Goal: Information Seeking & Learning: Check status

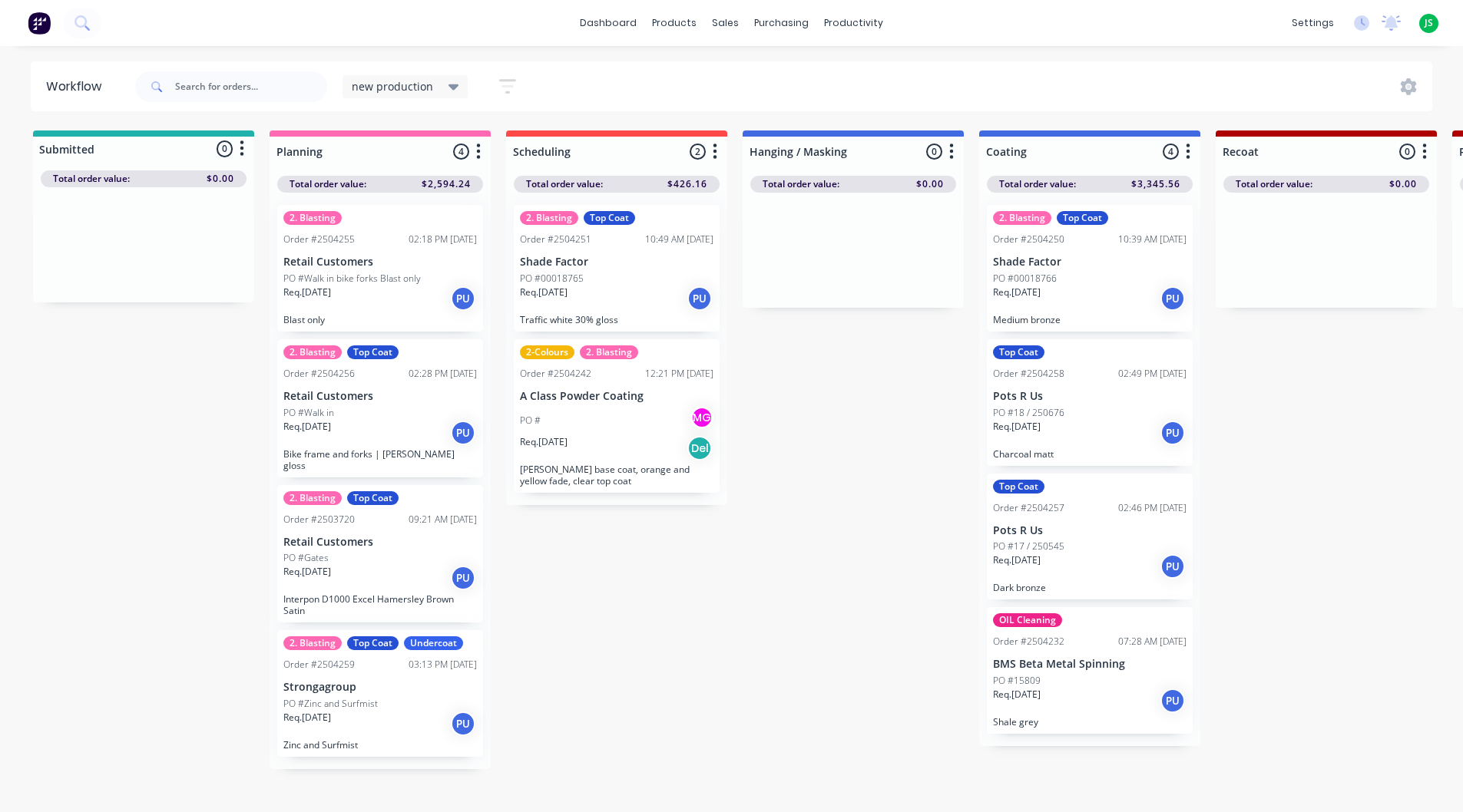
scroll to position [7, 0]
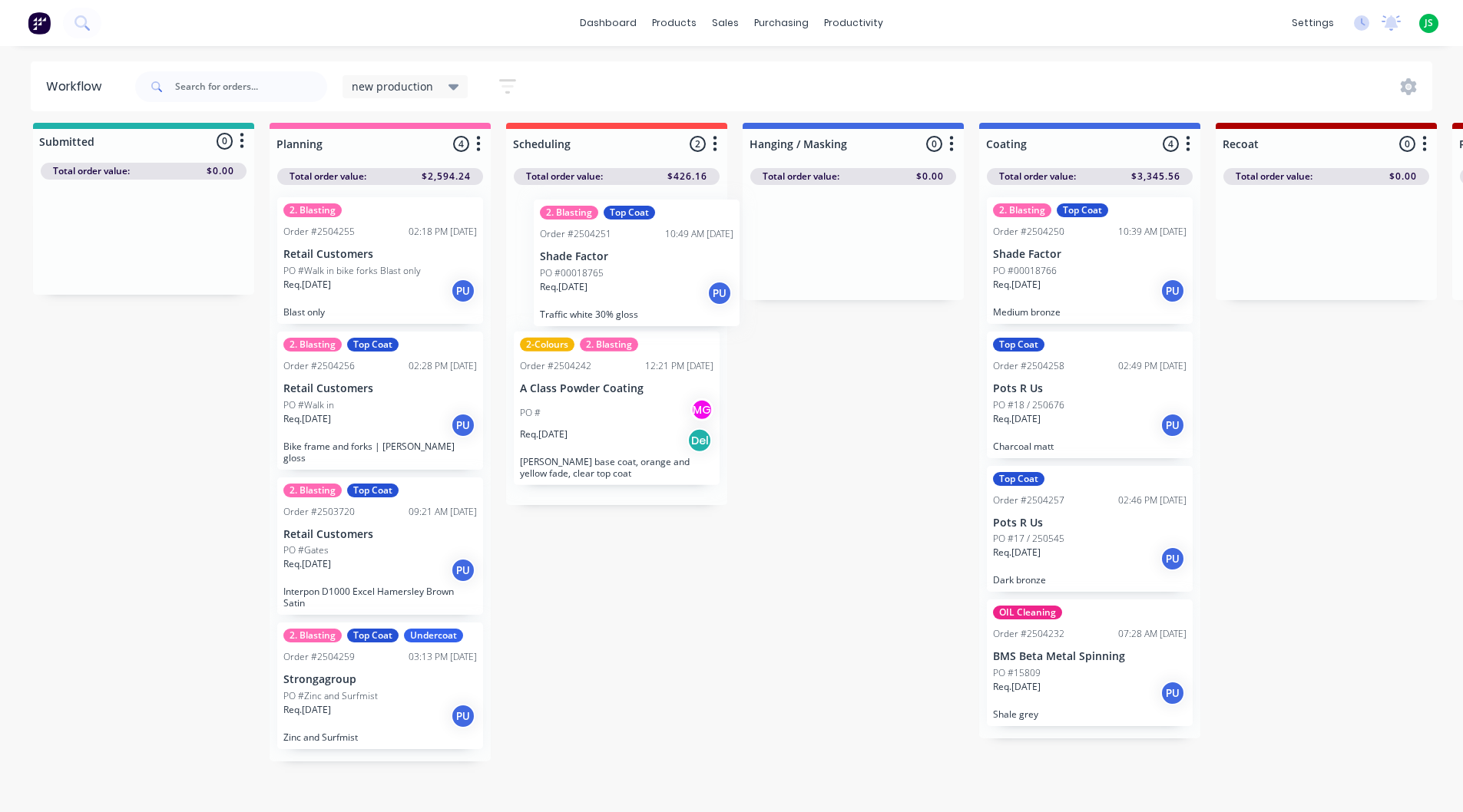
drag, startPoint x: 606, startPoint y: 303, endPoint x: 630, endPoint y: 305, distance: 24.1
click at [630, 305] on div "2. Blasting Top Coat Order #2504251 10:49 AM [DATE] Shade Factor PO #00018765 R…" at bounding box center [616, 344] width 221 height 320
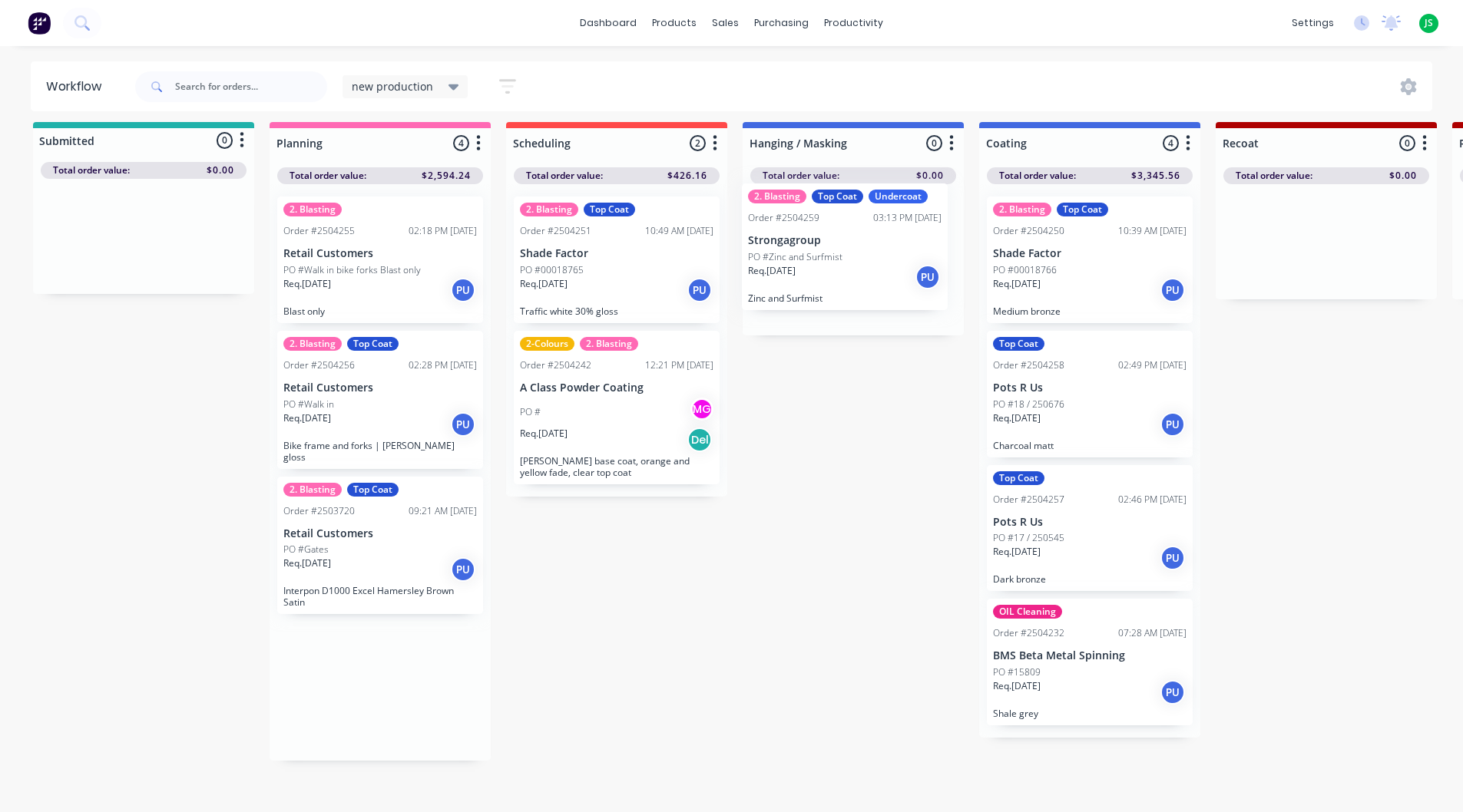
drag, startPoint x: 362, startPoint y: 714, endPoint x: 831, endPoint y: 285, distance: 635.6
click at [874, 247] on p "Strongagroup" at bounding box center [853, 253] width 194 height 13
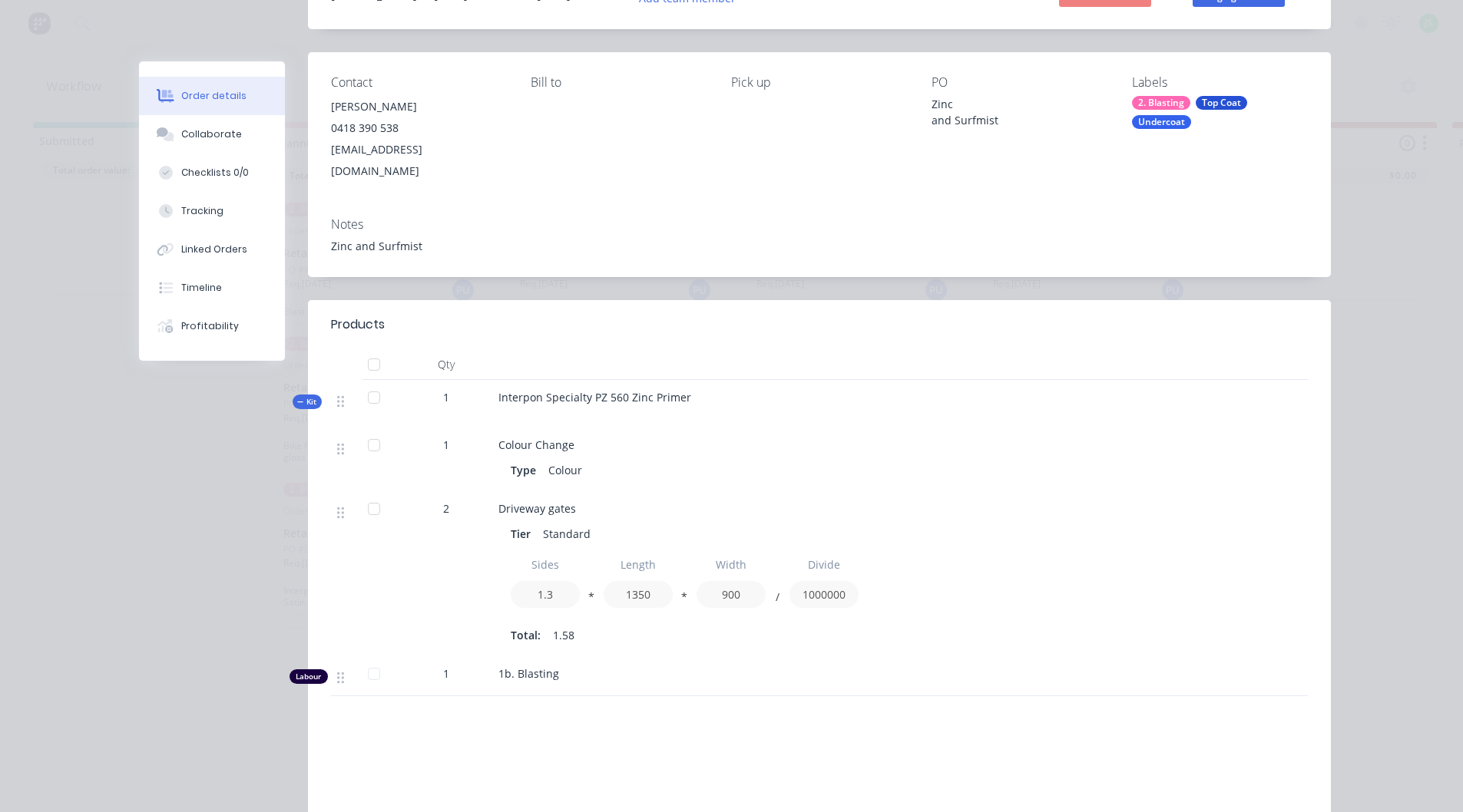
scroll to position [0, 0]
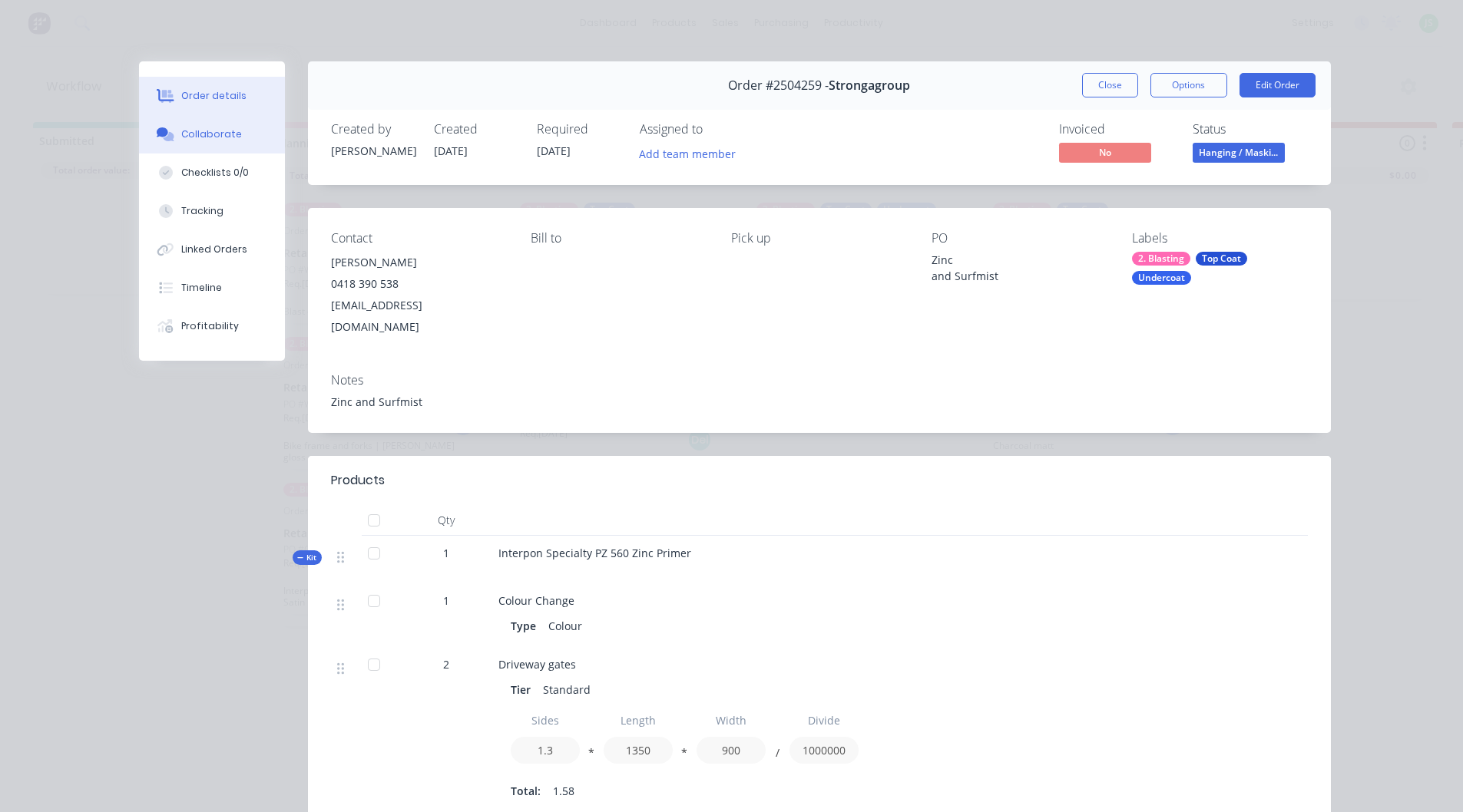
click at [221, 131] on div "Collaborate" at bounding box center [211, 134] width 60 height 14
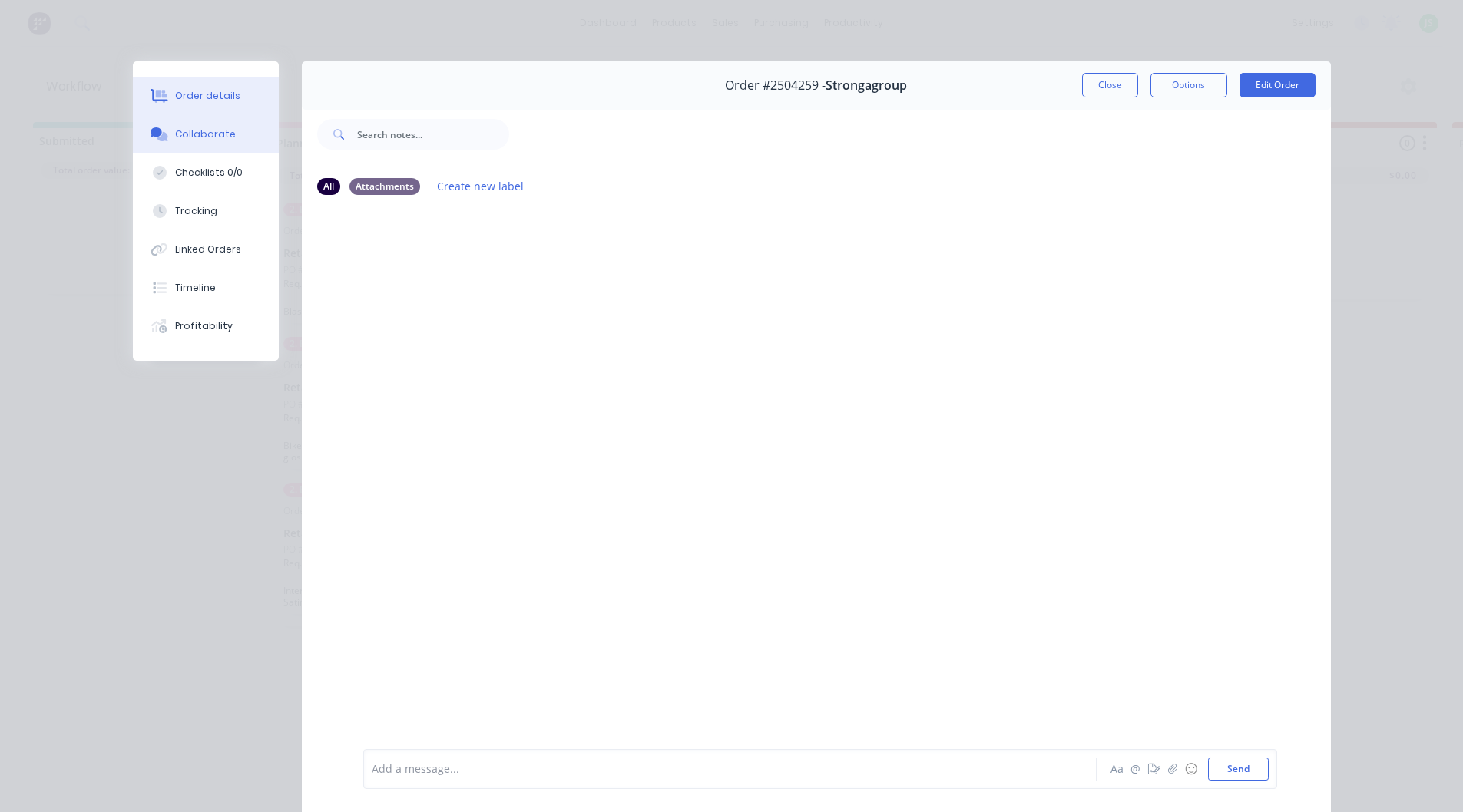
click at [264, 105] on button "Order details" at bounding box center [205, 96] width 146 height 38
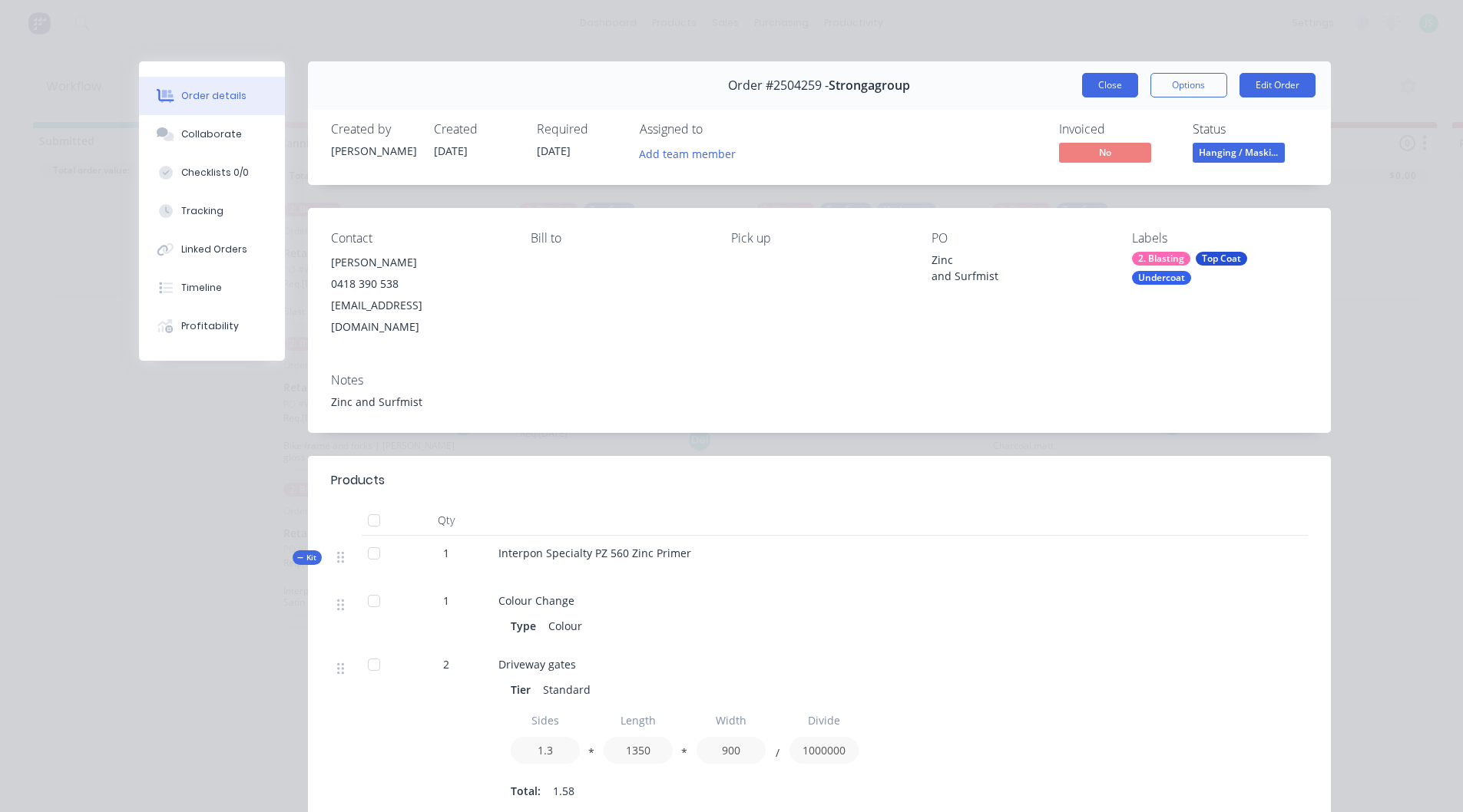
click at [1110, 74] on button "Close" at bounding box center [1110, 85] width 56 height 24
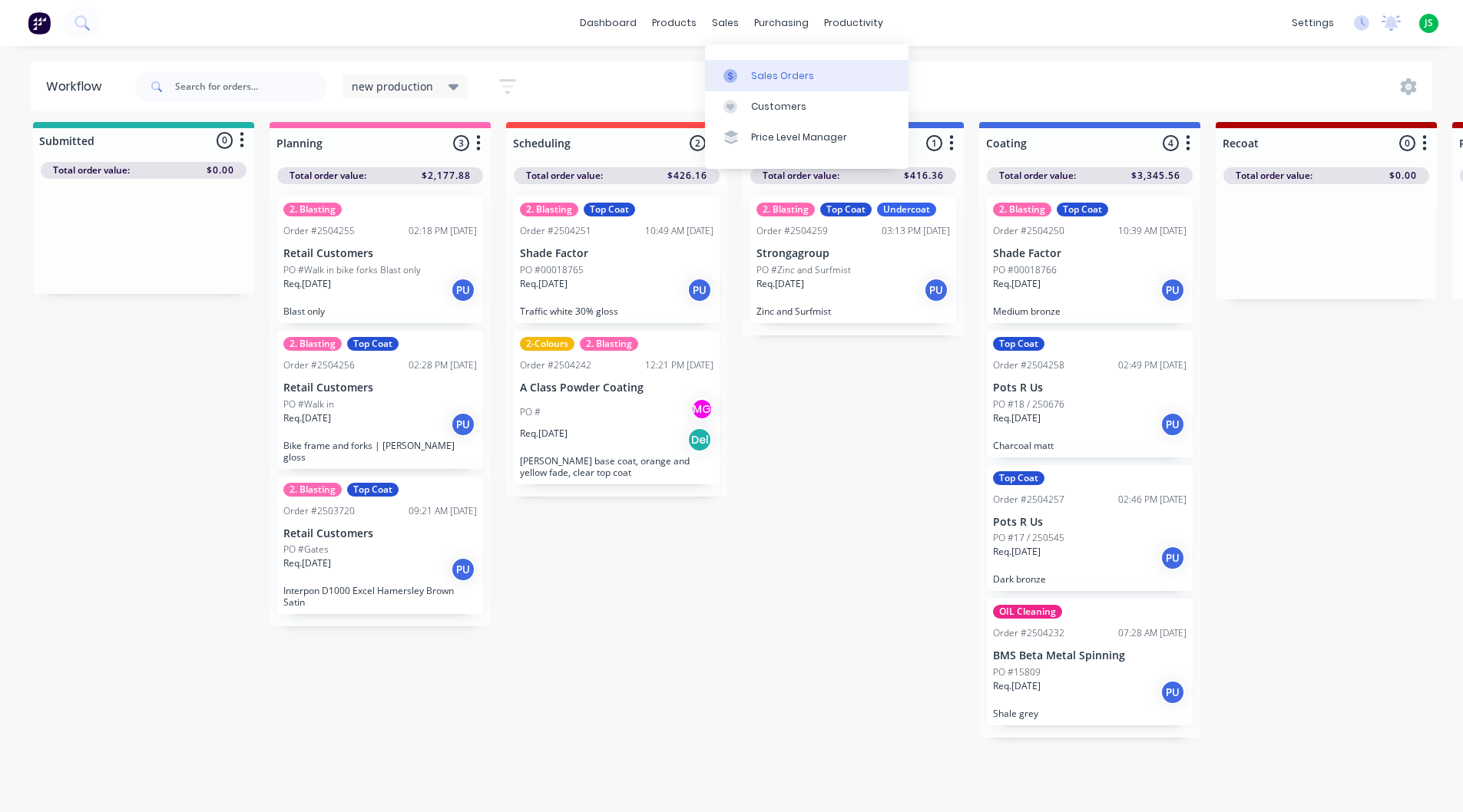
click at [751, 76] on div "Sales Orders" at bounding box center [783, 75] width 63 height 14
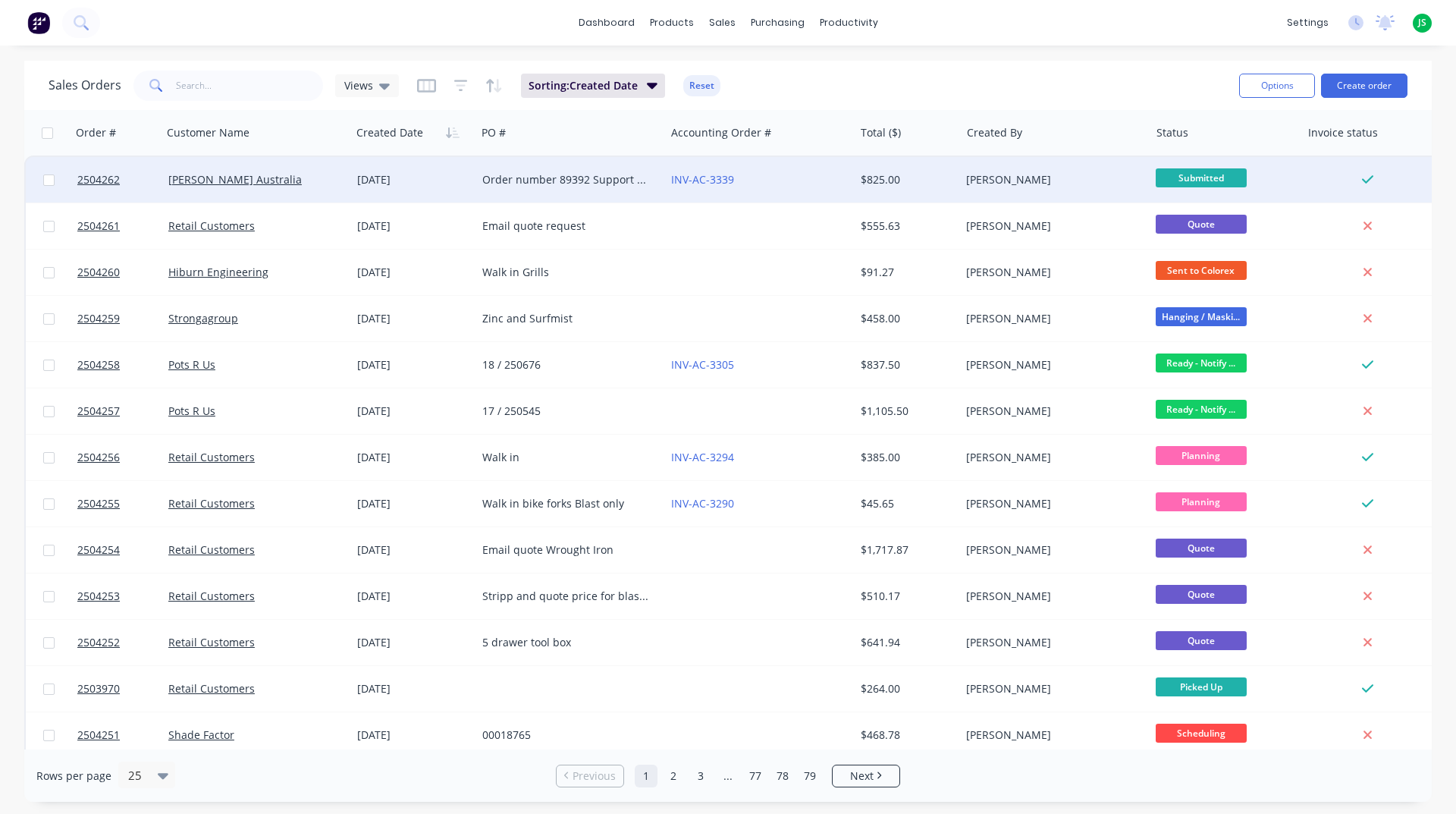
click at [428, 174] on div "[DATE]" at bounding box center [413, 180] width 113 height 16
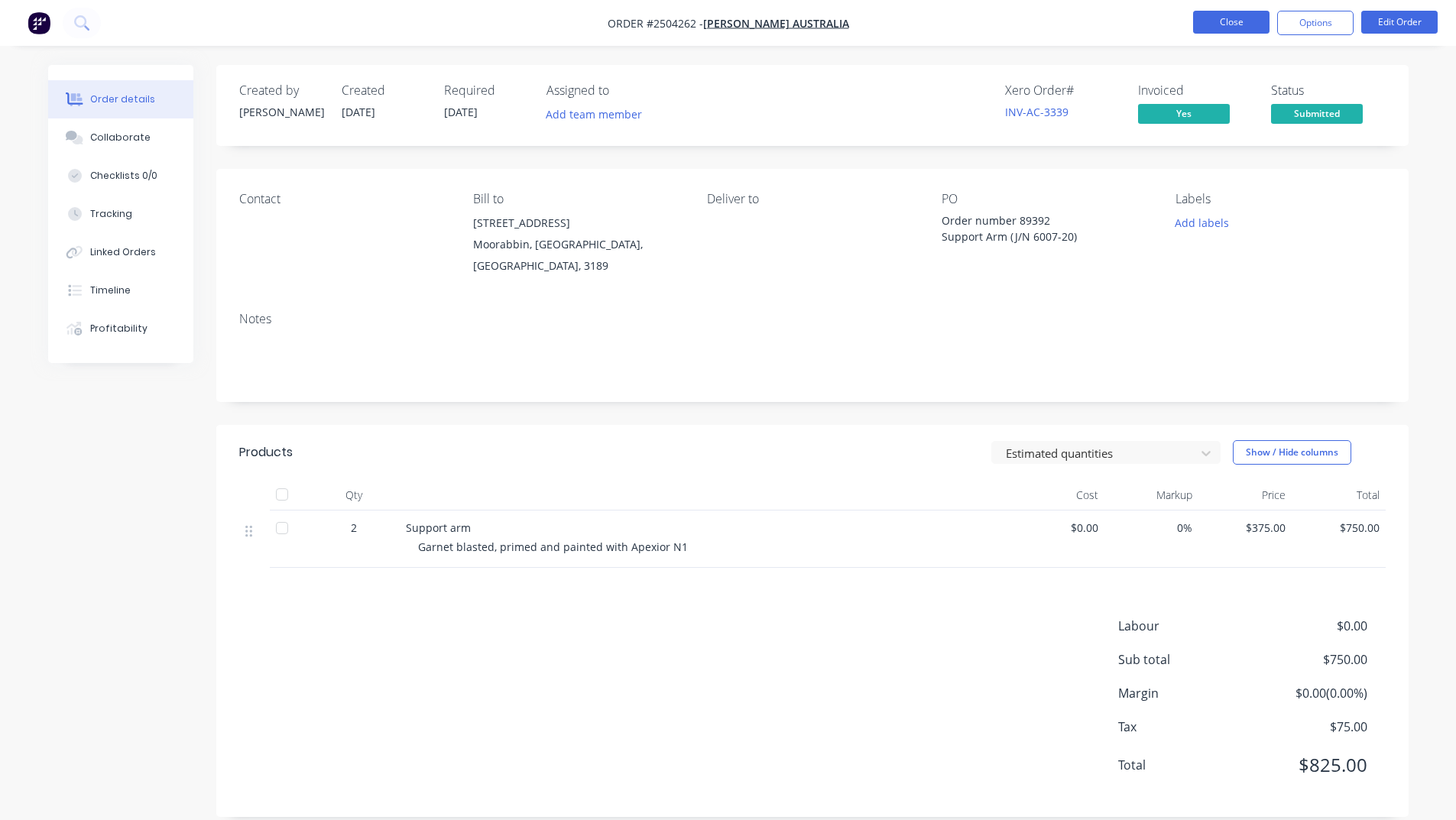
click at [1219, 18] on button "Close" at bounding box center [1232, 22] width 77 height 23
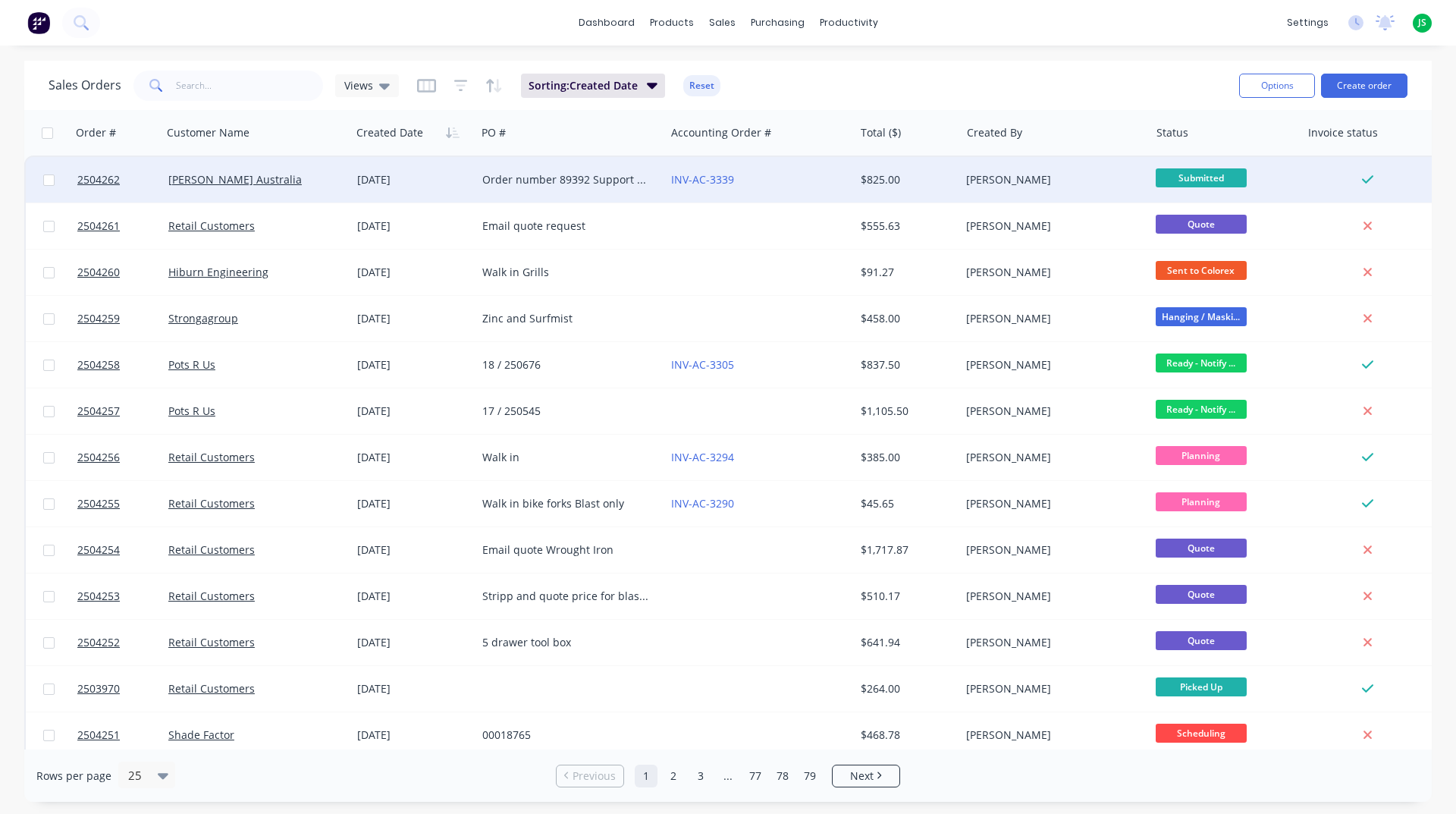
click at [801, 183] on div "INV-AC-3339" at bounding box center [755, 180] width 169 height 16
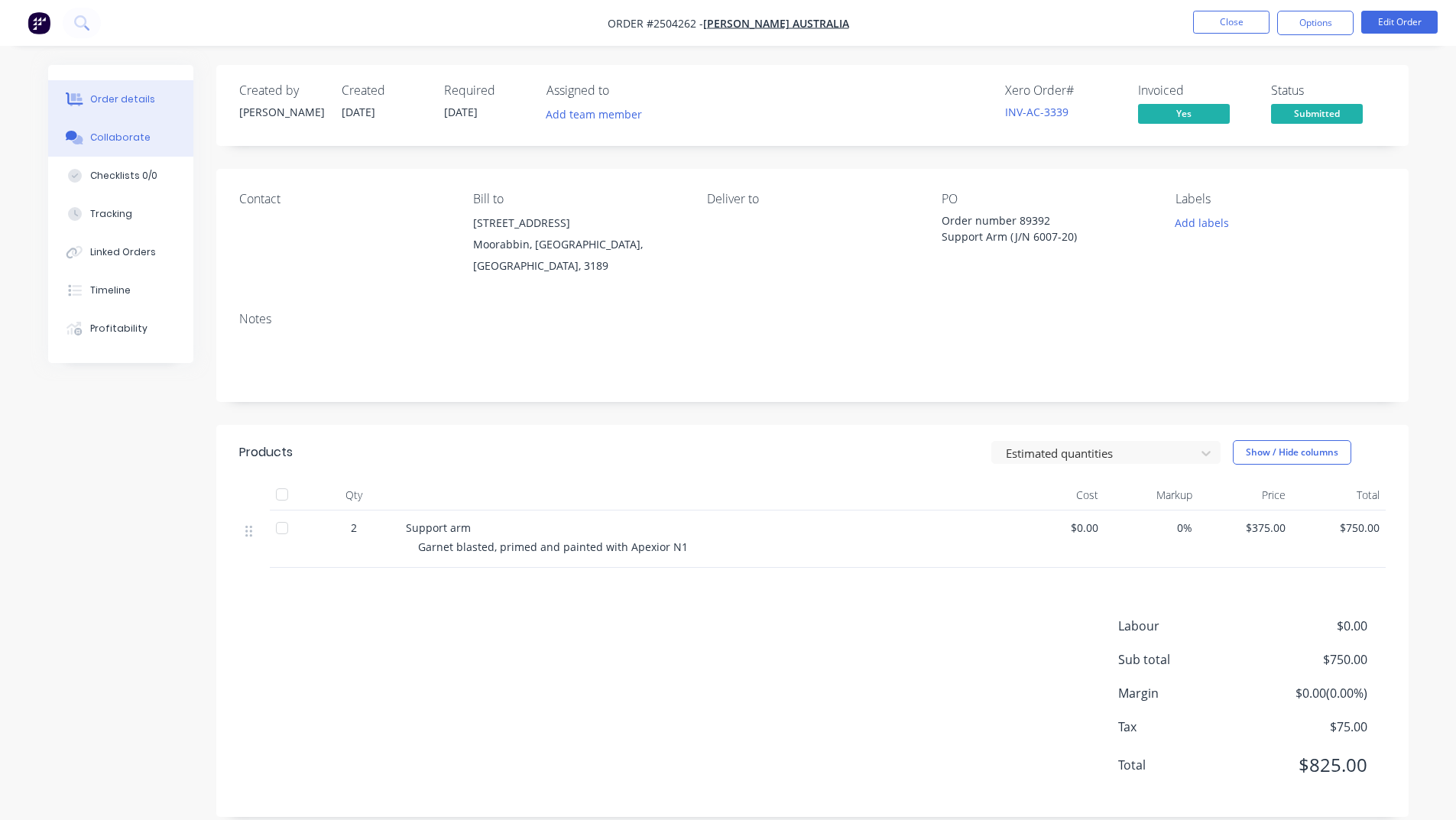
click at [120, 141] on div "Collaborate" at bounding box center [120, 138] width 60 height 14
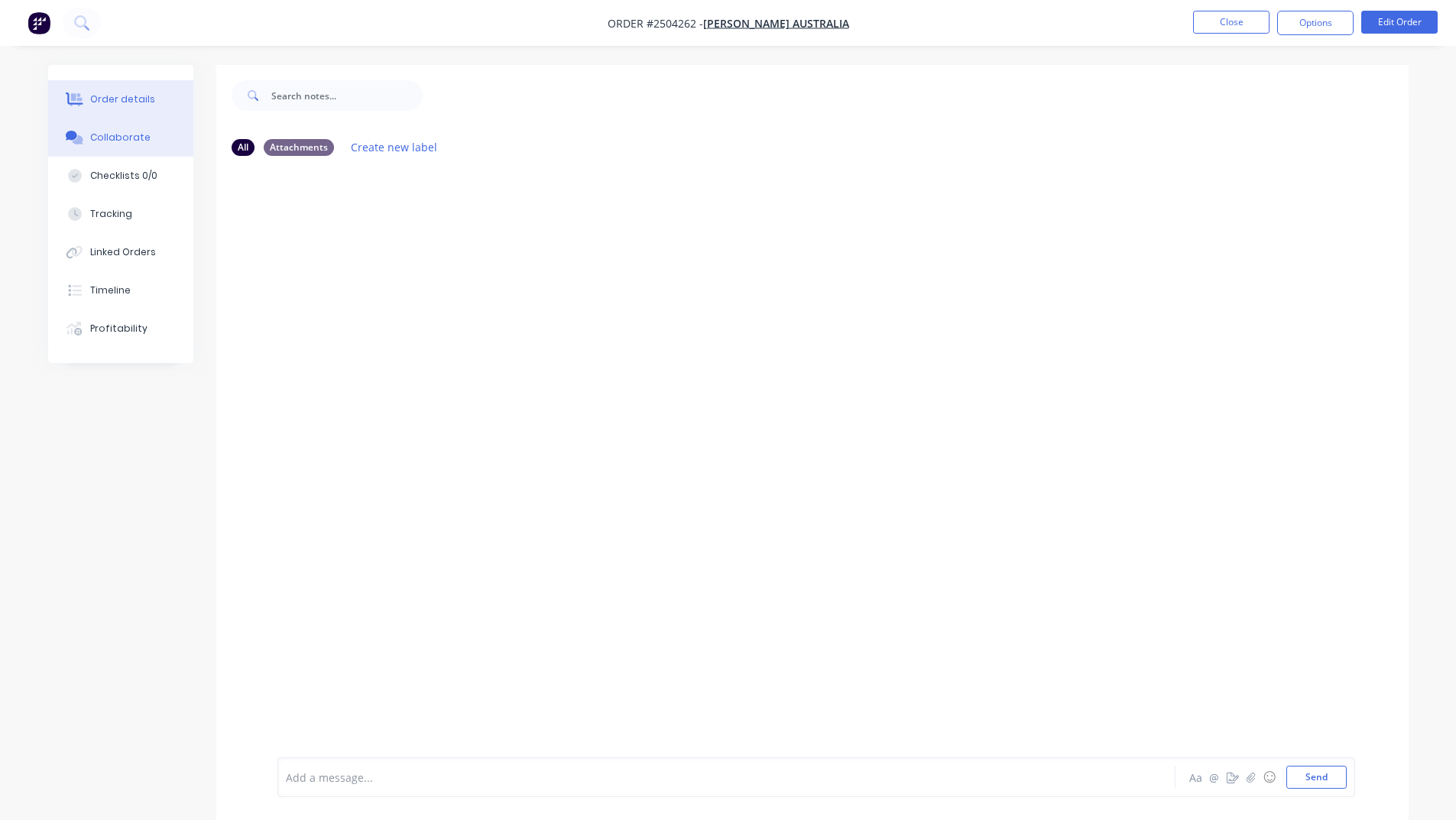
click at [146, 100] on div "Order details" at bounding box center [123, 99] width 65 height 14
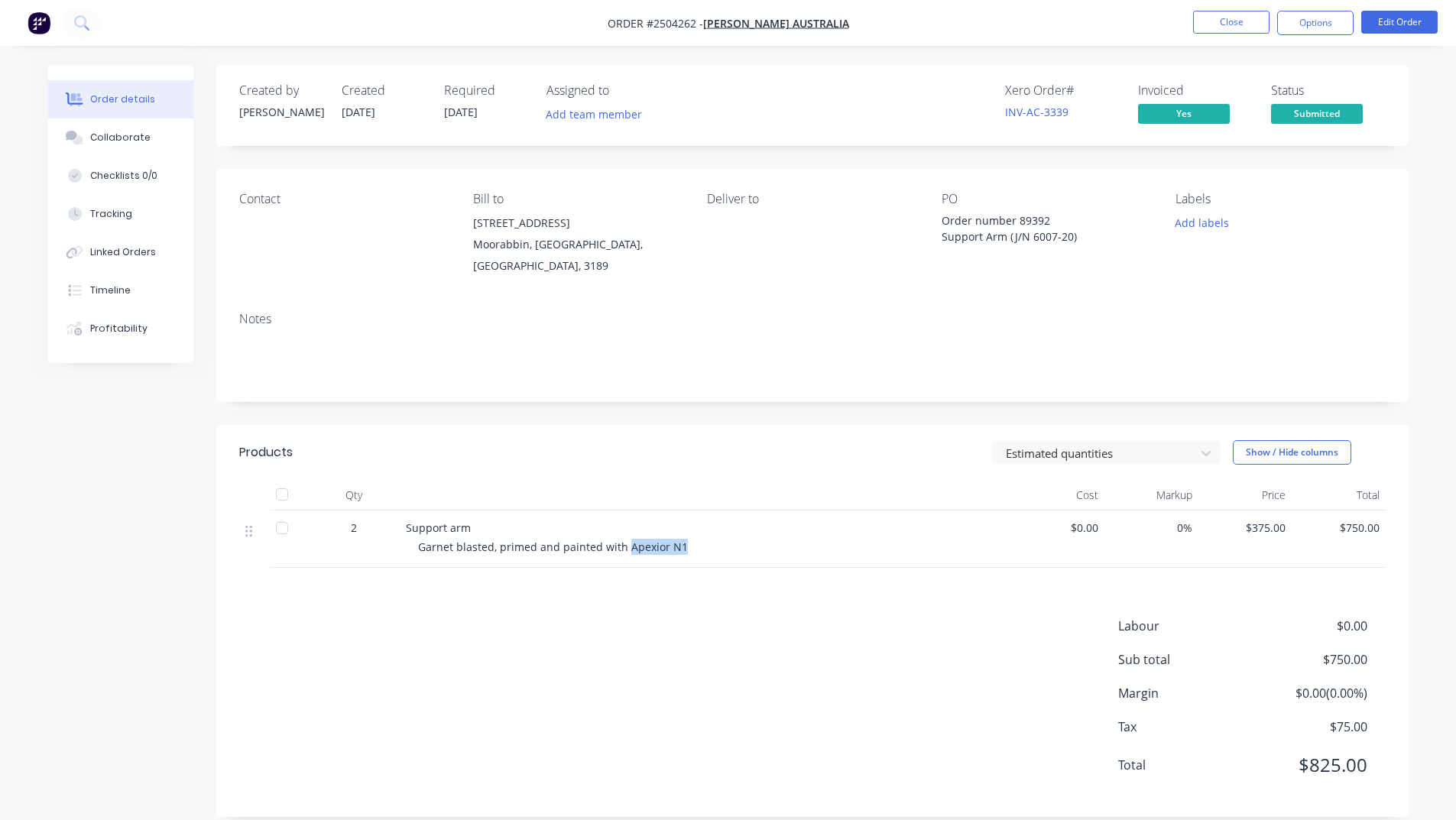
drag, startPoint x: 623, startPoint y: 531, endPoint x: 678, endPoint y: 531, distance: 55.0
click at [678, 539] on span "Garnet blasted, primed and painted with Apexior N1" at bounding box center [553, 547] width 270 height 15
copy span "Apexior N1"
click at [1218, 15] on button "Close" at bounding box center [1232, 22] width 77 height 23
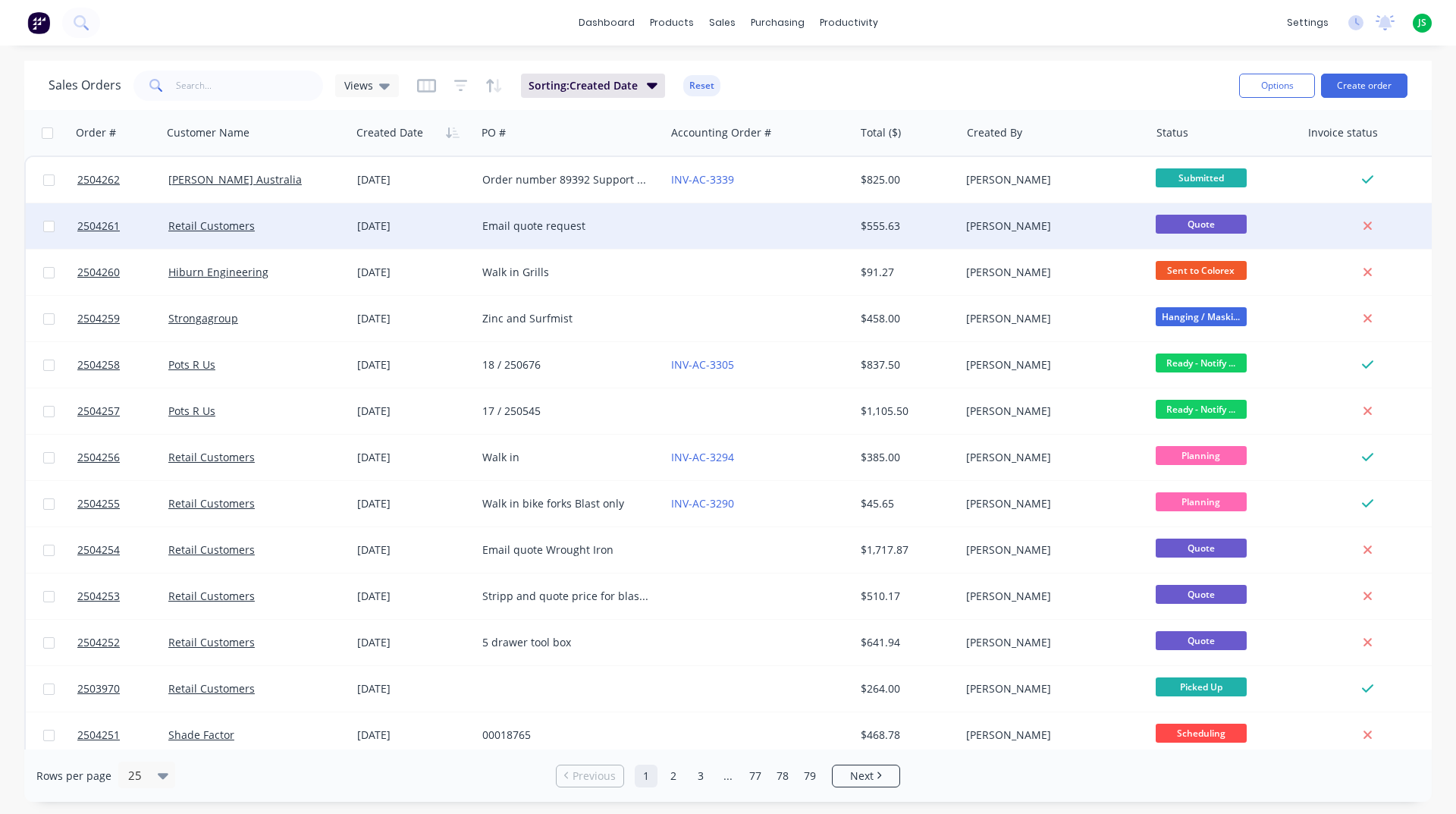
click at [784, 217] on div at bounding box center [760, 226] width 189 height 46
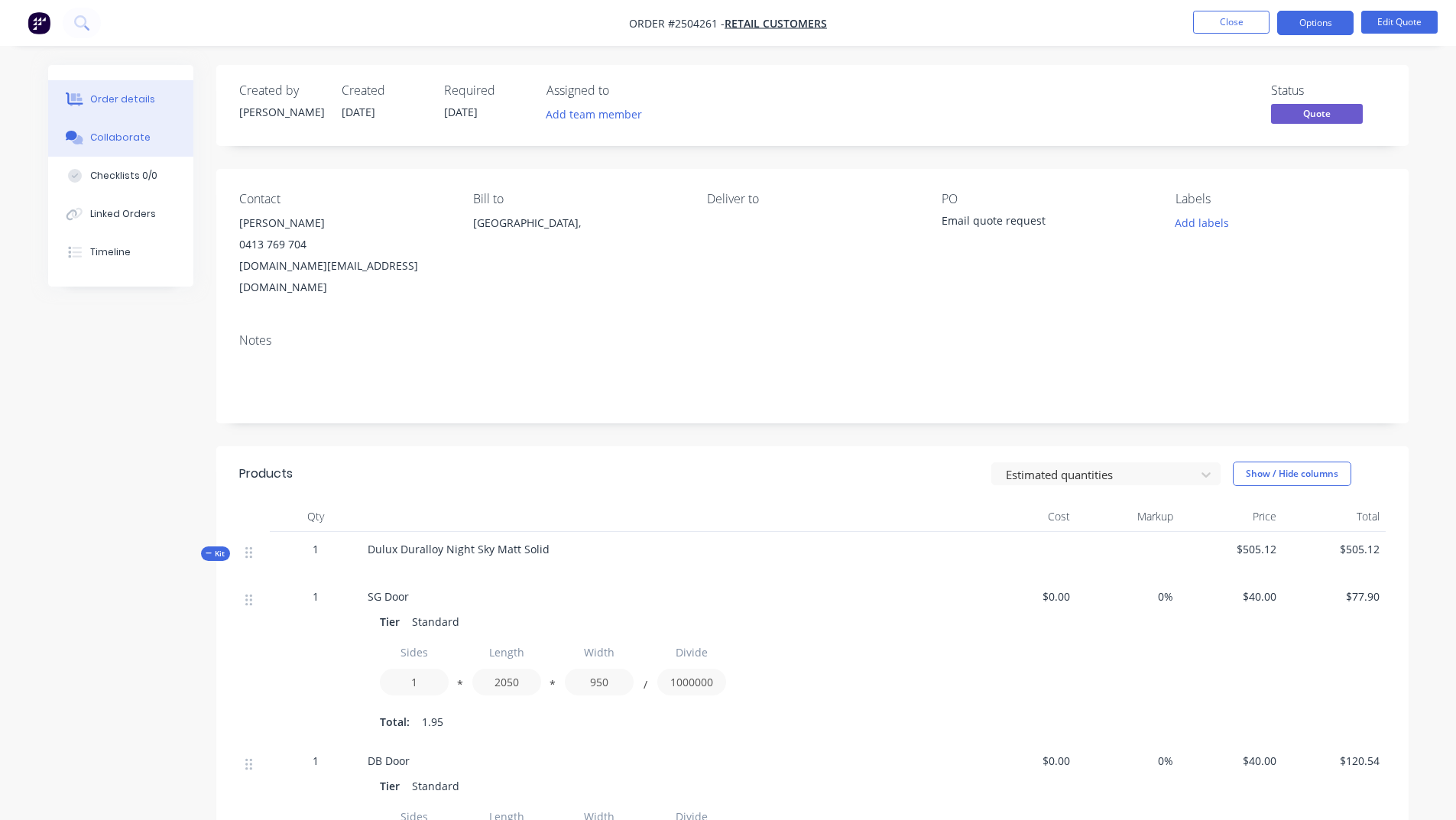
click at [130, 129] on button "Collaborate" at bounding box center [120, 137] width 145 height 38
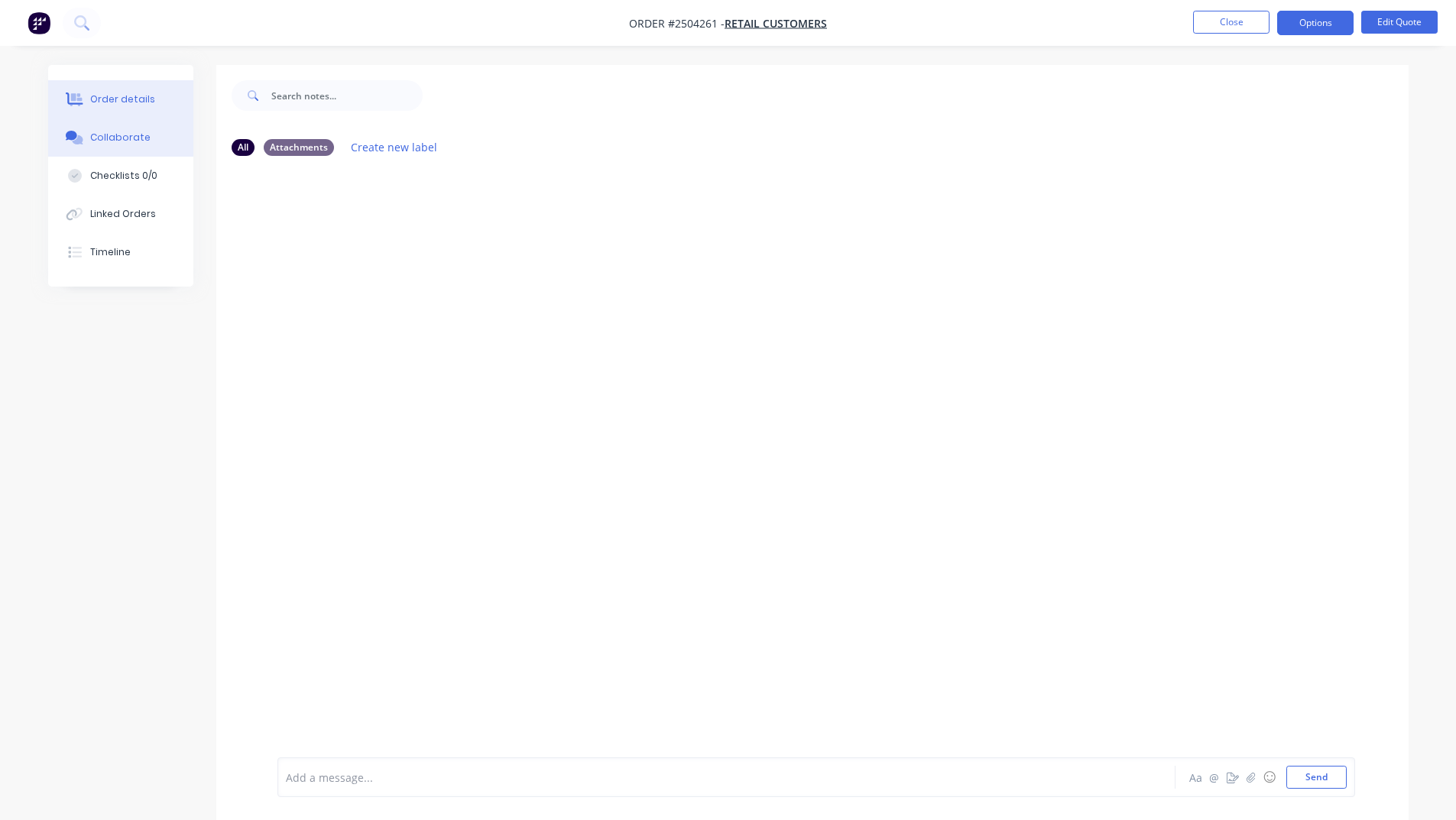
click at [170, 95] on button "Order details" at bounding box center [120, 99] width 145 height 38
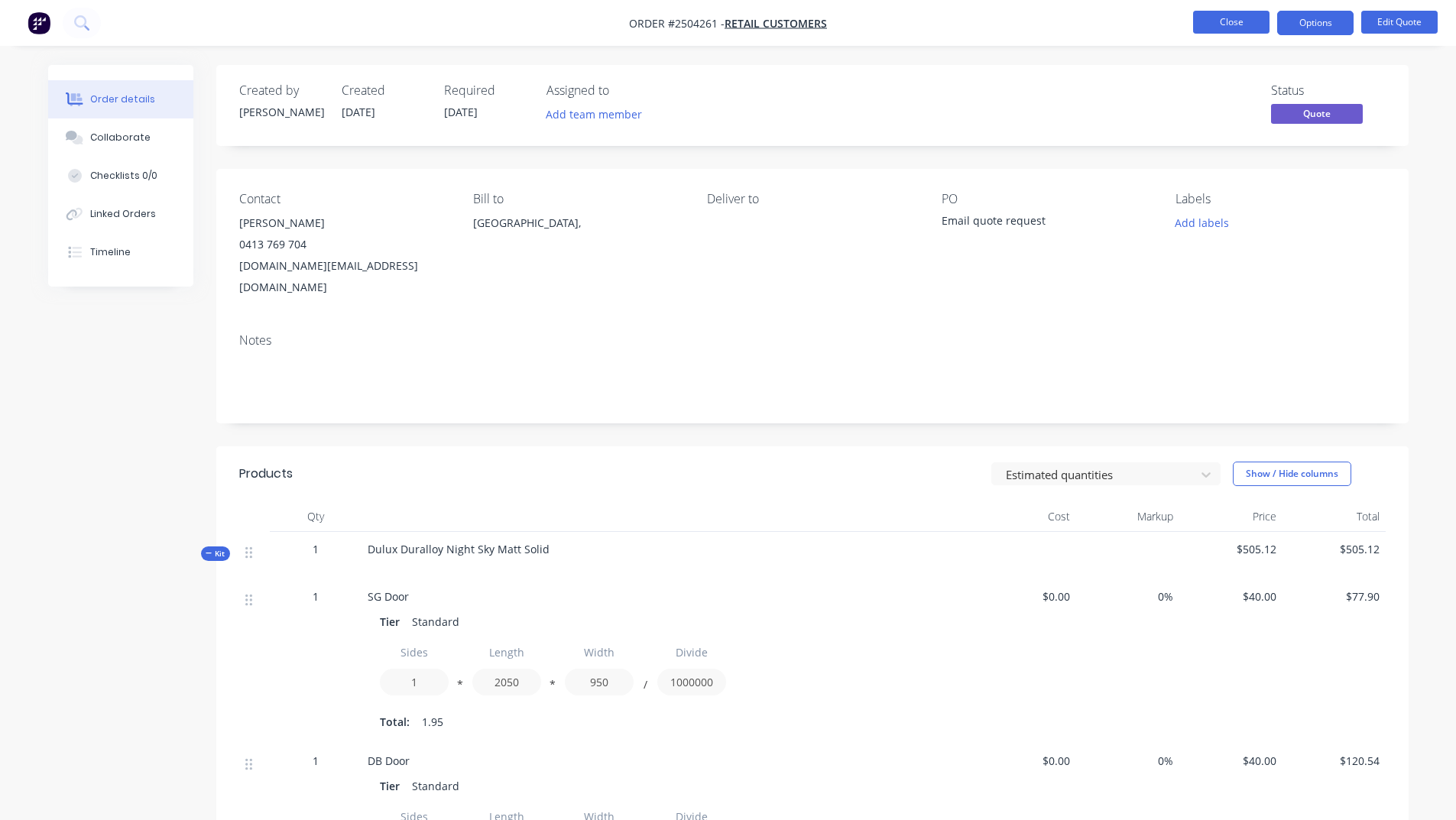
click at [1223, 27] on button "Close" at bounding box center [1232, 22] width 77 height 23
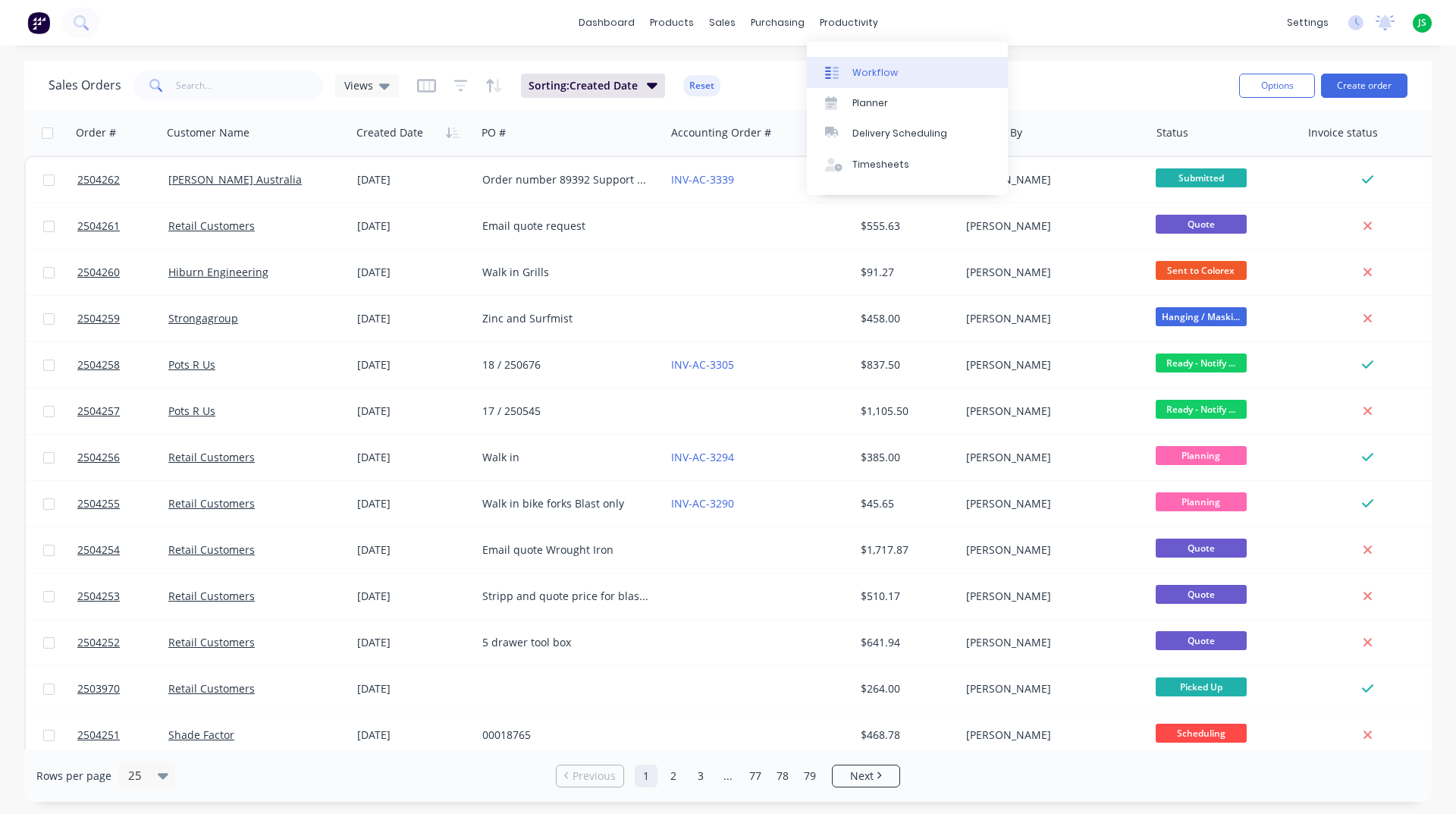
click at [853, 58] on link "Workflow" at bounding box center [906, 72] width 201 height 30
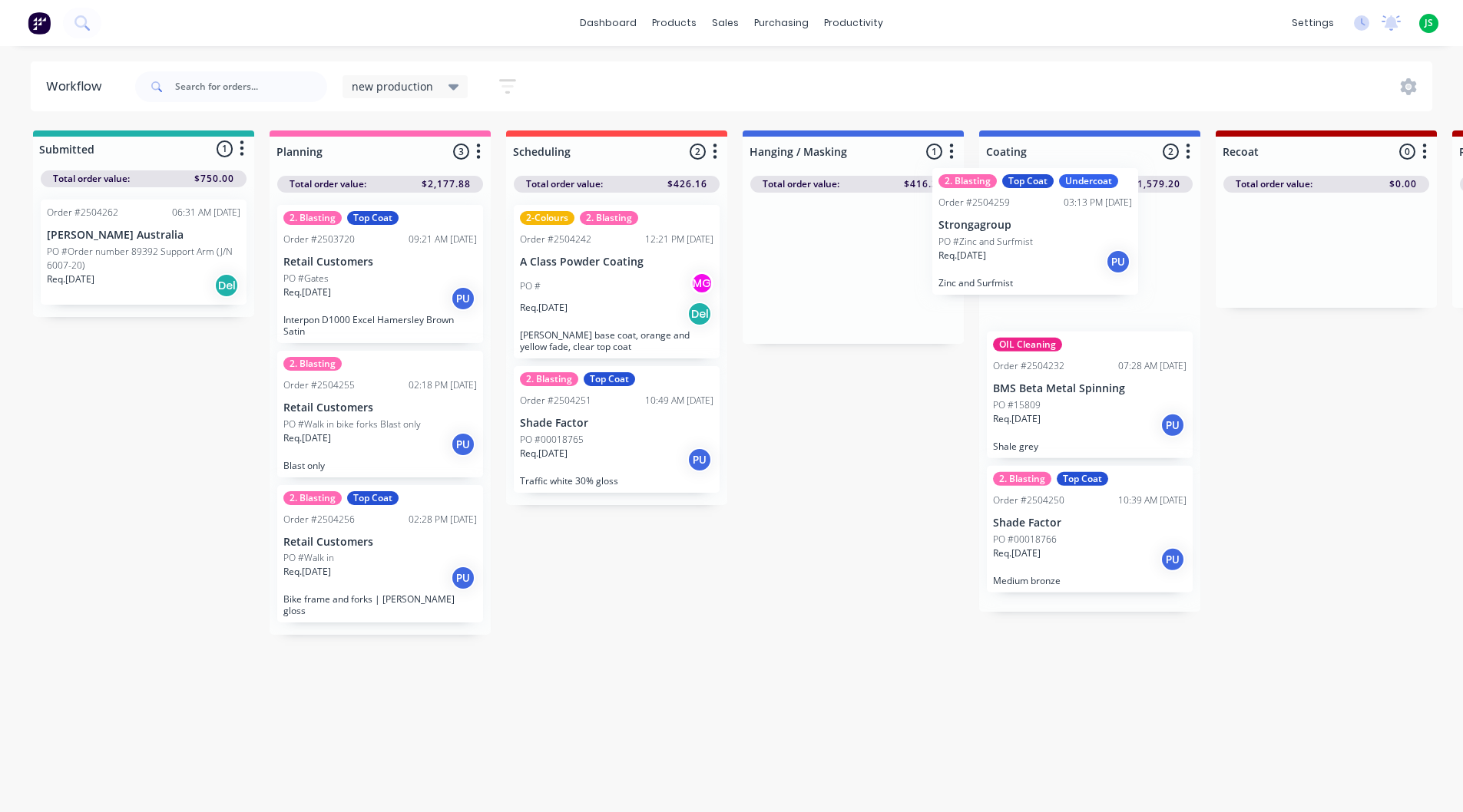
drag, startPoint x: 840, startPoint y: 312, endPoint x: 1027, endPoint y: 269, distance: 191.9
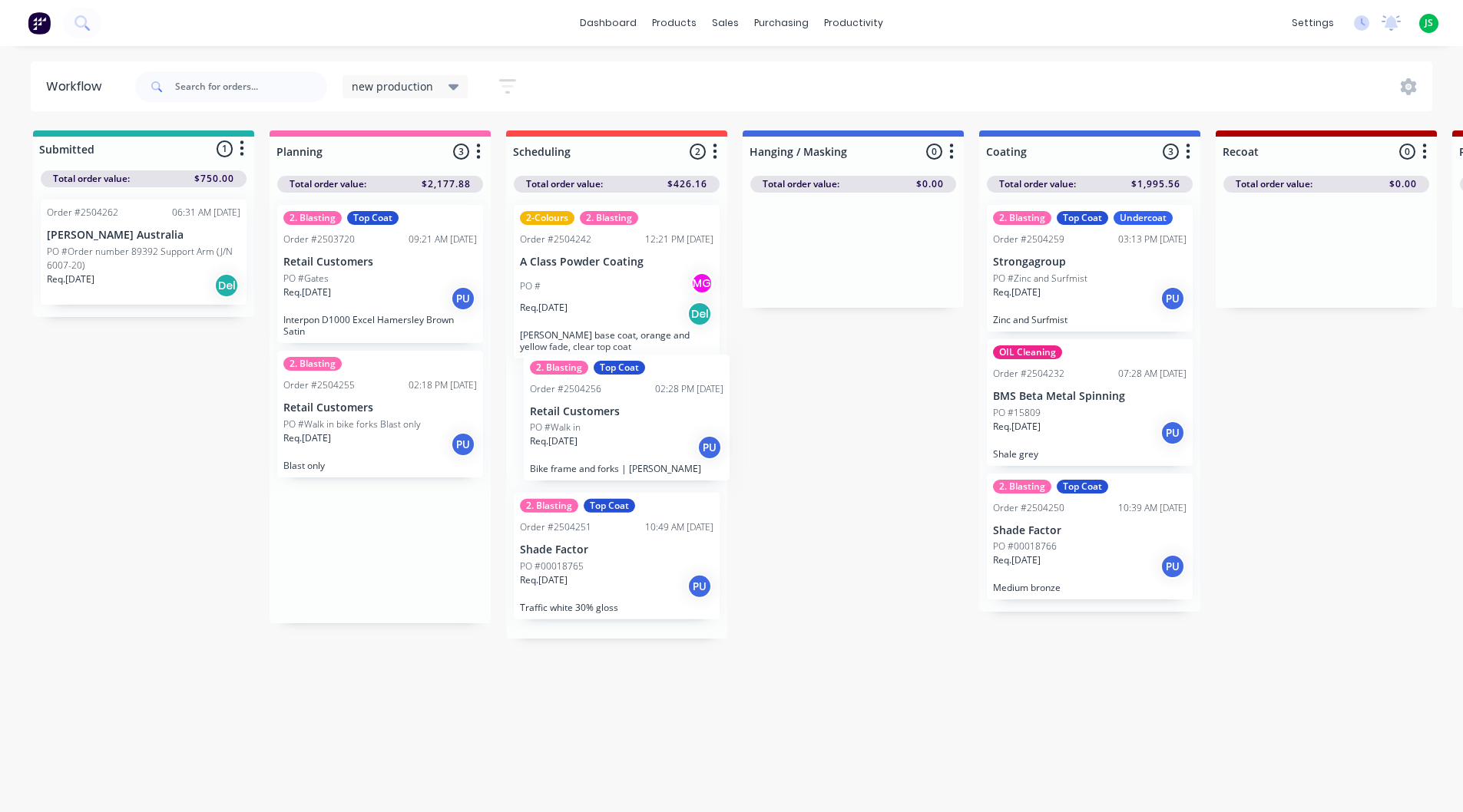
drag, startPoint x: 372, startPoint y: 579, endPoint x: 619, endPoint y: 439, distance: 283.9
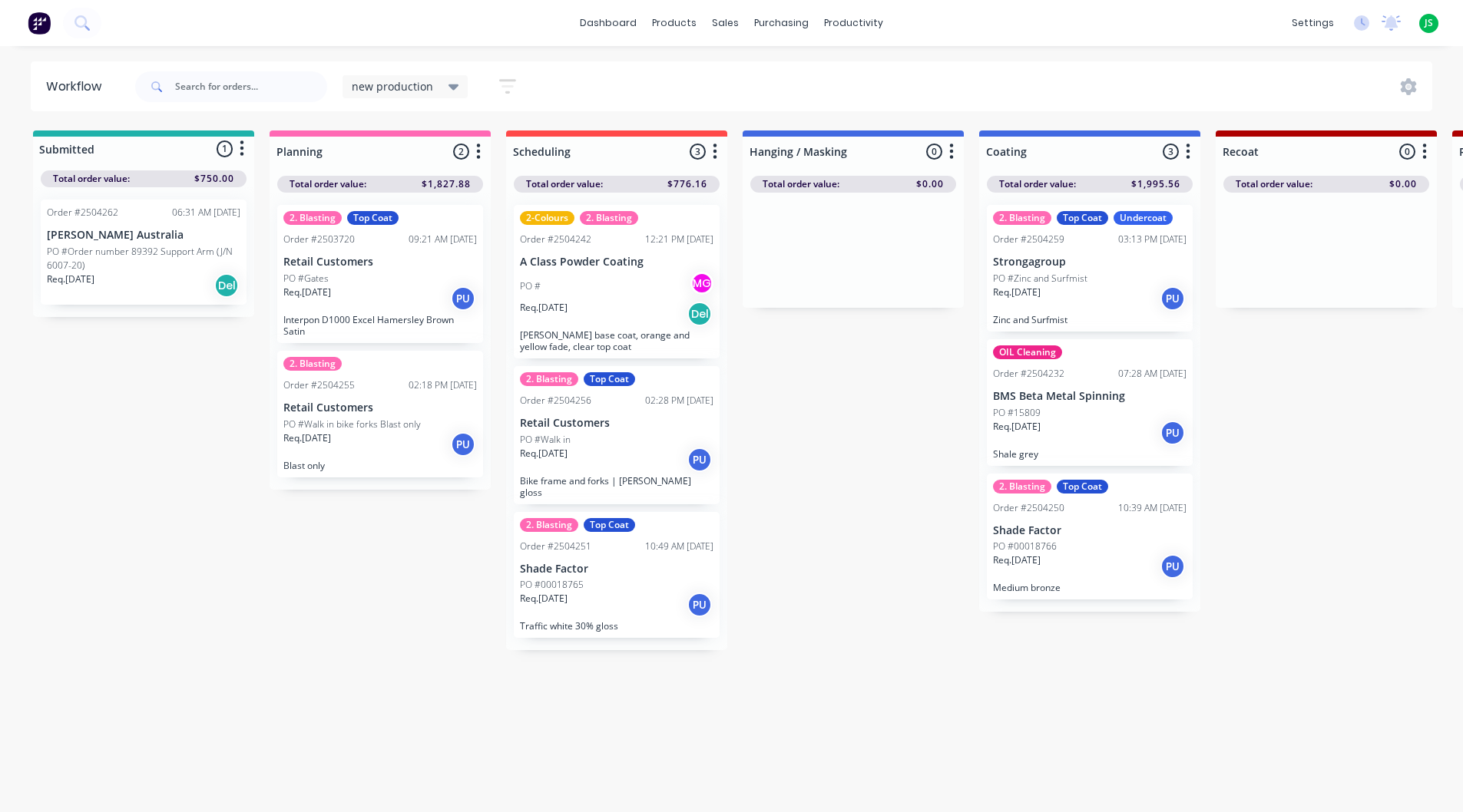
click at [141, 274] on div "Req. [DATE] Del" at bounding box center [143, 286] width 194 height 26
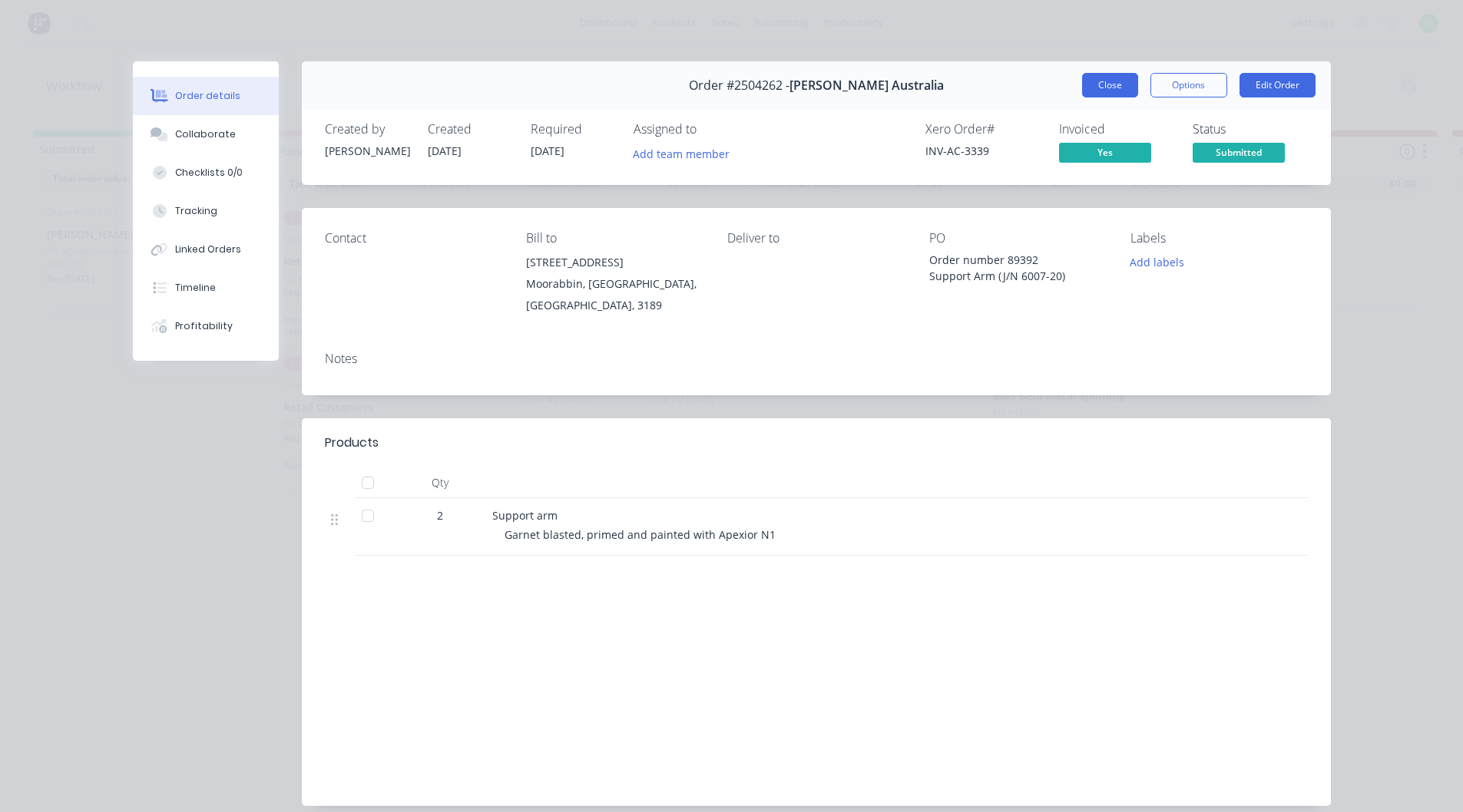
click at [1088, 82] on button "Close" at bounding box center [1110, 85] width 56 height 24
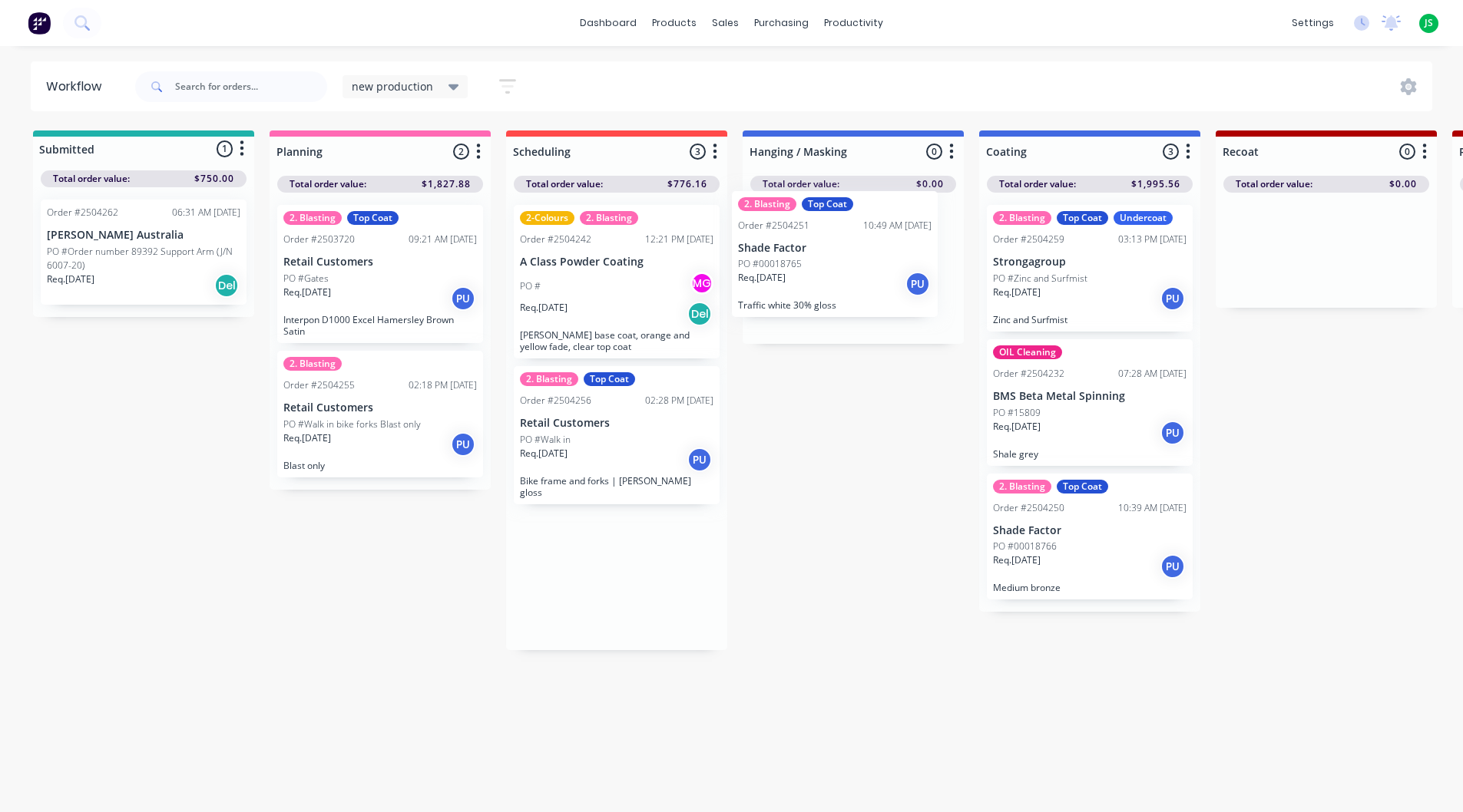
drag, startPoint x: 626, startPoint y: 559, endPoint x: 854, endPoint y: 250, distance: 384.0
click at [125, 287] on div "Req. [DATE] Del" at bounding box center [143, 286] width 194 height 26
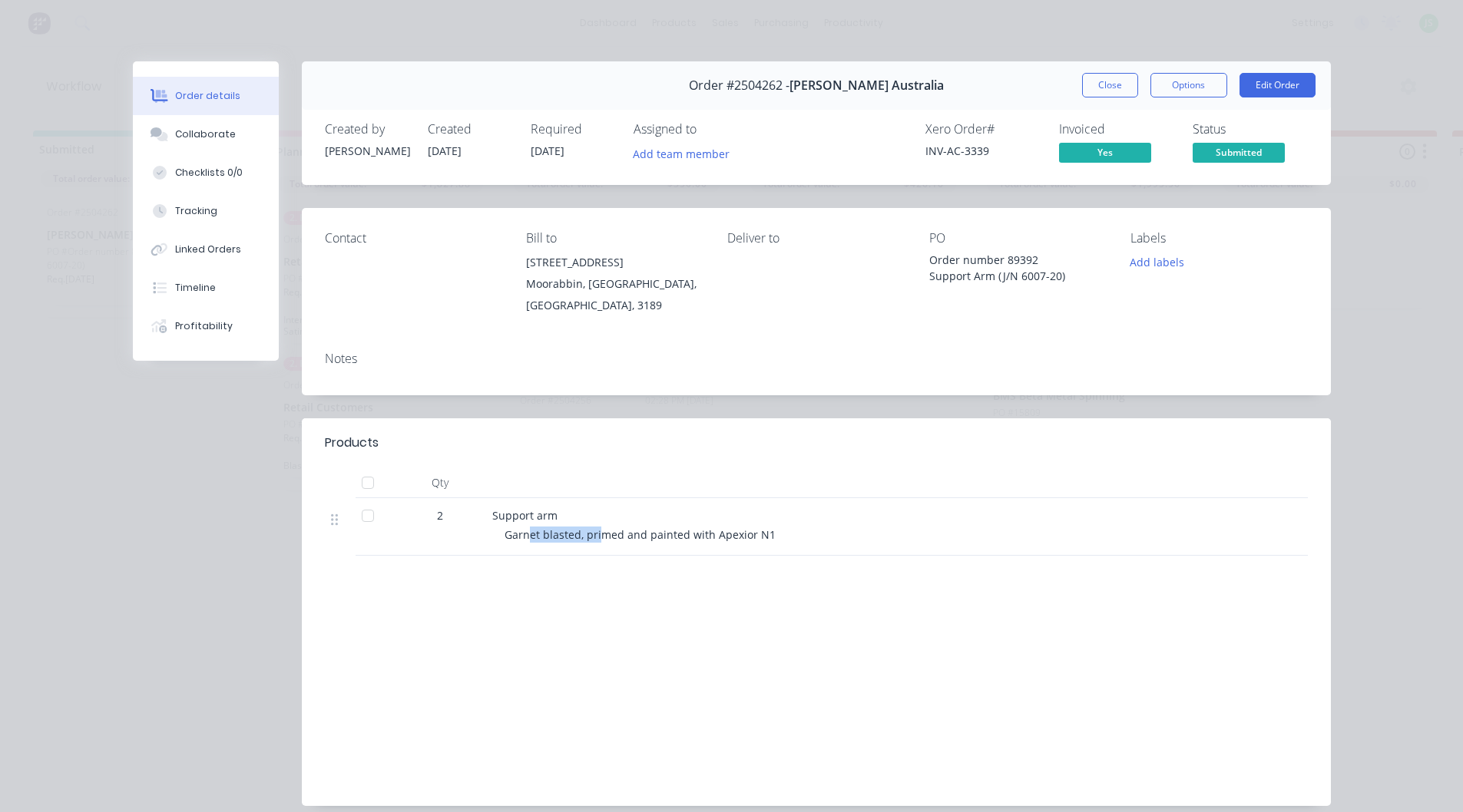
drag, startPoint x: 524, startPoint y: 535, endPoint x: 597, endPoint y: 546, distance: 73.8
click at [597, 546] on div "Support arm Garnet blasted, primed and painted with Apexior N1" at bounding box center [794, 527] width 615 height 58
click at [207, 135] on div "Collaborate" at bounding box center [205, 134] width 60 height 14
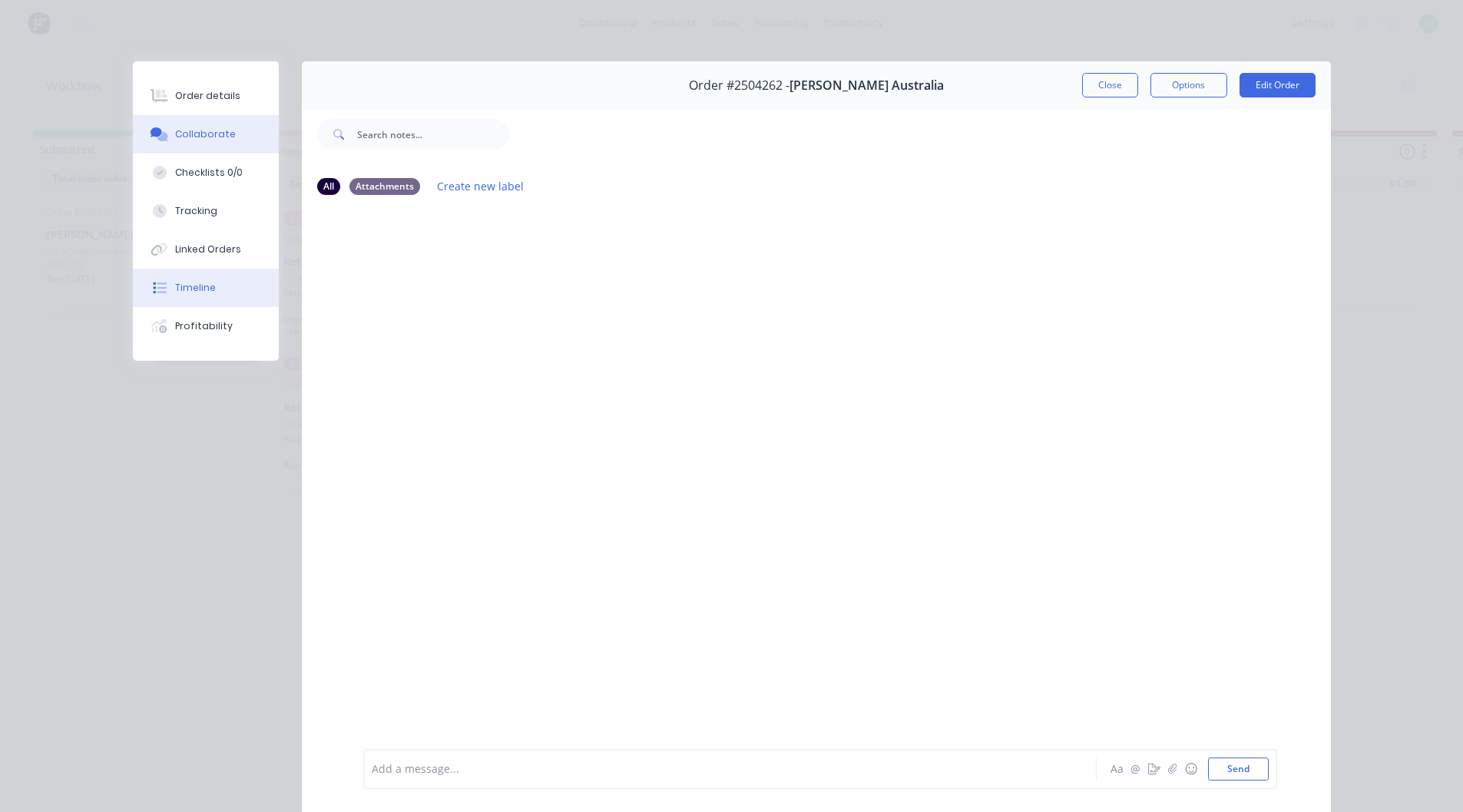
click at [199, 290] on div "Timeline" at bounding box center [196, 288] width 41 height 14
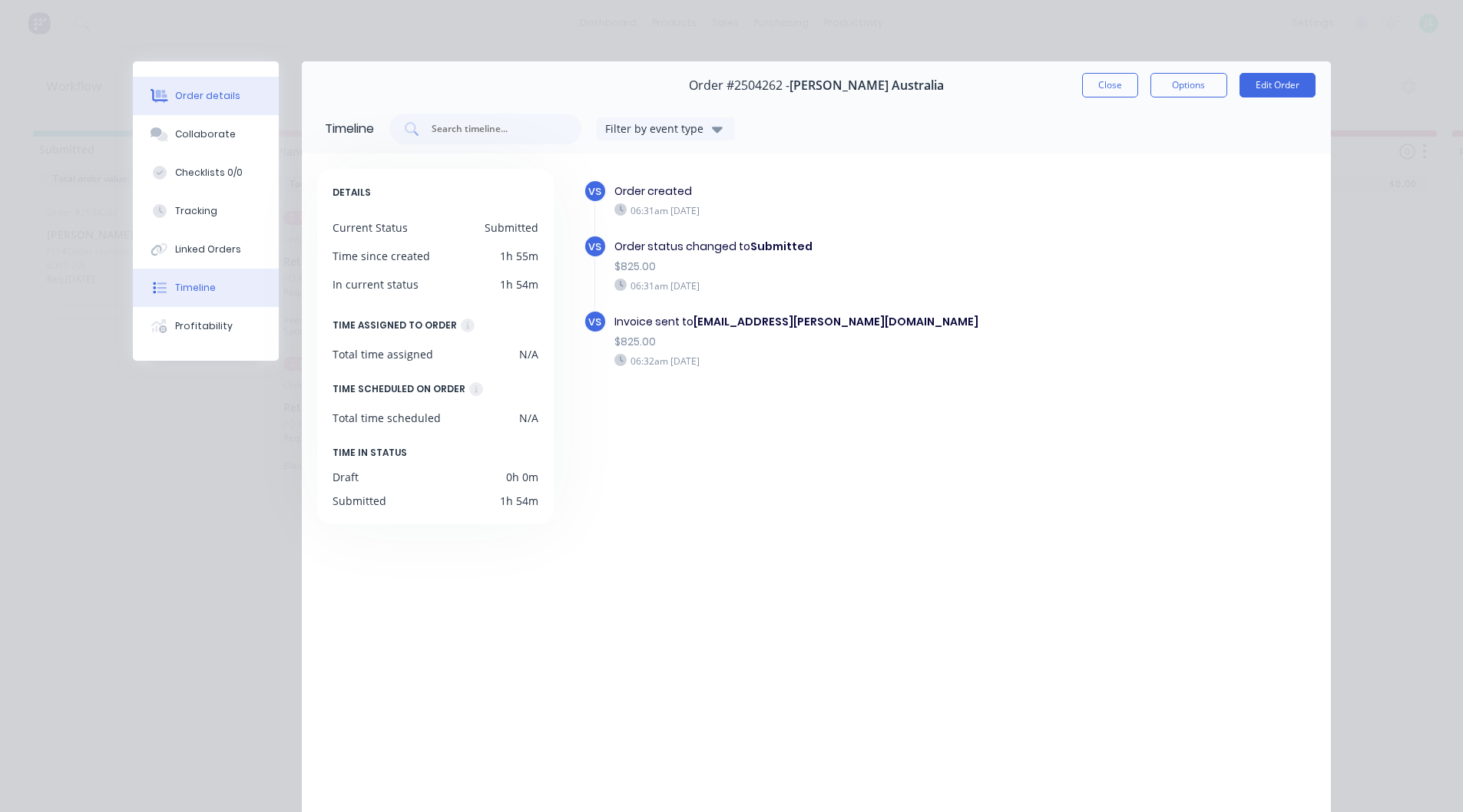
click at [224, 96] on div "Order details" at bounding box center [208, 96] width 65 height 14
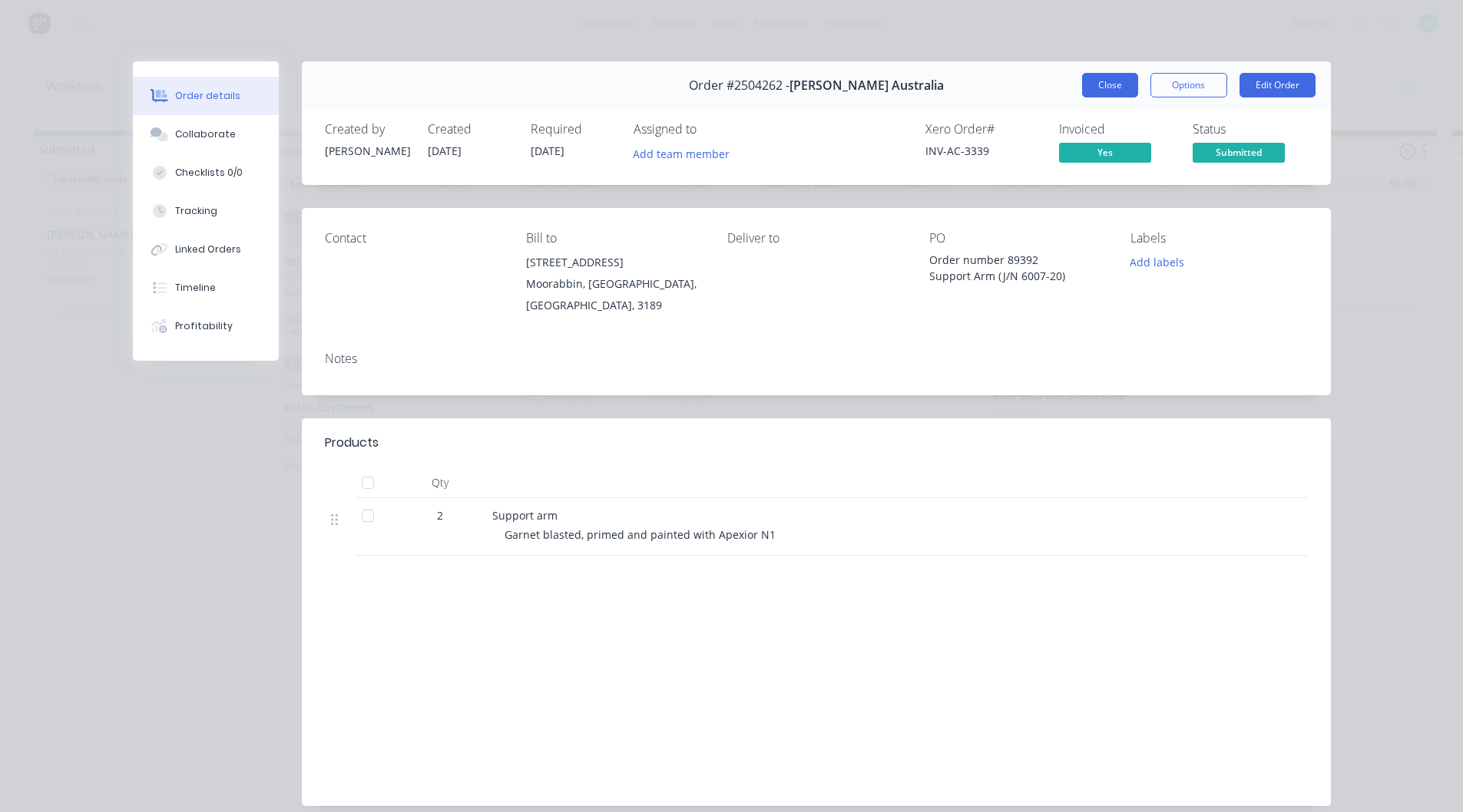
click at [1107, 83] on button "Close" at bounding box center [1110, 85] width 56 height 24
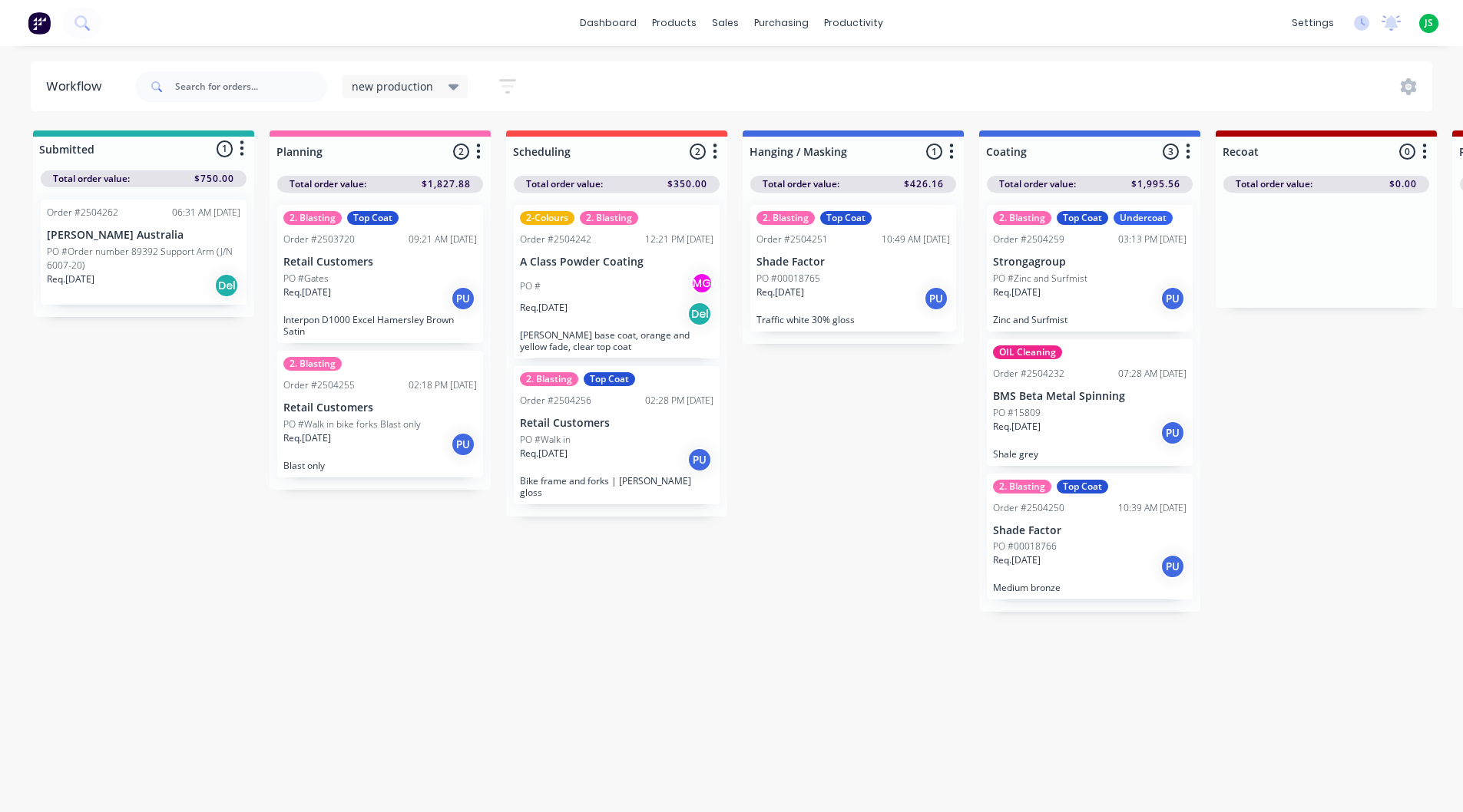
click at [368, 84] on span "new production" at bounding box center [393, 85] width 82 height 16
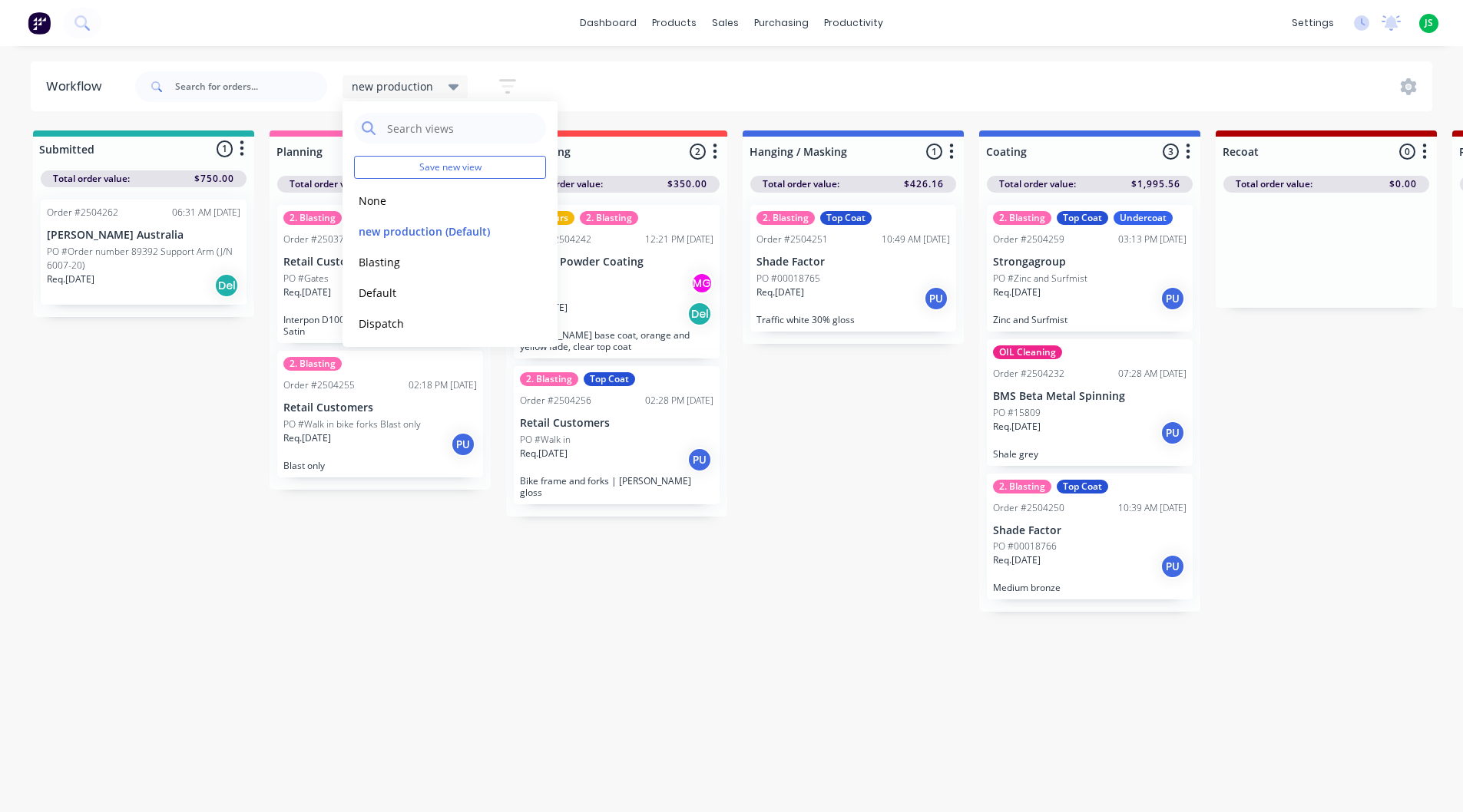
click at [635, 91] on div "new production Save new view None edit new production (Default) edit Blasting e…" at bounding box center [783, 87] width 1301 height 46
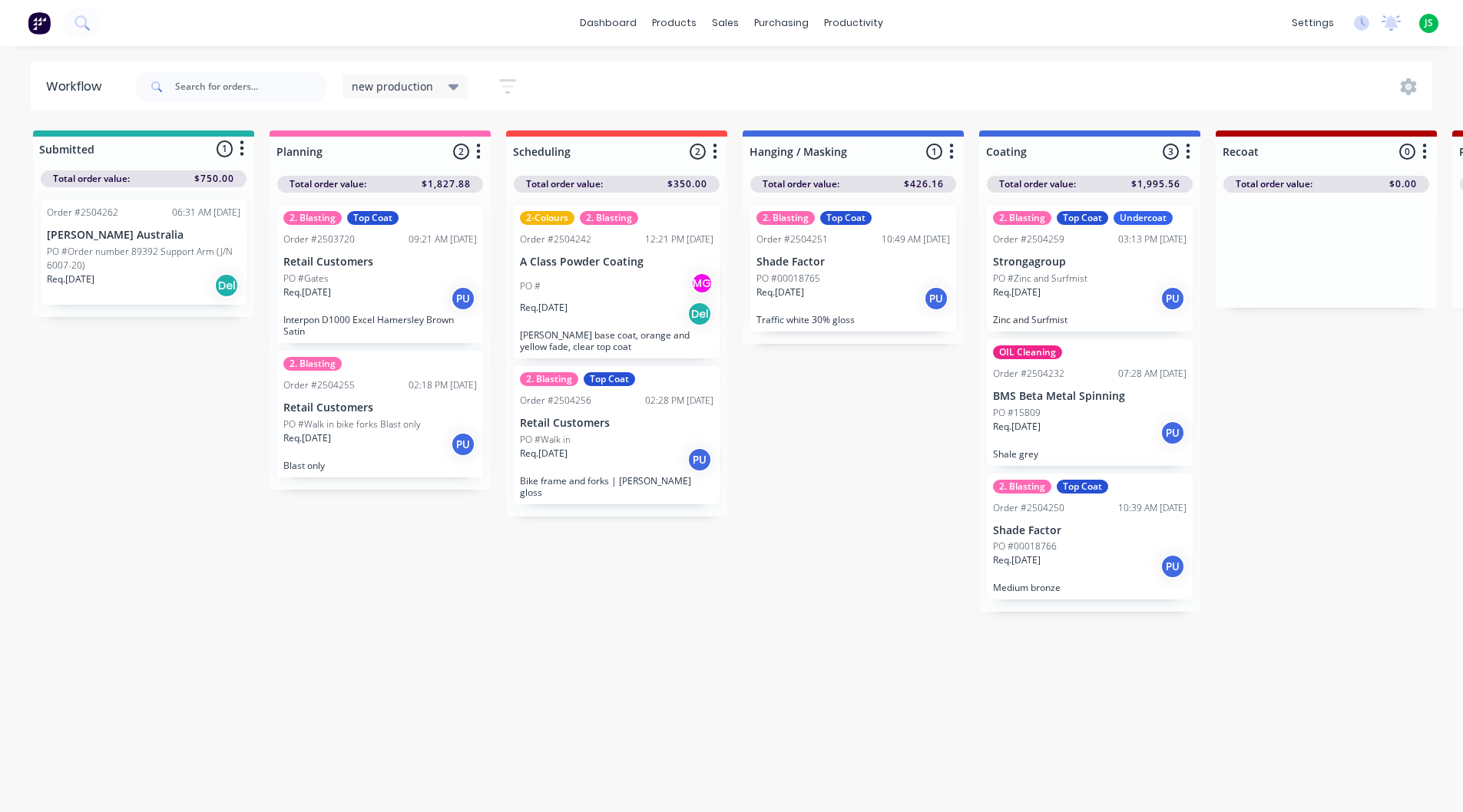
click at [492, 87] on button "button" at bounding box center [507, 86] width 49 height 30
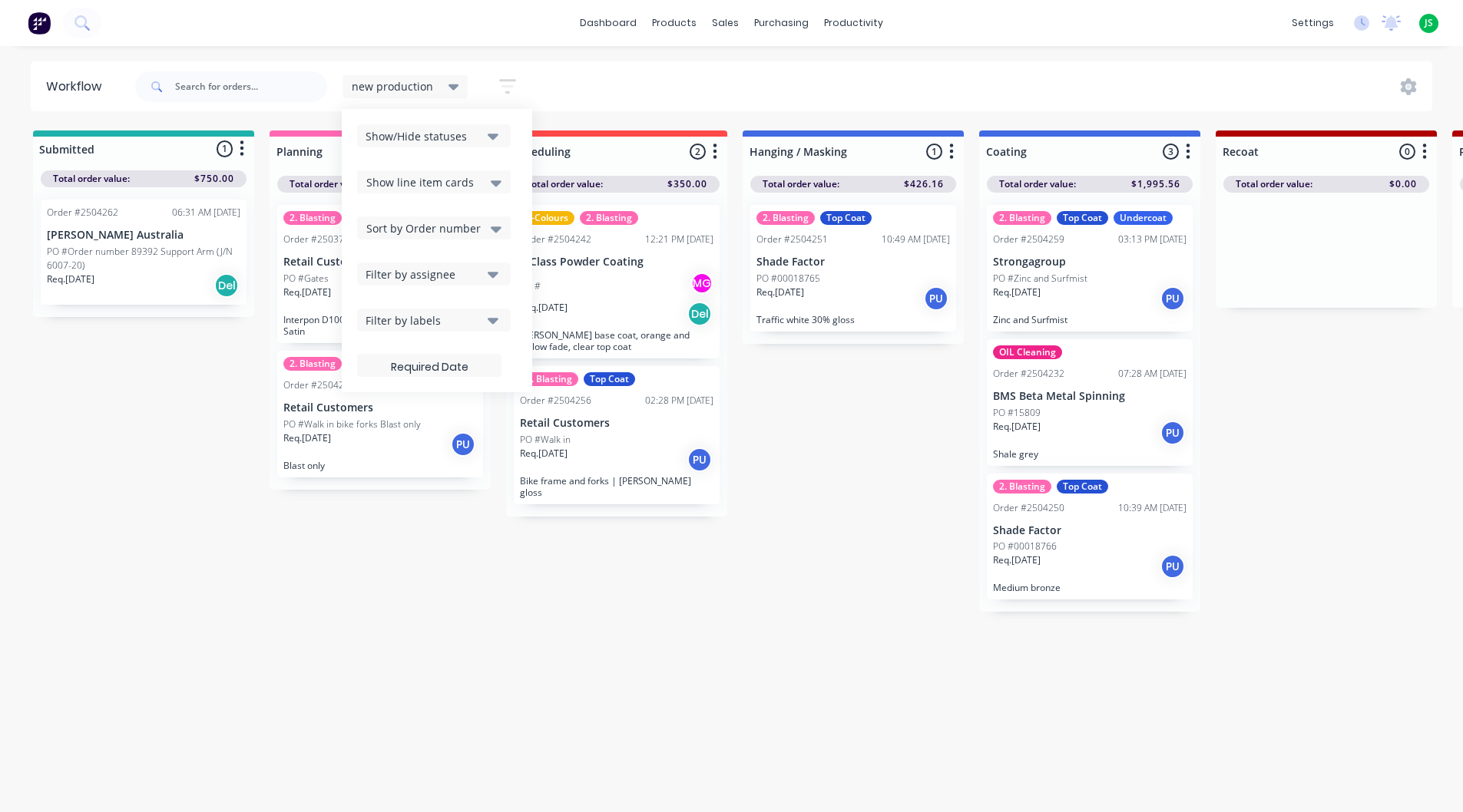
click at [452, 146] on button "Show/Hide statuses" at bounding box center [434, 135] width 154 height 23
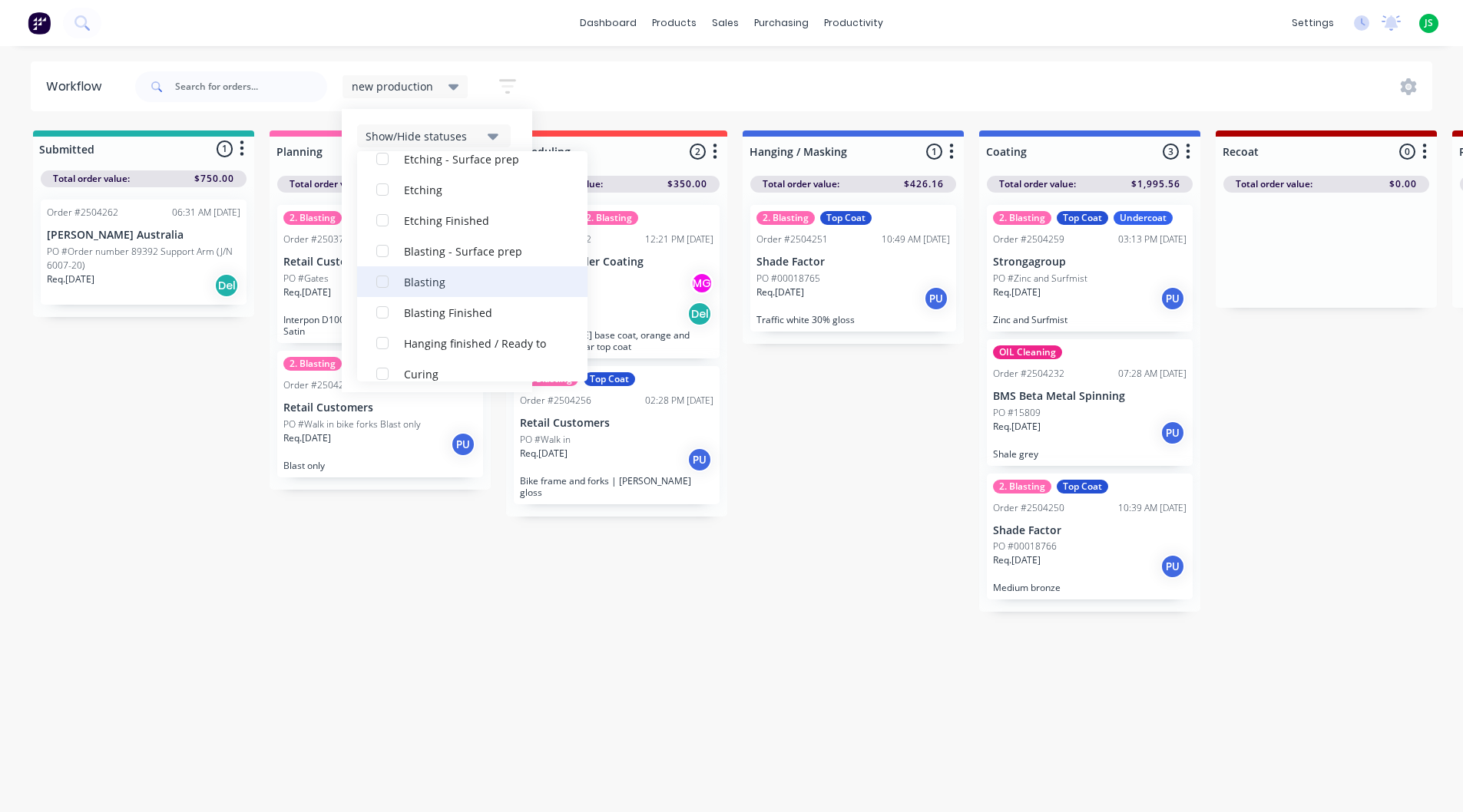
click at [381, 284] on div "button" at bounding box center [382, 281] width 31 height 31
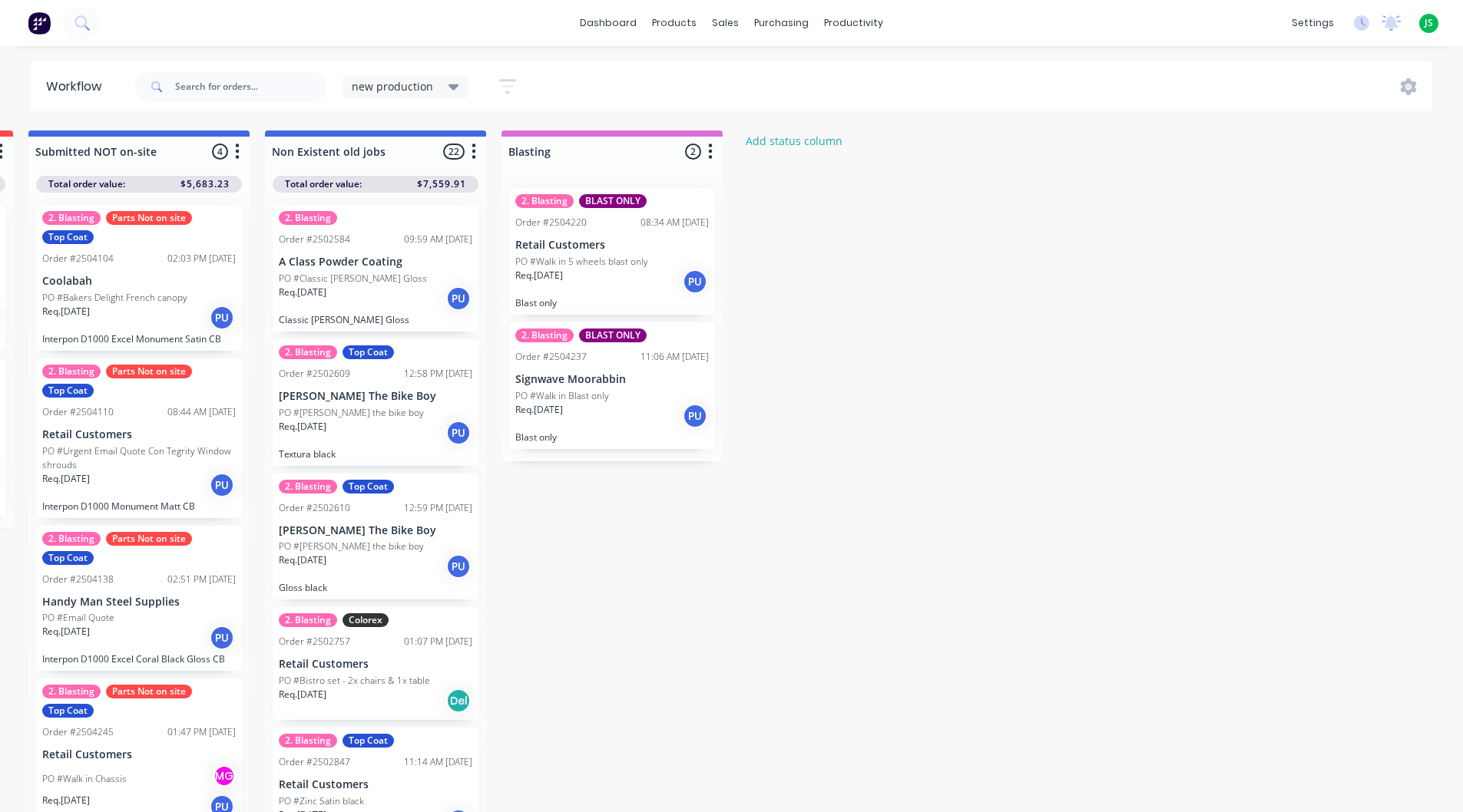
scroll to position [0, 2942]
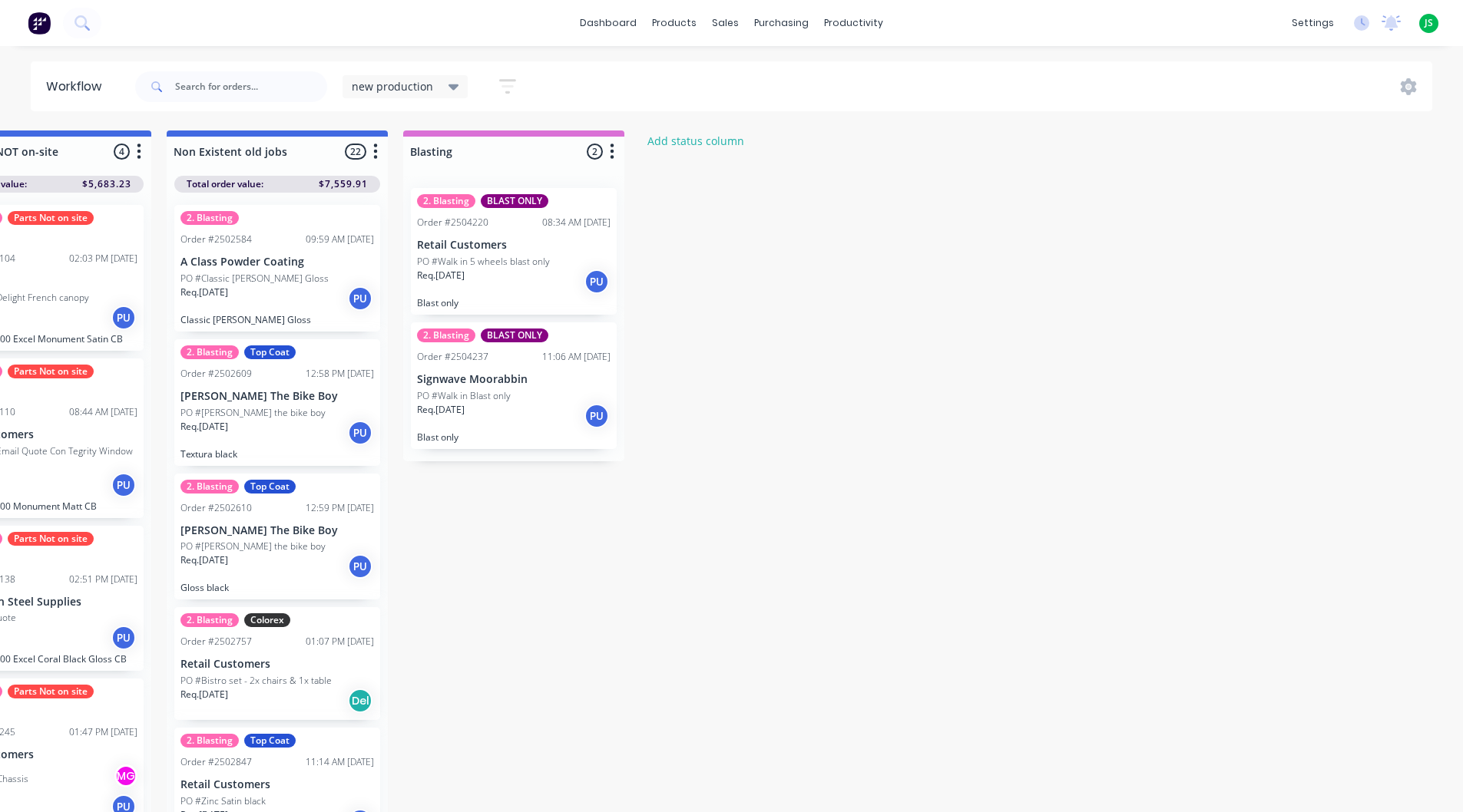
click at [680, 613] on div "Submitted 1 Status colour #20B2AA hex #20B2AA Save Cancel Summaries Total order…" at bounding box center [443, 476] width 6794 height 690
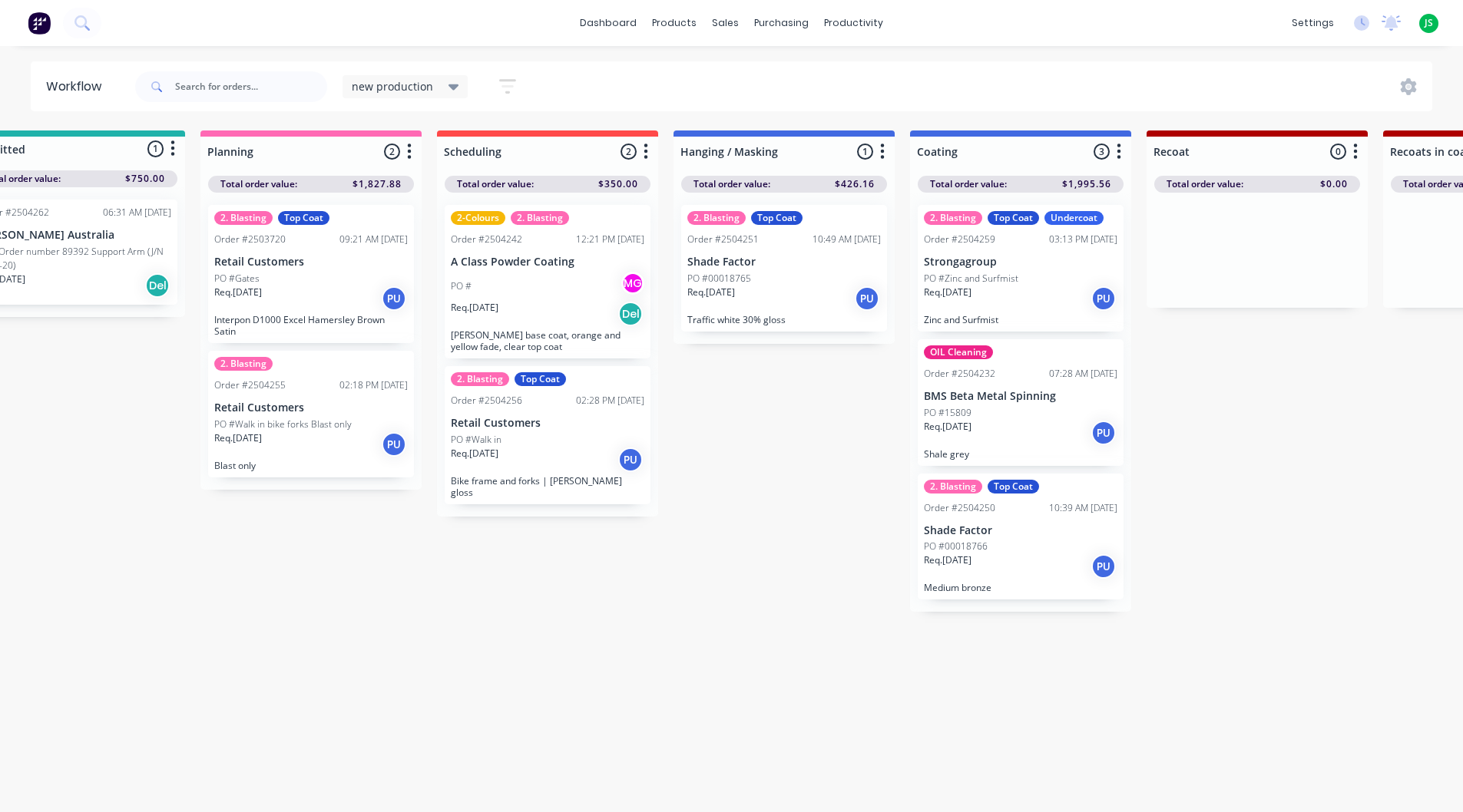
scroll to position [0, 0]
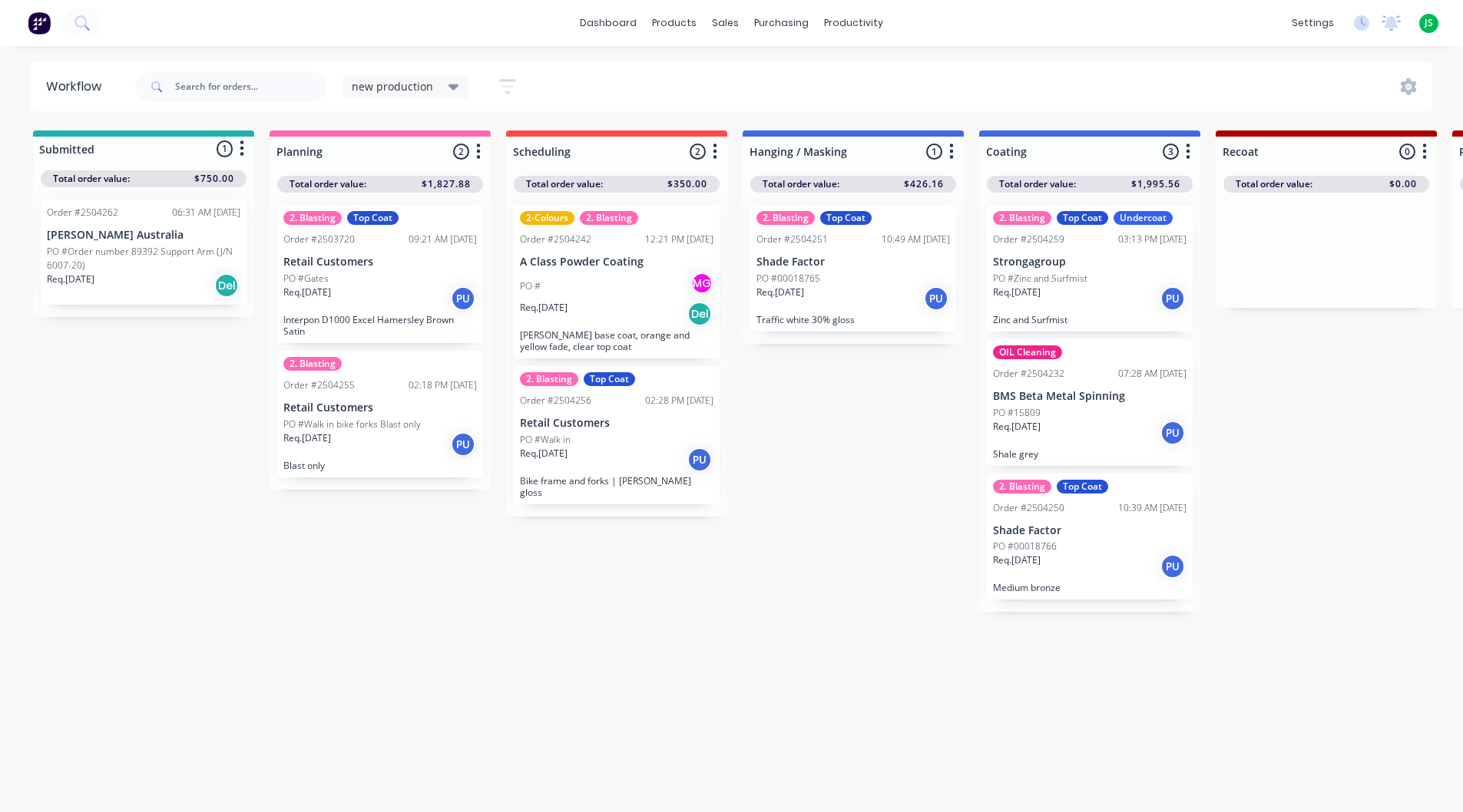
click at [358, 445] on div "Req. [DATE] PU" at bounding box center [380, 445] width 194 height 26
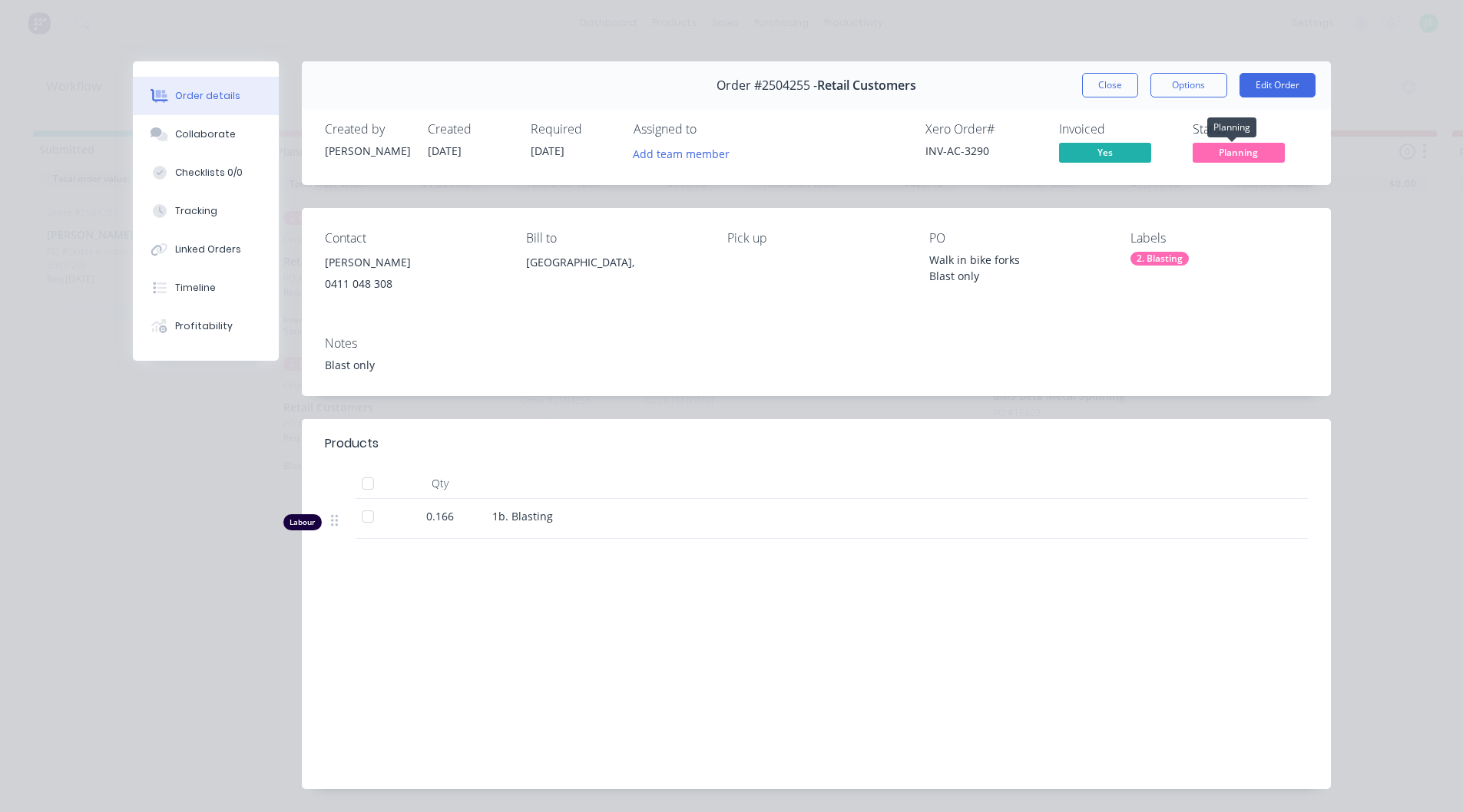
click at [1240, 150] on span "Planning" at bounding box center [1238, 152] width 92 height 19
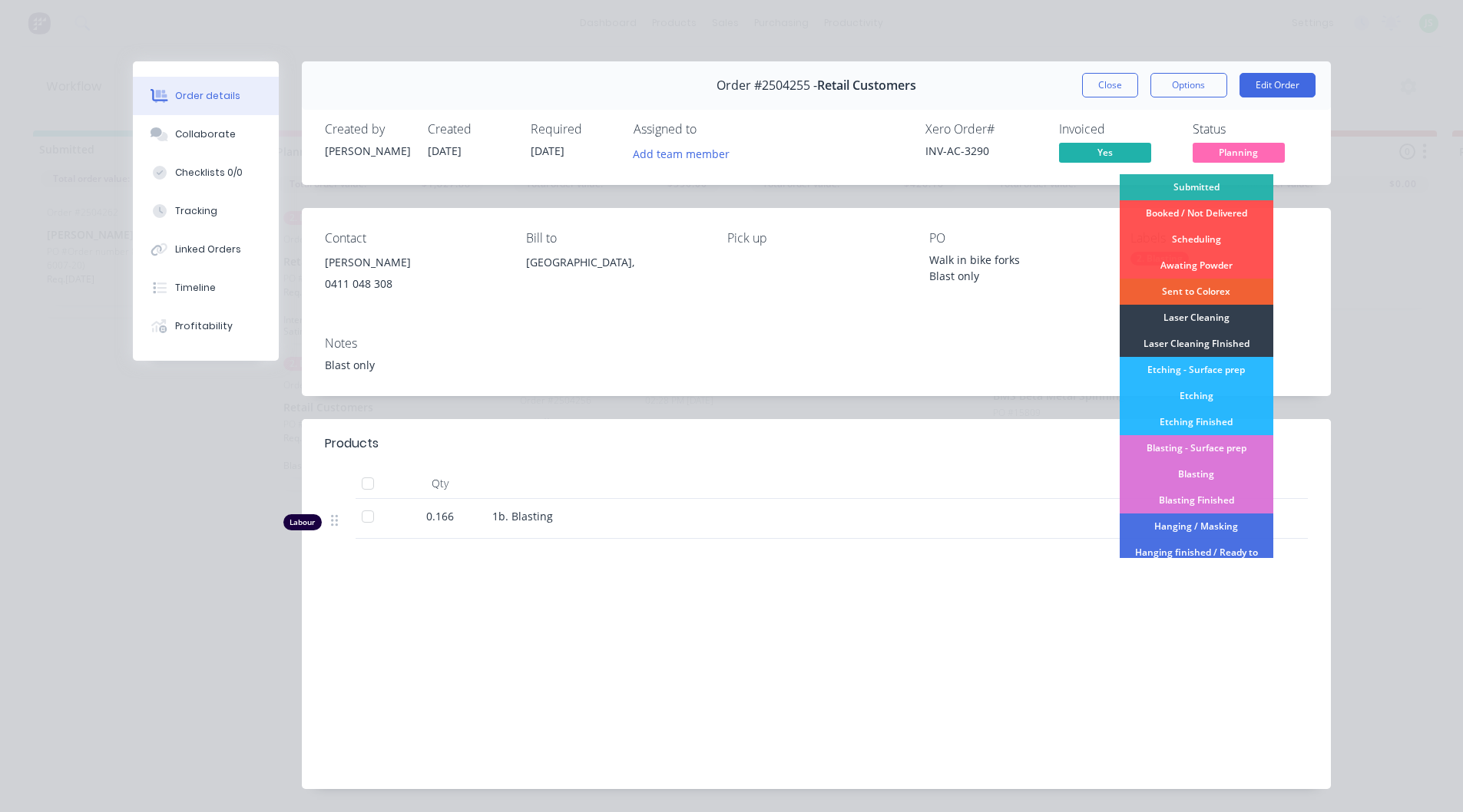
click at [861, 632] on div "Labour $41.50 Sub total $41.50 Margin $0.00 ( 0.00 %) Tax $4.15 Total $45.65" at bounding box center [816, 677] width 983 height 178
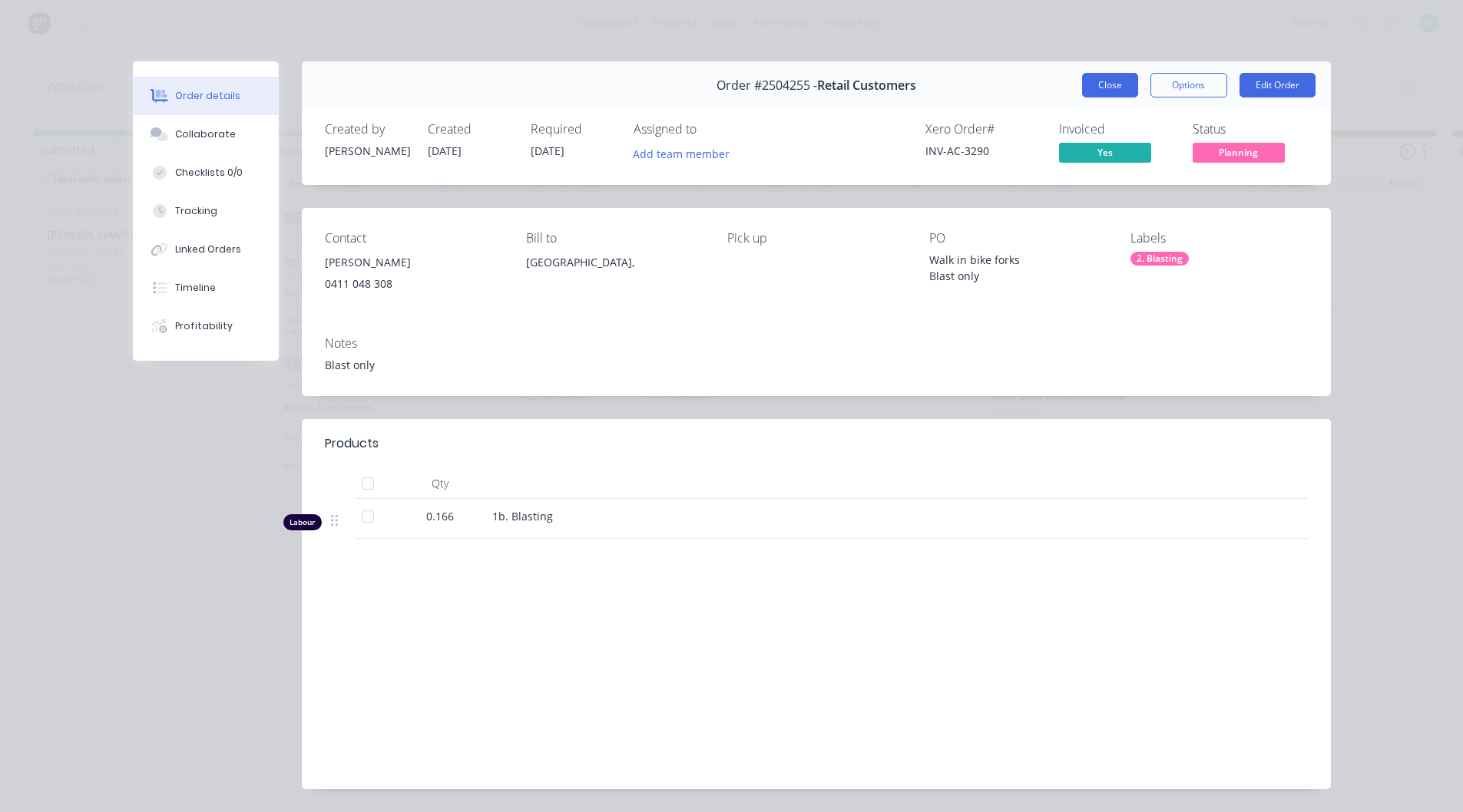
click at [1105, 80] on button "Close" at bounding box center [1110, 85] width 56 height 24
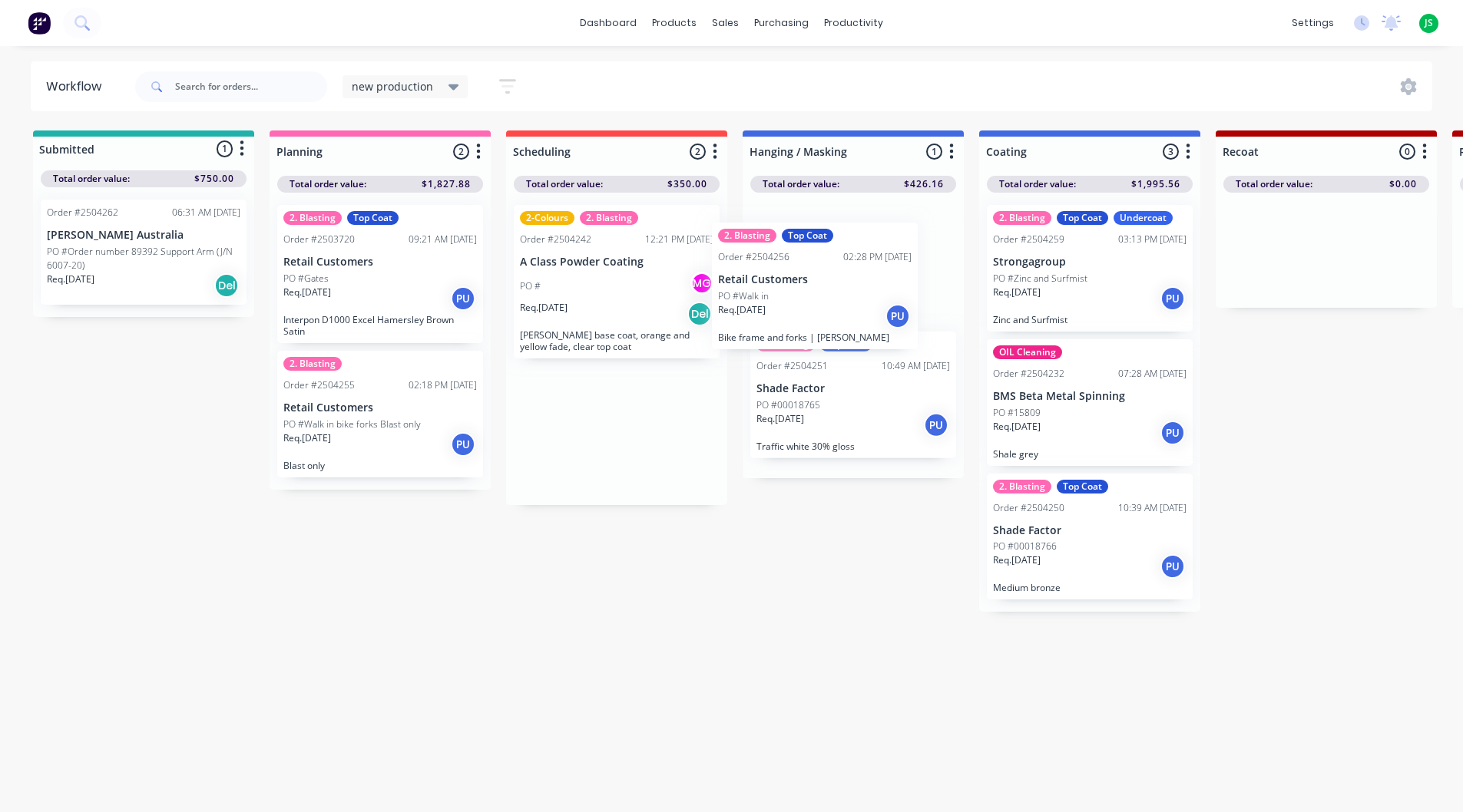
drag, startPoint x: 637, startPoint y: 440, endPoint x: 854, endPoint y: 269, distance: 276.3
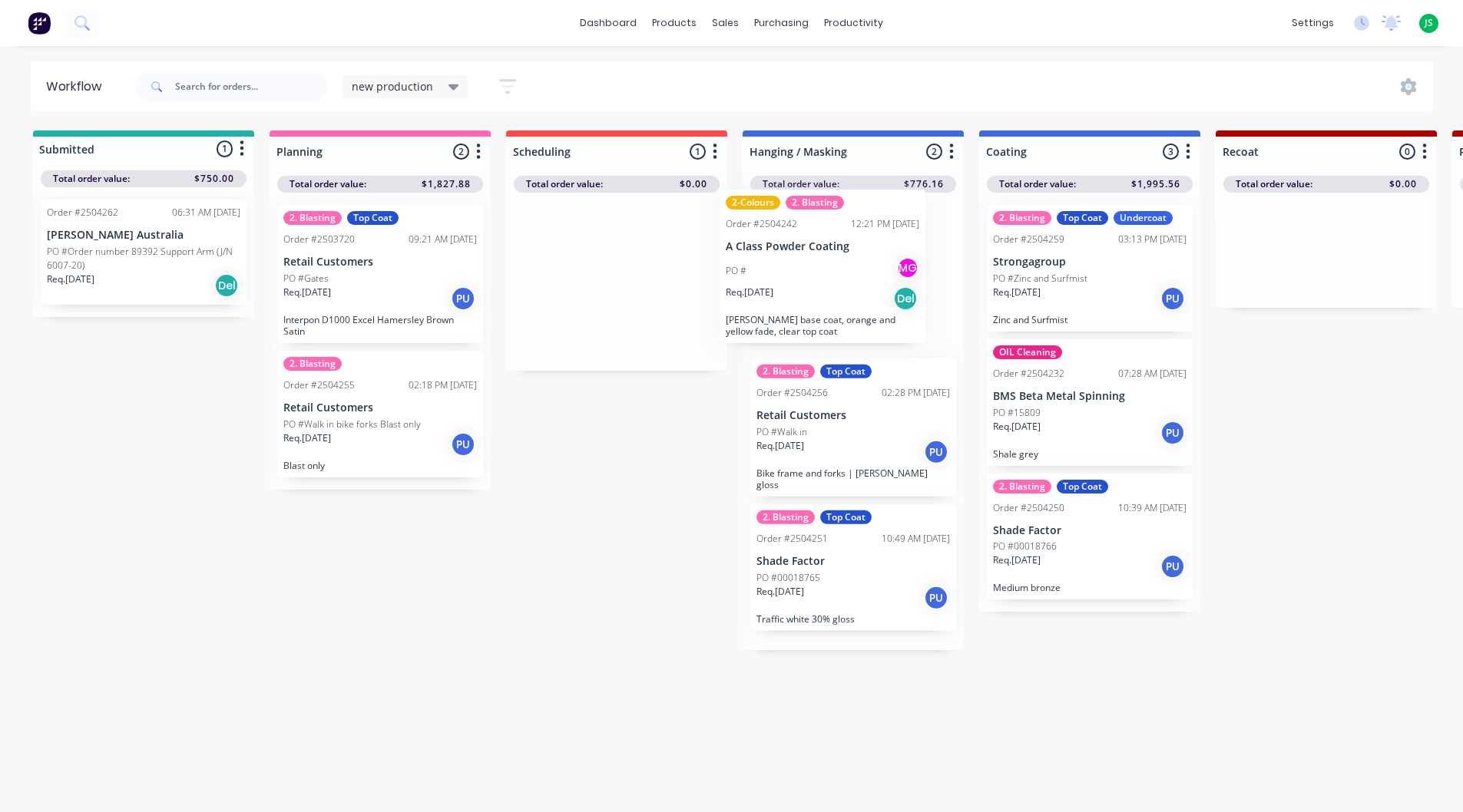
drag, startPoint x: 549, startPoint y: 340, endPoint x: 759, endPoint y: 324, distance: 210.6
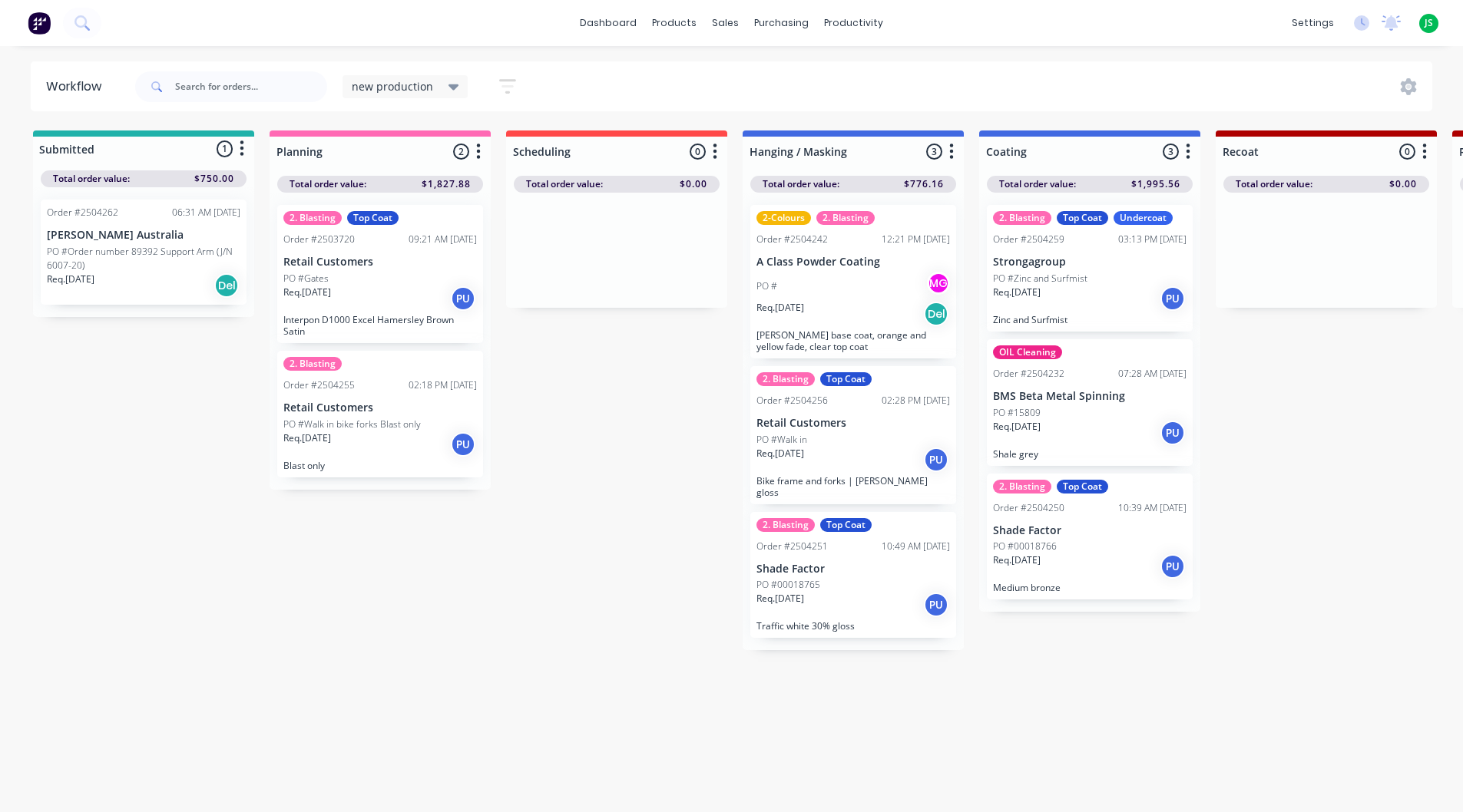
click at [875, 445] on div "PO #Walk in" at bounding box center [853, 440] width 194 height 14
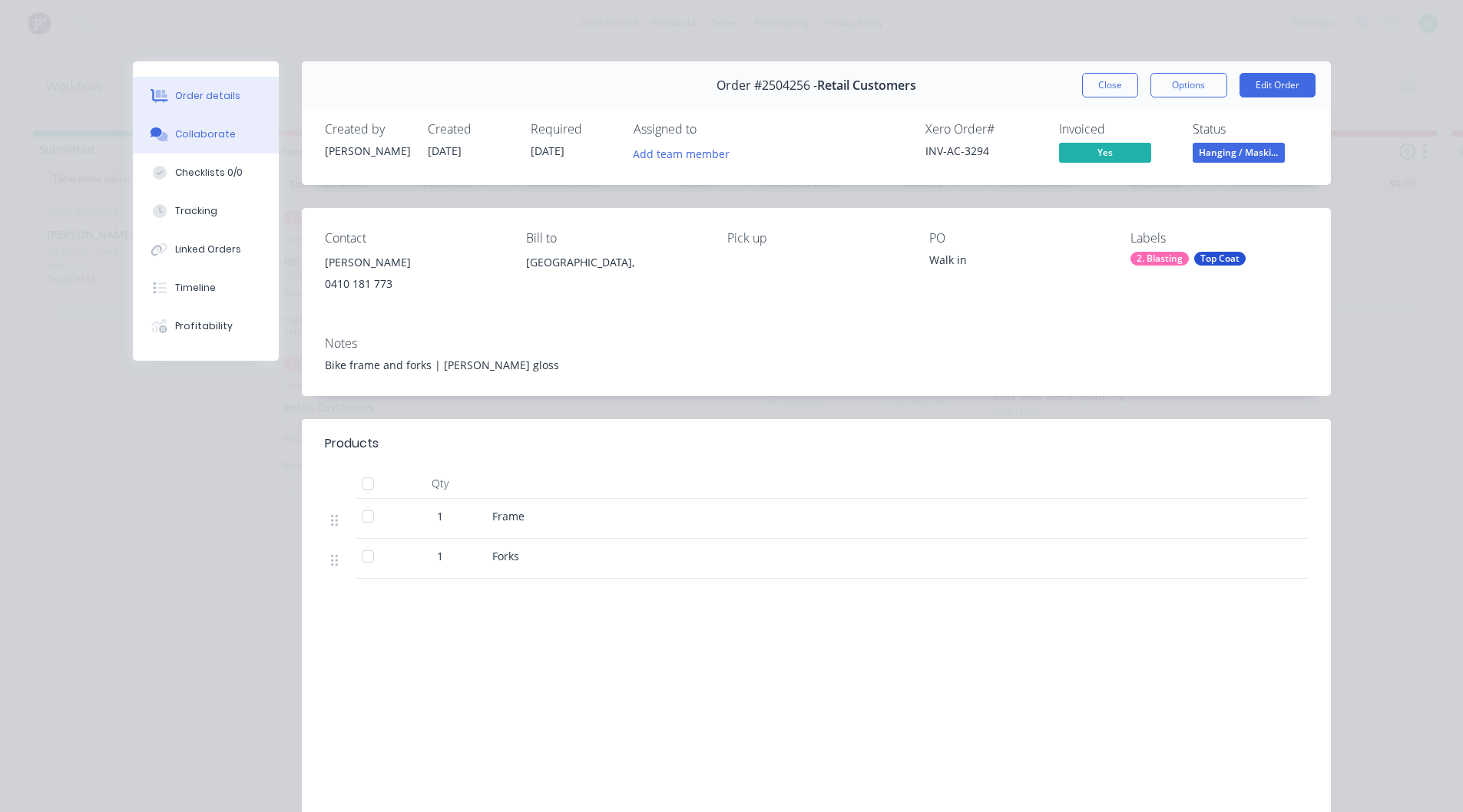
click at [204, 125] on button "Collaborate" at bounding box center [205, 134] width 146 height 38
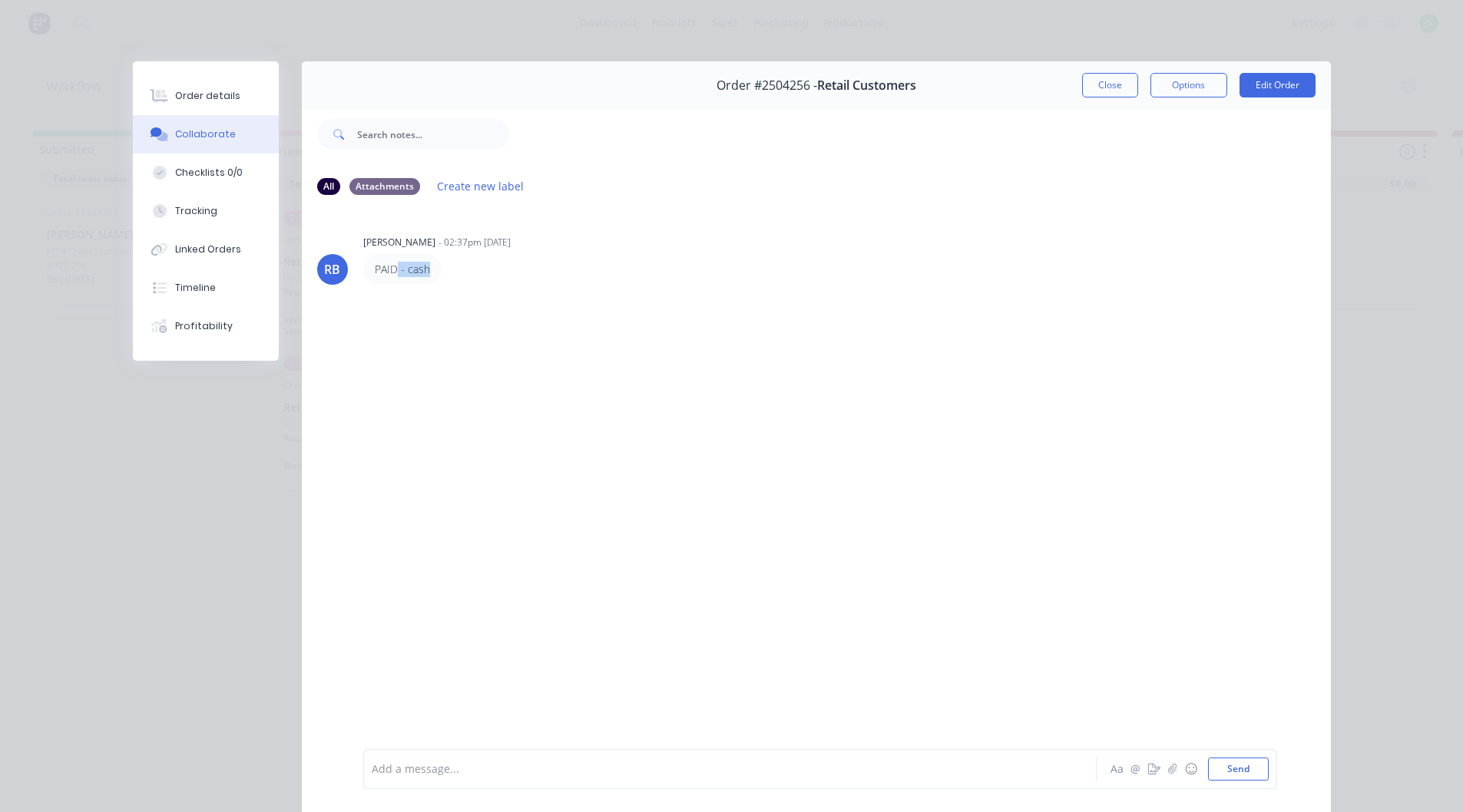
drag, startPoint x: 426, startPoint y: 265, endPoint x: 393, endPoint y: 265, distance: 33.0
click at [393, 265] on div "PAID - cash" at bounding box center [402, 269] width 78 height 31
click at [412, 354] on div "RB [PERSON_NAME] - 02:37pm [DATE] PAID - cash" at bounding box center [816, 478] width 1029 height 540
click at [198, 283] on div "Timeline" at bounding box center [196, 288] width 41 height 14
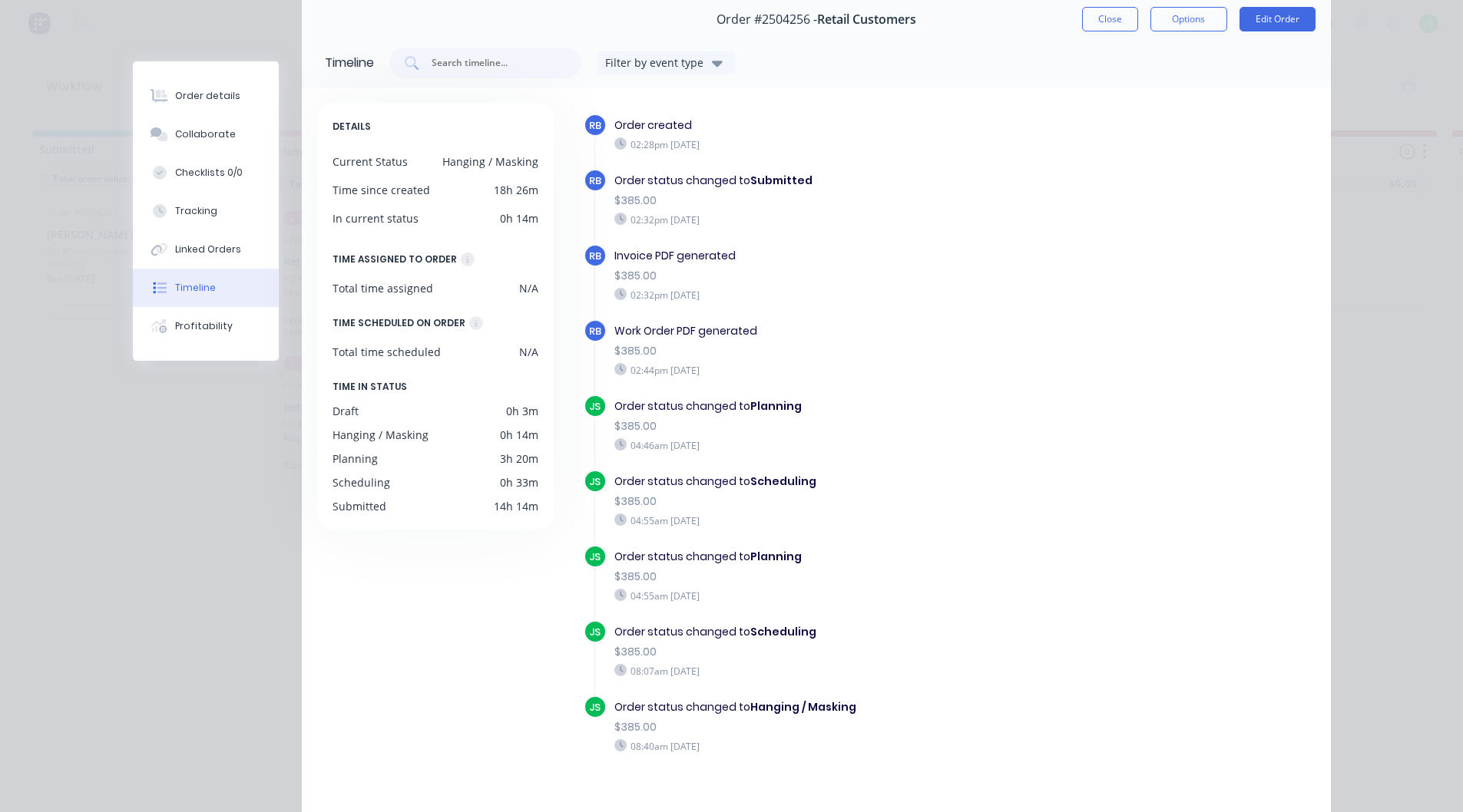
scroll to position [139, 0]
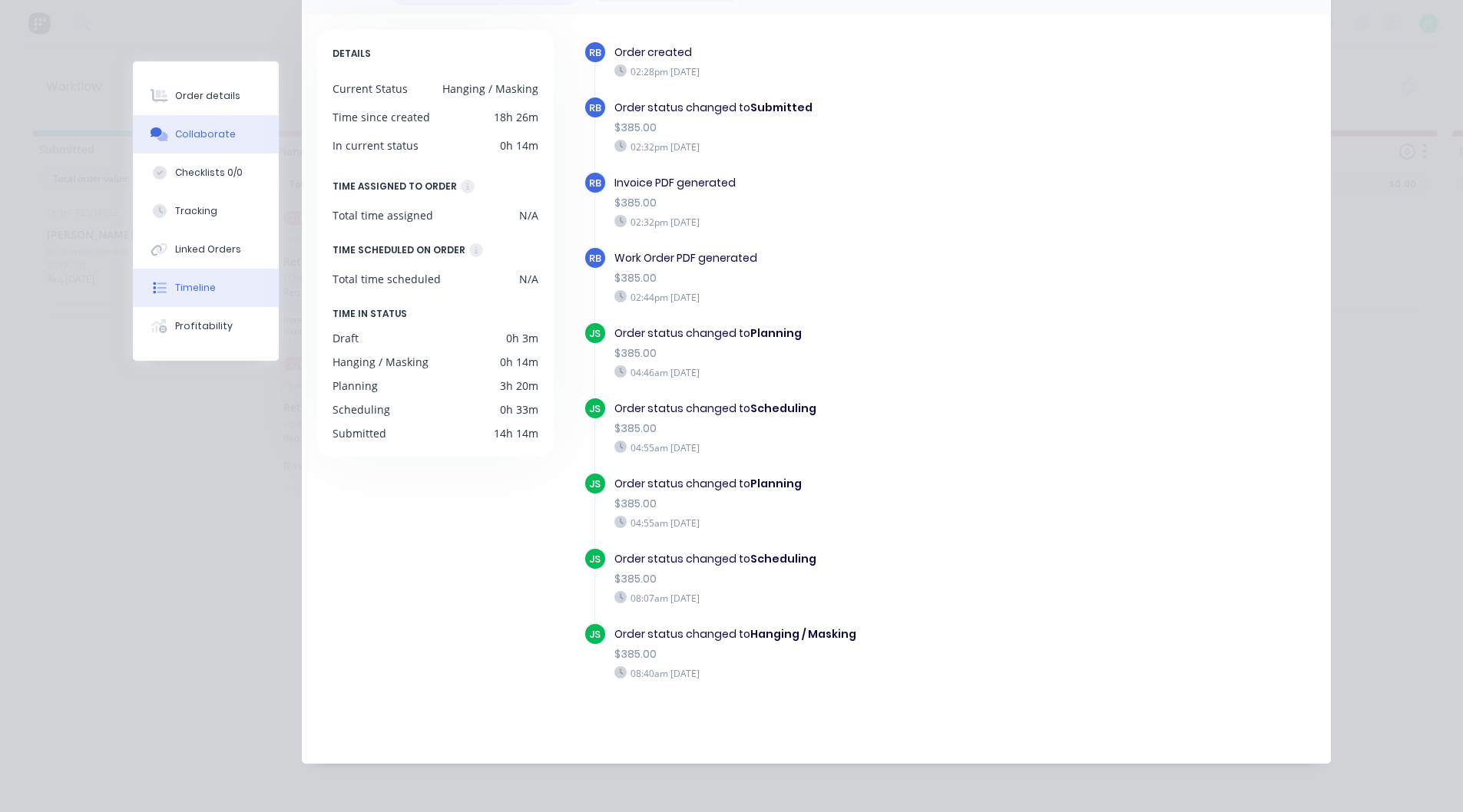
click at [185, 132] on div "Collaborate" at bounding box center [205, 134] width 60 height 14
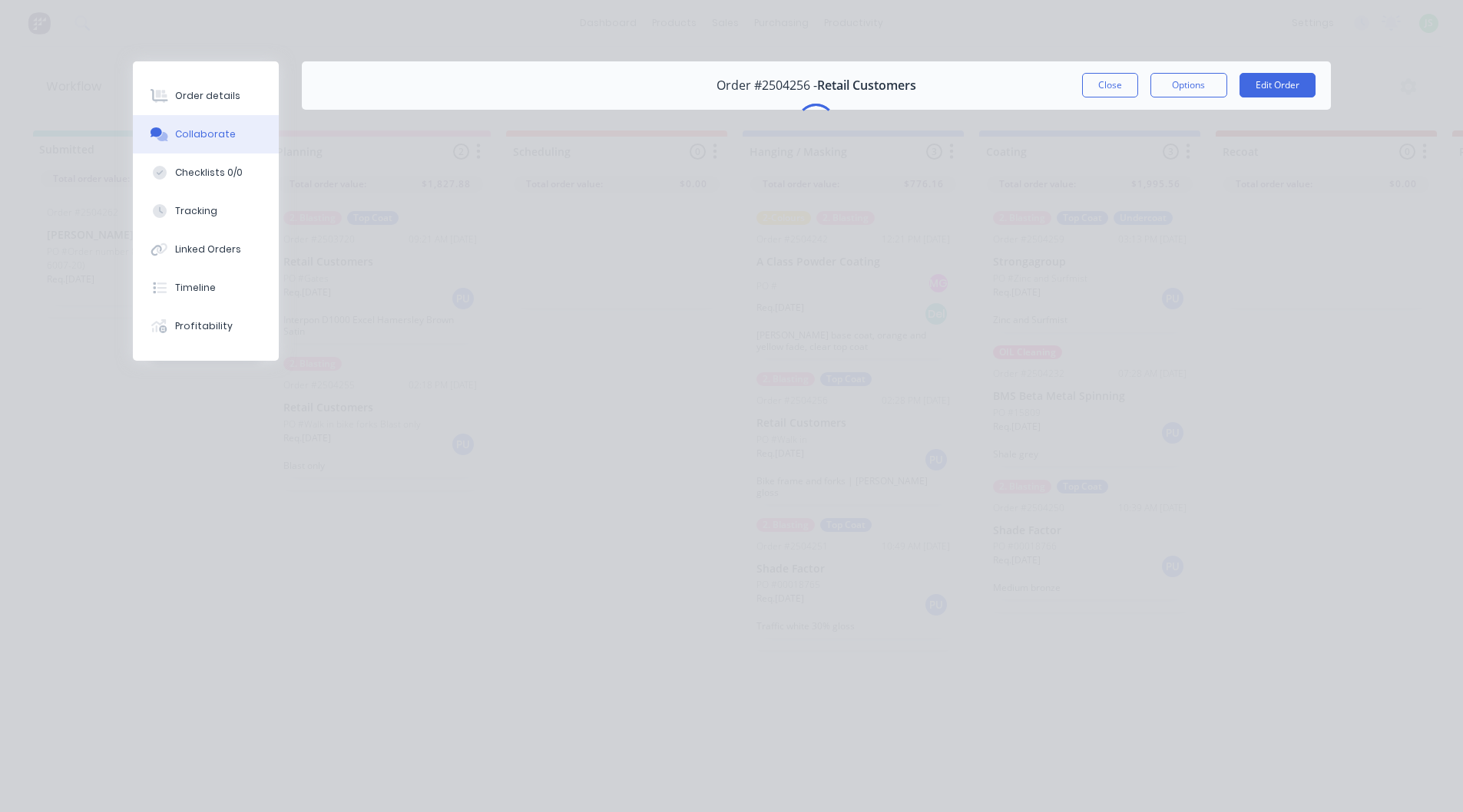
scroll to position [0, 0]
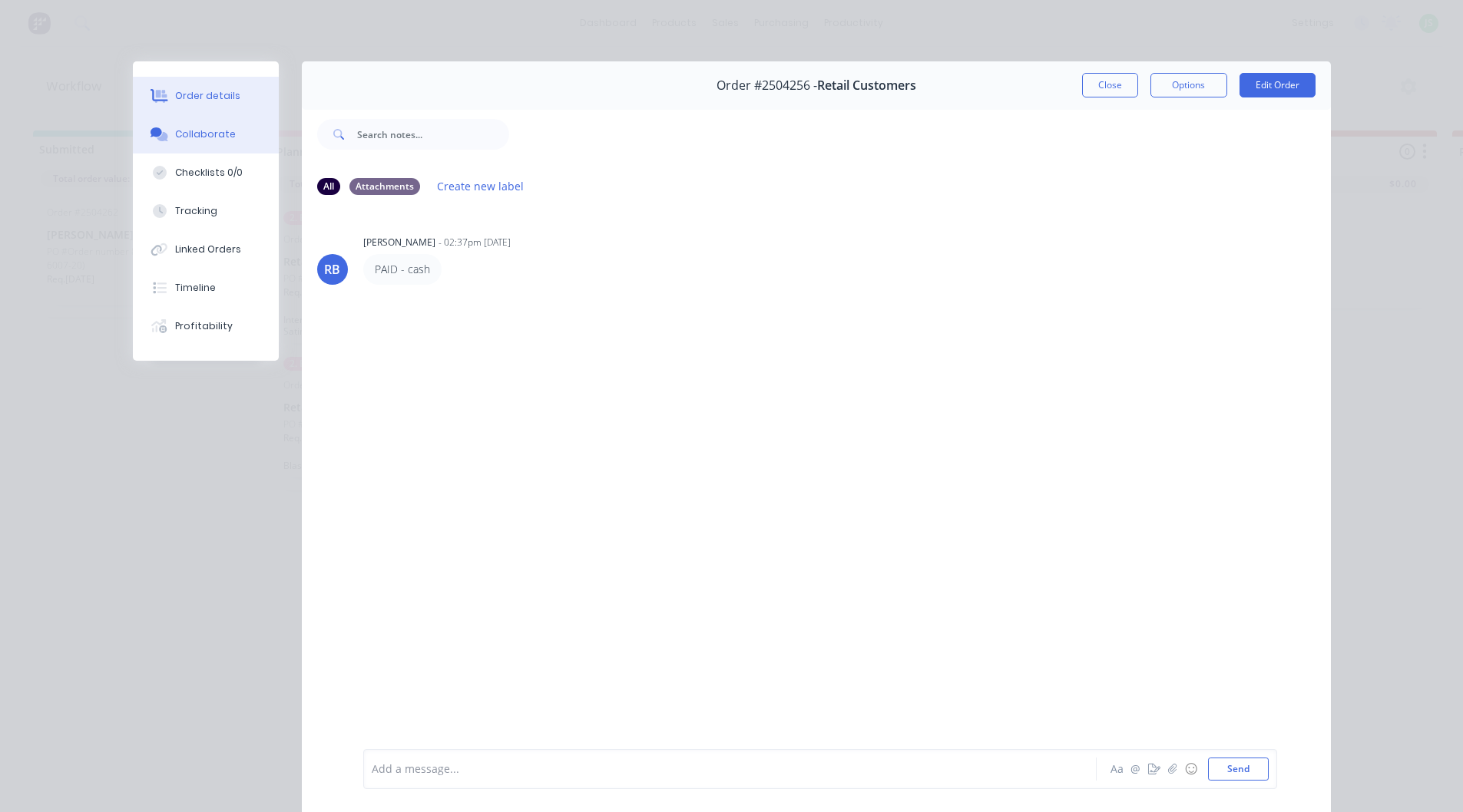
click at [198, 91] on div "Order details" at bounding box center [208, 96] width 65 height 14
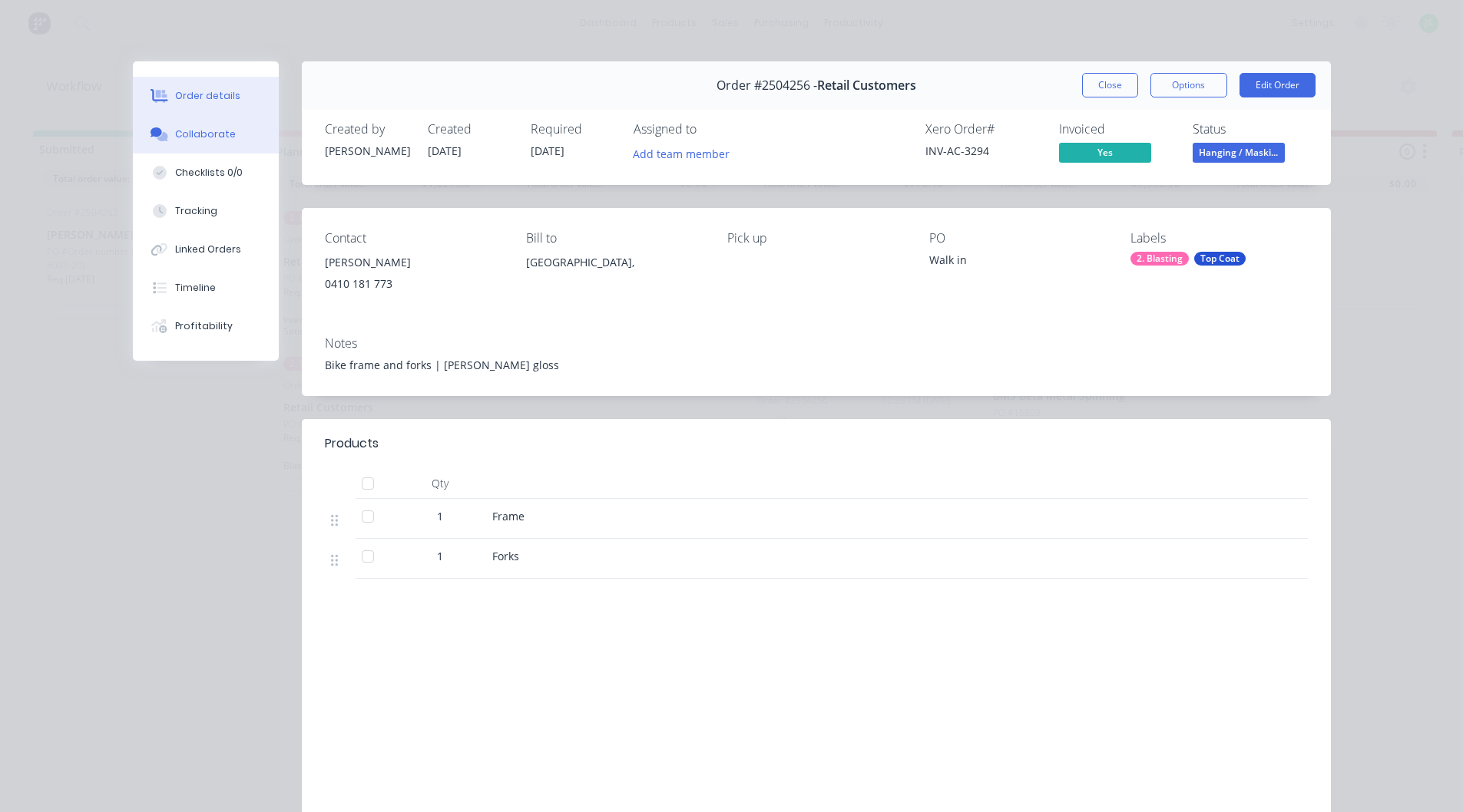
click at [209, 134] on div "Collaborate" at bounding box center [205, 134] width 60 height 14
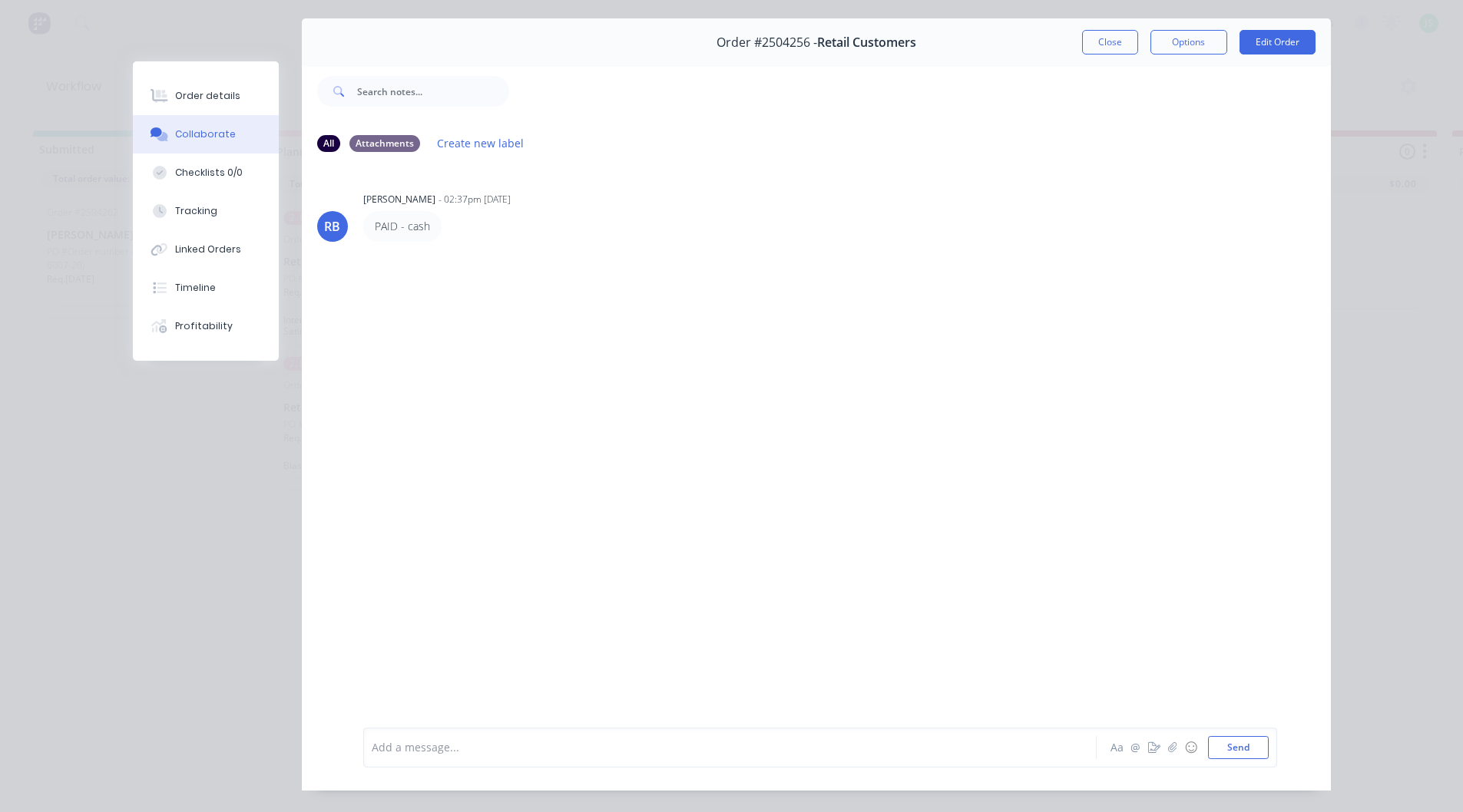
scroll to position [82, 0]
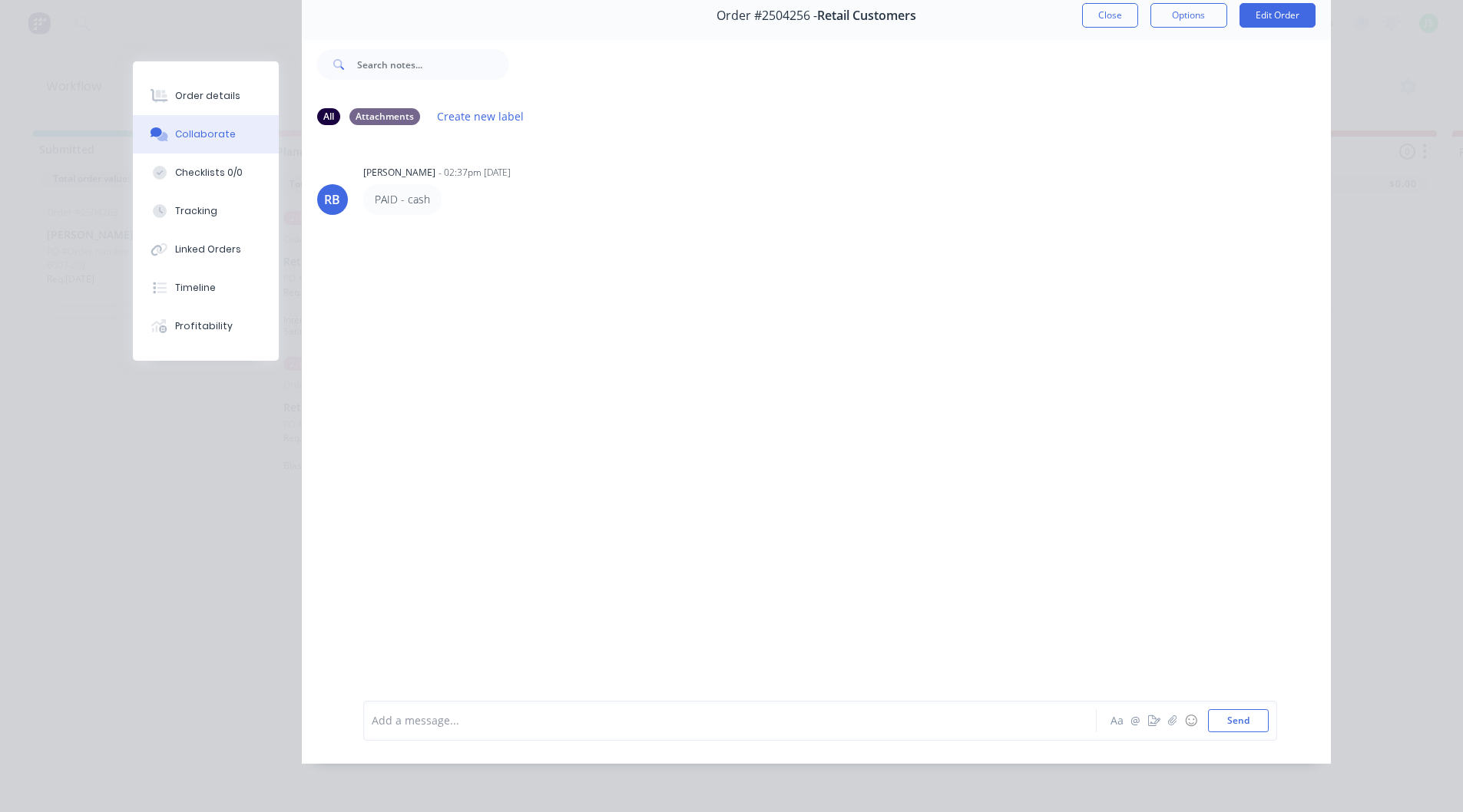
click at [500, 726] on div at bounding box center [708, 720] width 672 height 16
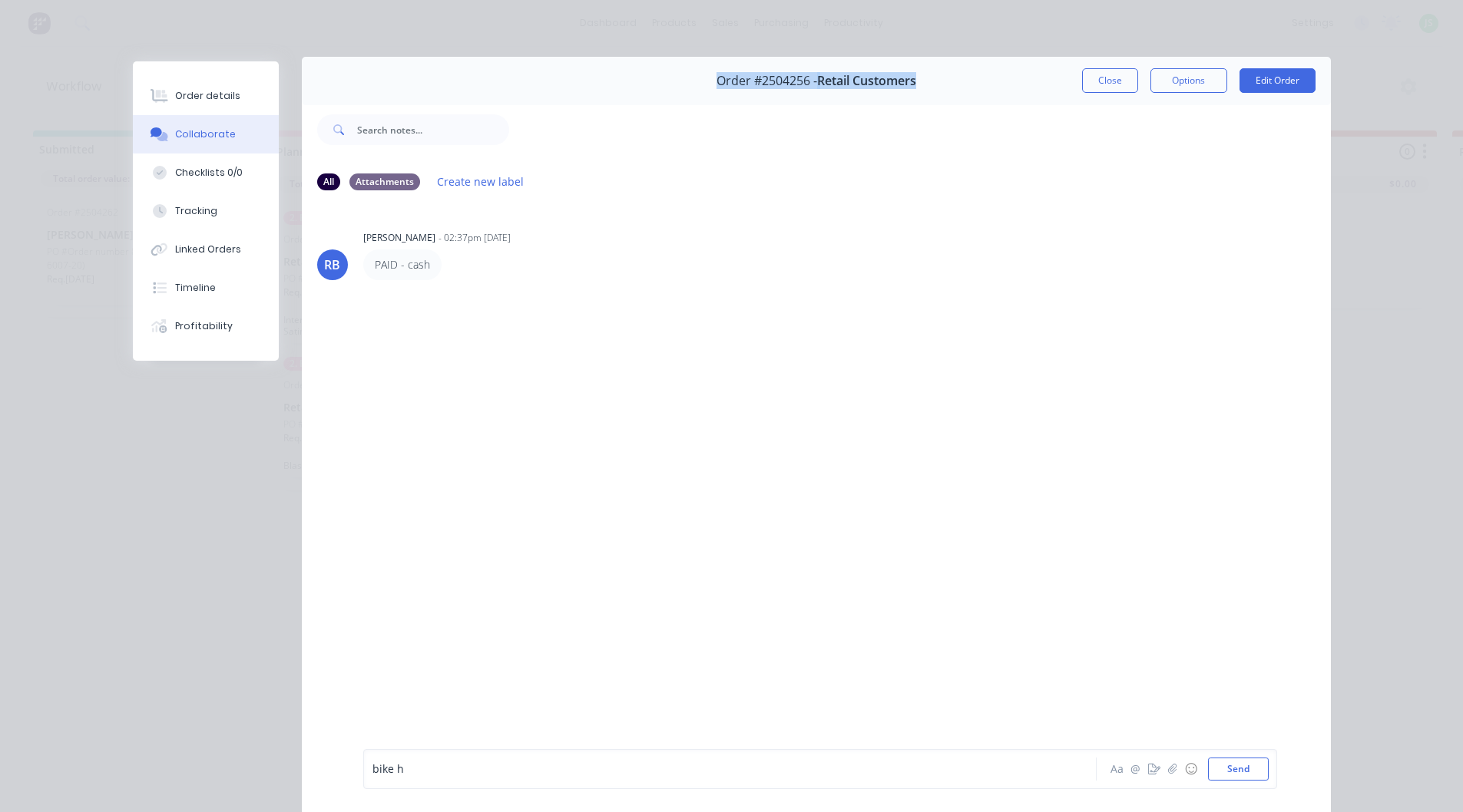
drag, startPoint x: 880, startPoint y: 84, endPoint x: 686, endPoint y: 87, distance: 194.0
click at [686, 87] on div "Order #2504256 - Retail Customers Close Options Edit Order" at bounding box center [816, 81] width 1029 height 48
copy div "Order #2504256 - Retail Customers"
click at [558, 486] on div "RB [PERSON_NAME] - 02:37pm [DATE] PAID - cash" at bounding box center [816, 473] width 1029 height 540
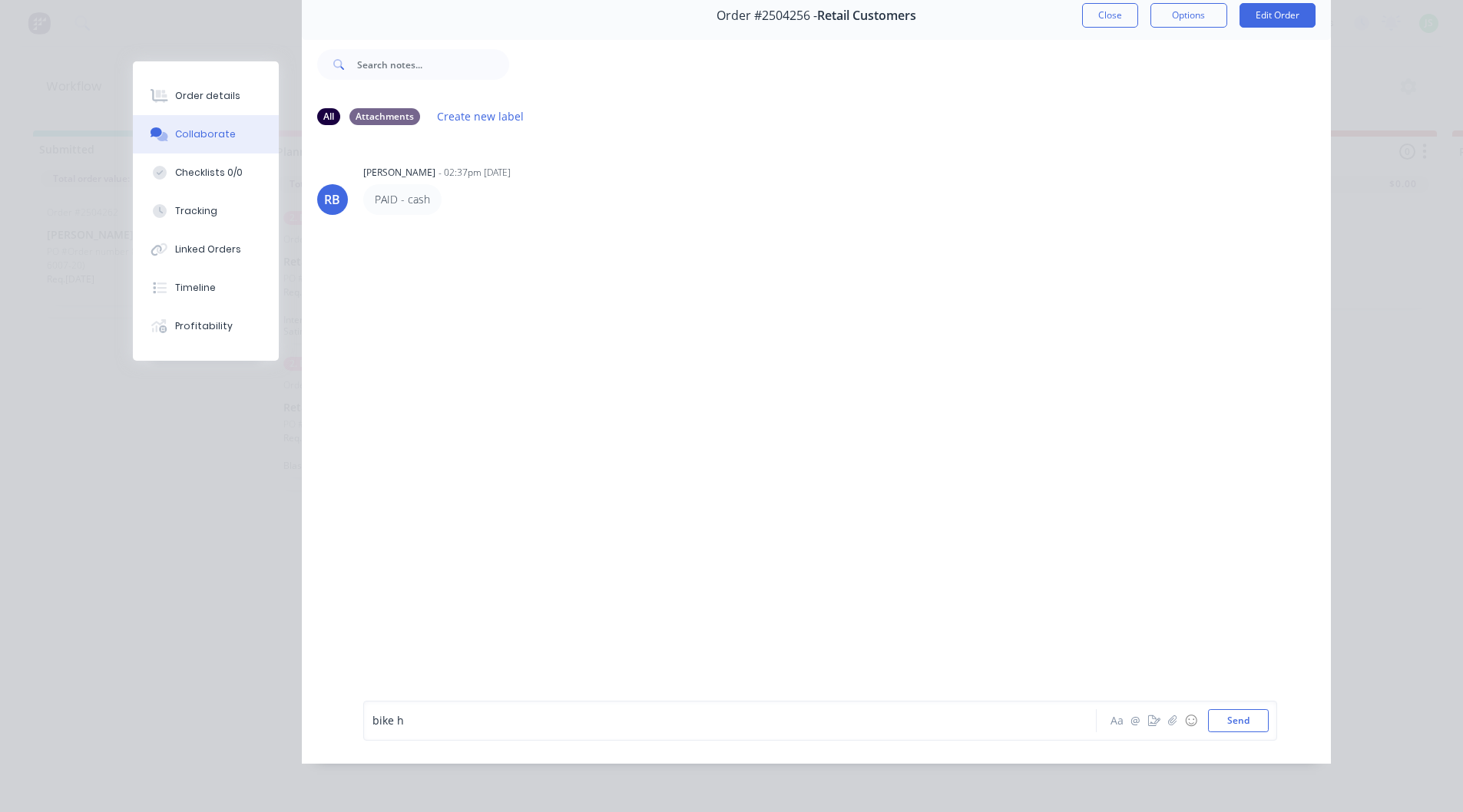
scroll to position [82, 0]
click at [447, 717] on div "bike h" at bounding box center [708, 720] width 672 height 16
drag, startPoint x: 448, startPoint y: 719, endPoint x: 408, endPoint y: 716, distance: 40.1
click at [408, 716] on div "bike h" at bounding box center [708, 720] width 672 height 16
drag, startPoint x: 412, startPoint y: 719, endPoint x: 261, endPoint y: 718, distance: 151.0
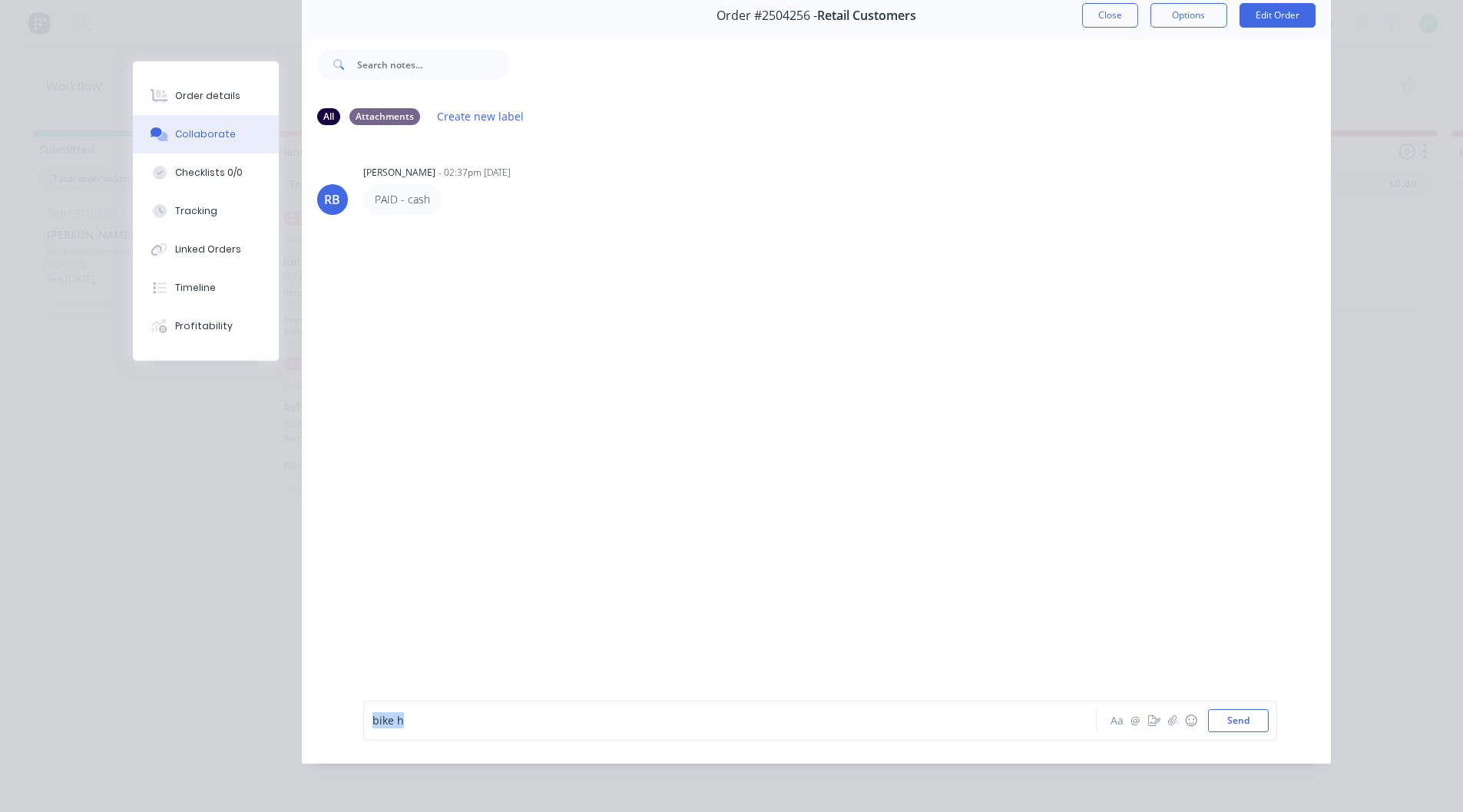
click at [261, 718] on div "Order #2504256 - Retail Customers Close Options Edit Order All Attachments Crea…" at bounding box center [732, 378] width 1198 height 772
drag, startPoint x: 773, startPoint y: 723, endPoint x: 803, endPoint y: 758, distance: 46.1
click at [773, 722] on span "frame has rust holes in it, have recommended they repair before coating, see at…" at bounding box center [616, 721] width 489 height 15
click at [715, 715] on span "frame has rust holes in it, have recommended they repair before coating, see at…" at bounding box center [616, 721] width 489 height 15
click at [1169, 723] on icon "button" at bounding box center [1172, 721] width 9 height 11
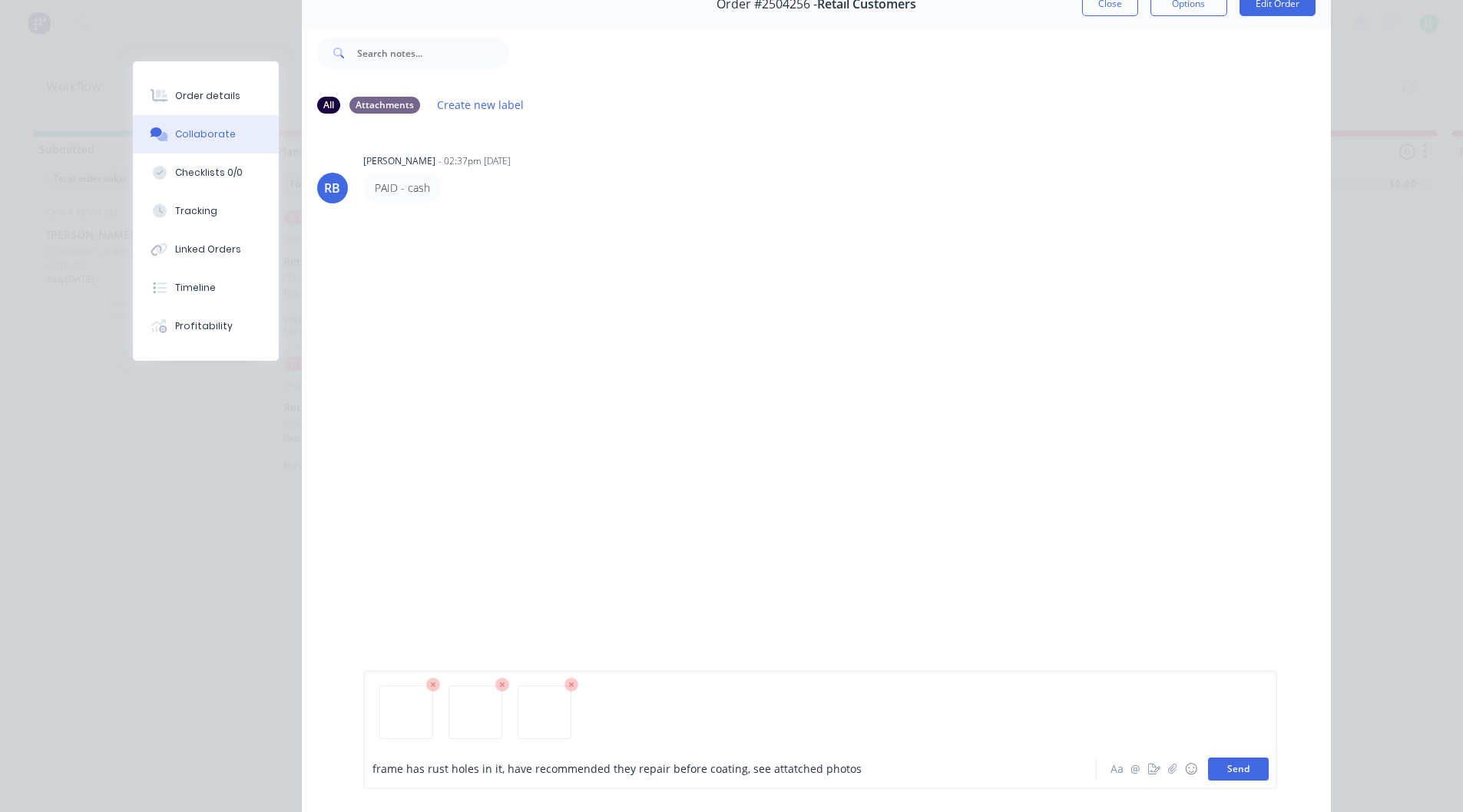
click at [1225, 770] on button "Send" at bounding box center [1238, 769] width 60 height 23
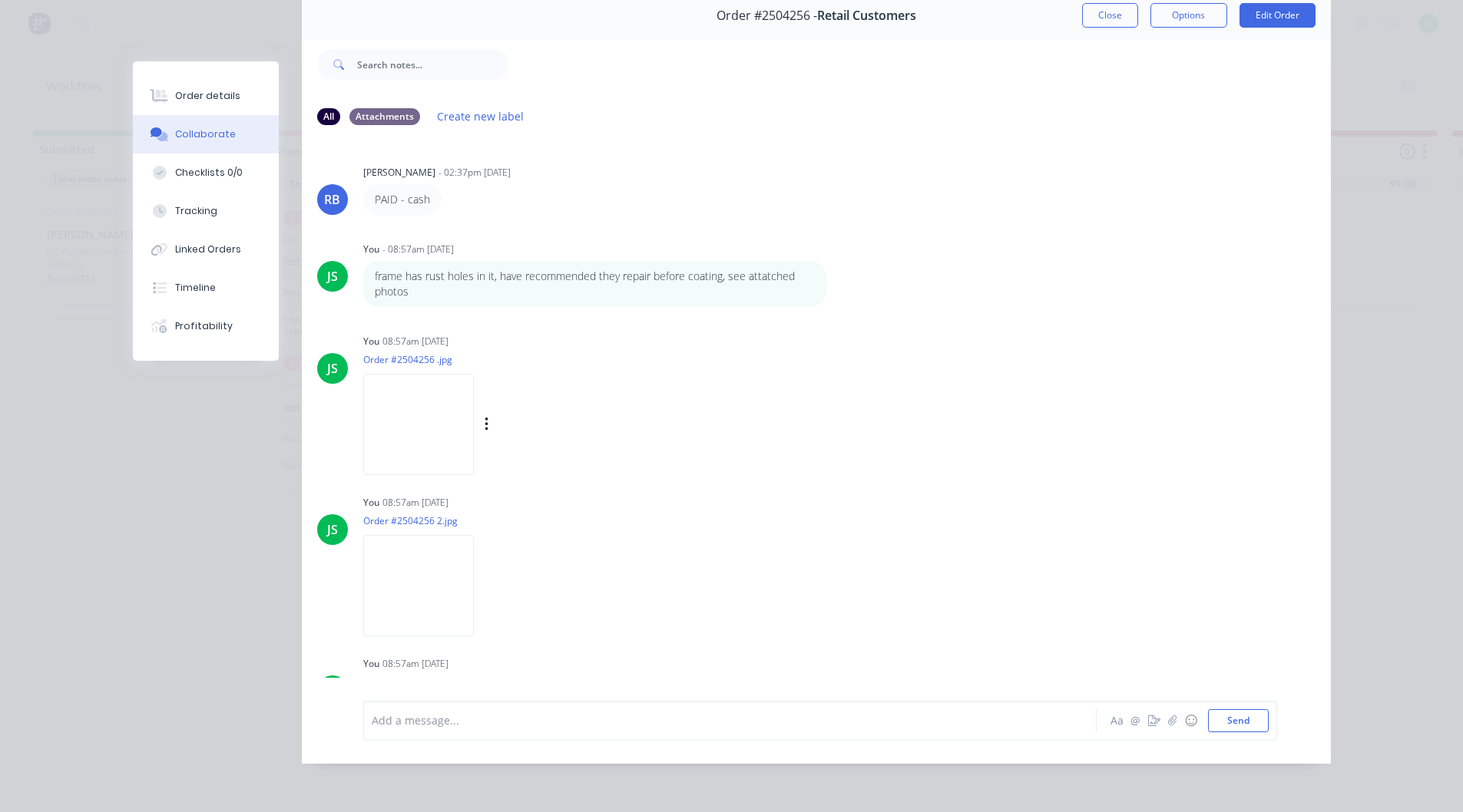
scroll to position [0, 0]
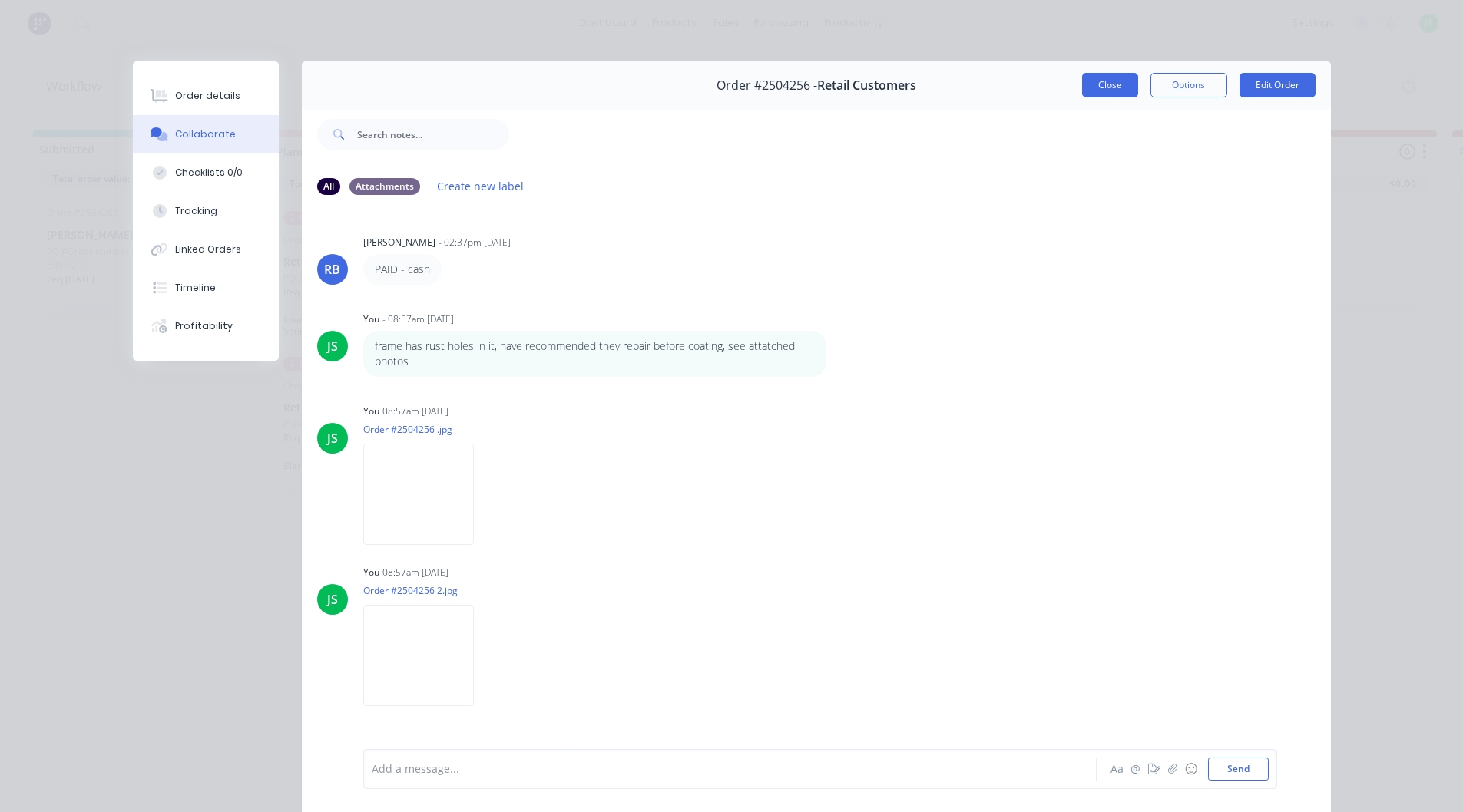
click at [1111, 91] on button "Close" at bounding box center [1110, 85] width 56 height 24
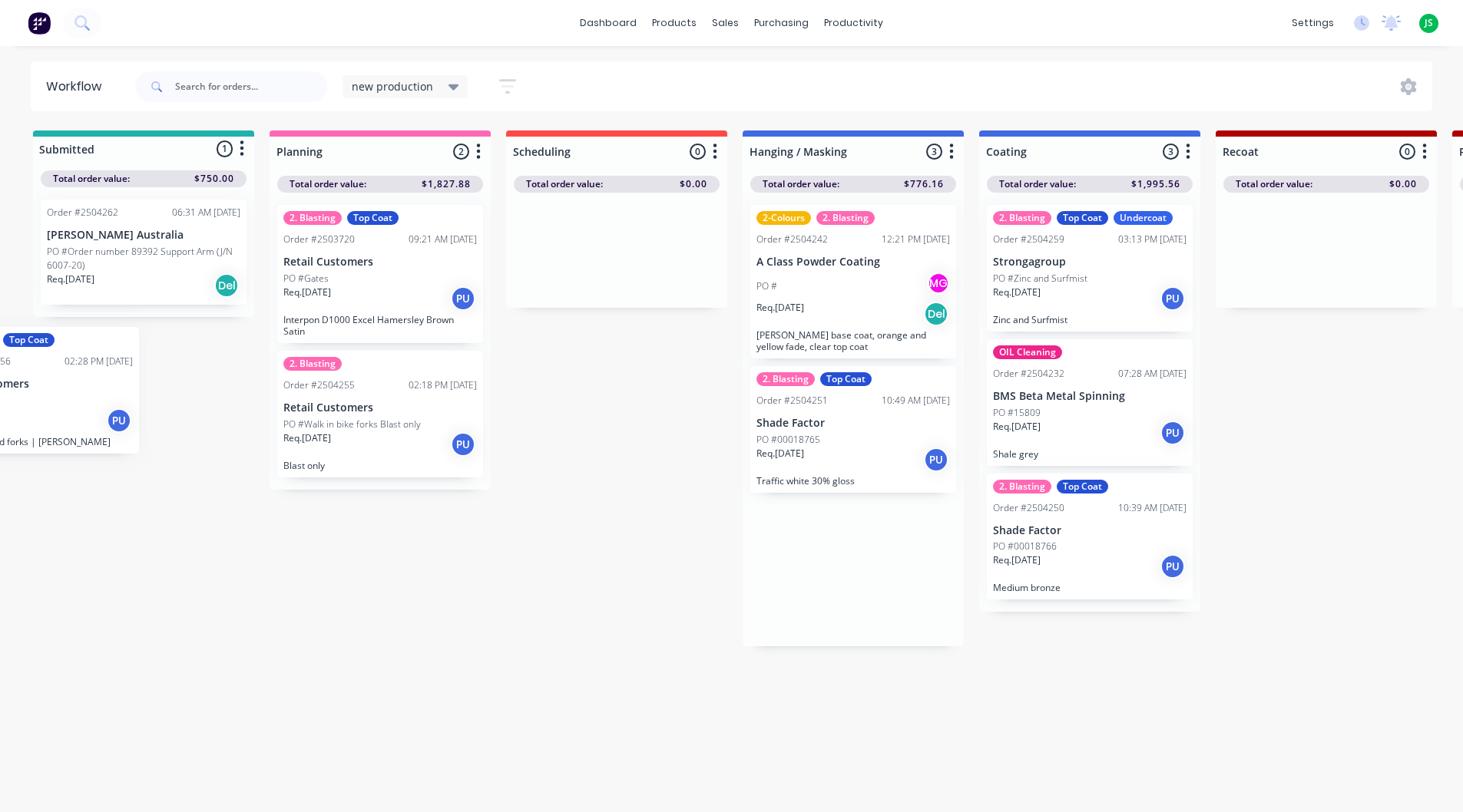
drag, startPoint x: 879, startPoint y: 445, endPoint x: 63, endPoint y: 403, distance: 817.1
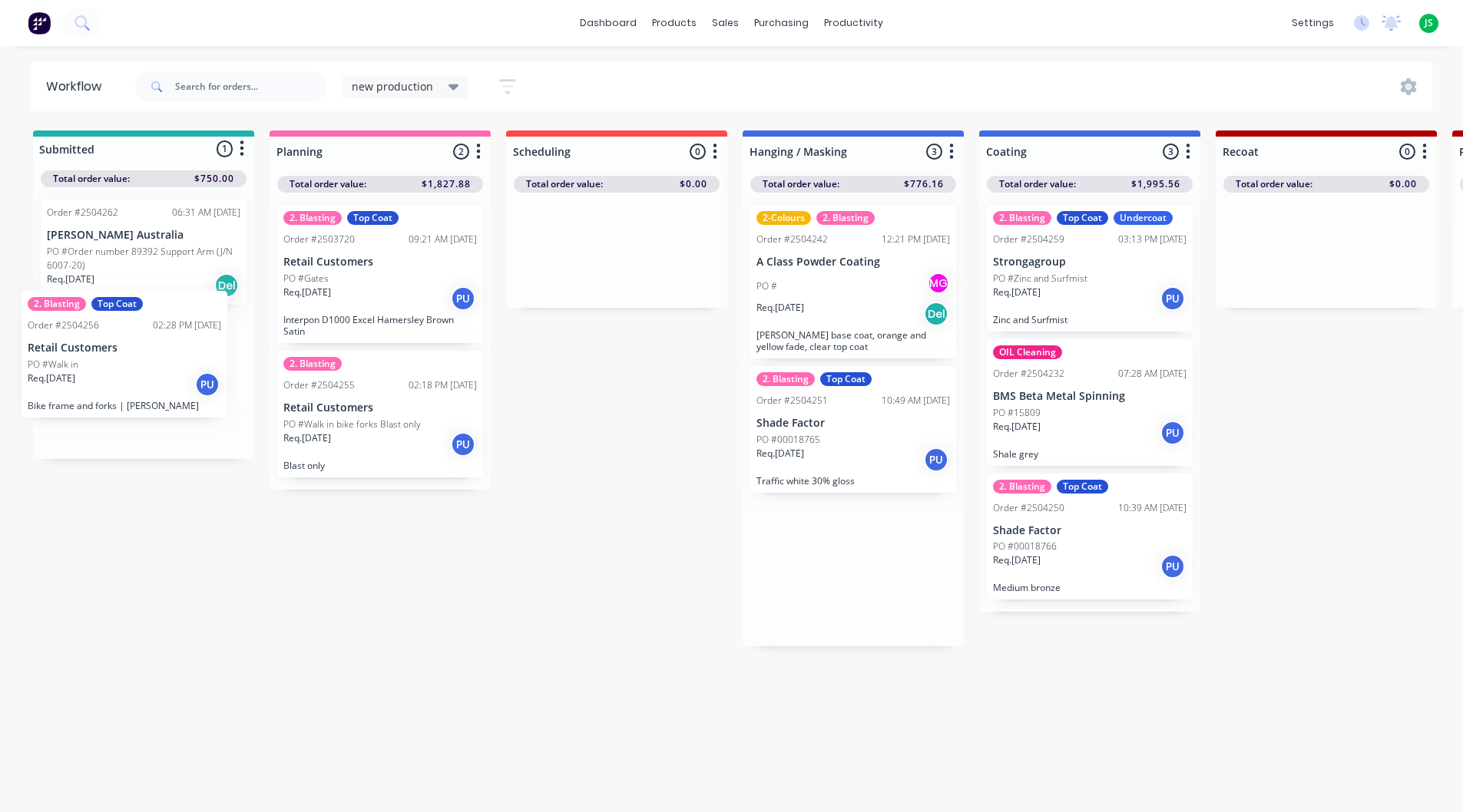
drag, startPoint x: 845, startPoint y: 417, endPoint x: 112, endPoint y: 341, distance: 736.9
click at [159, 384] on div "PO #Walk in" at bounding box center [143, 386] width 194 height 14
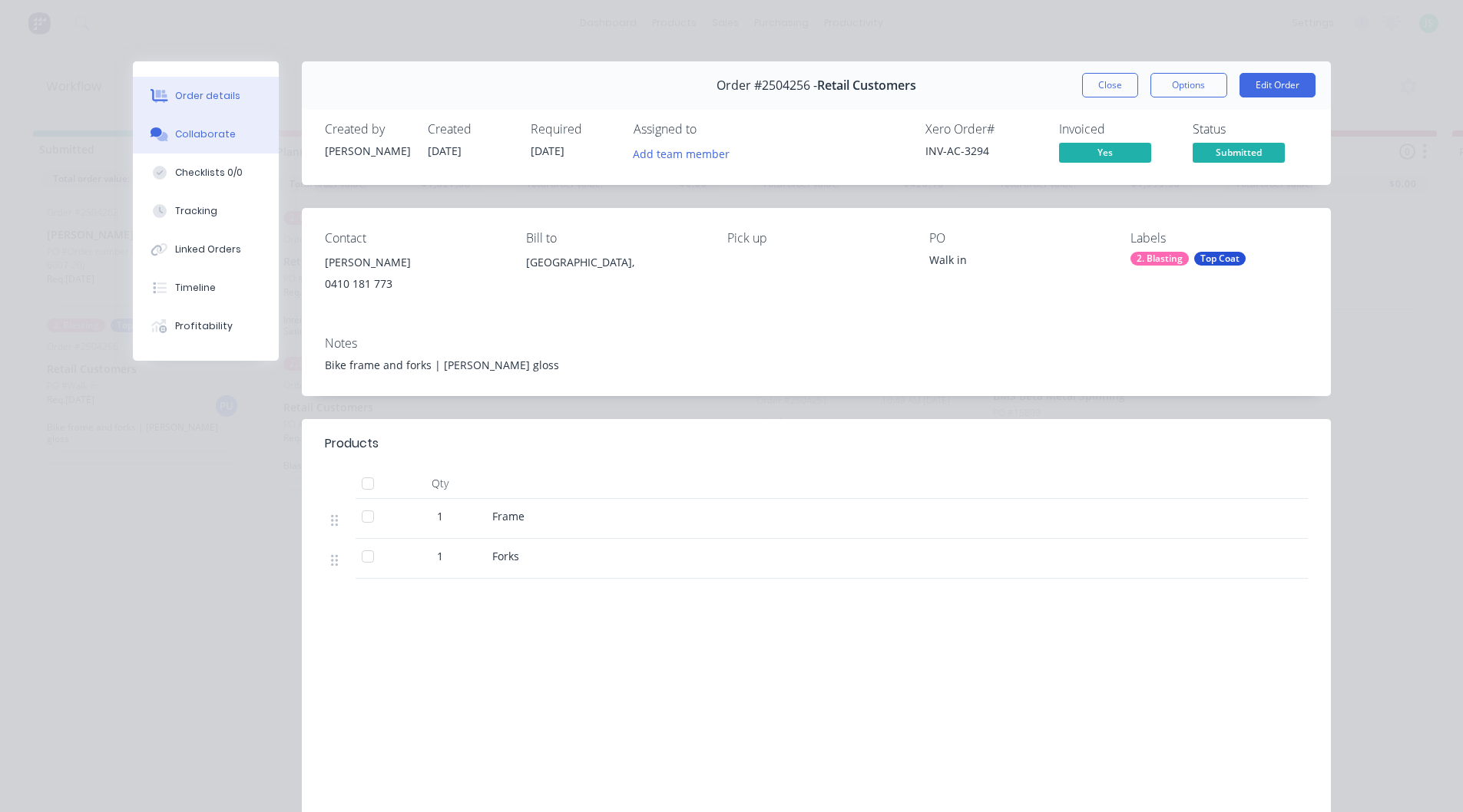
click at [202, 129] on div "Collaborate" at bounding box center [205, 134] width 60 height 14
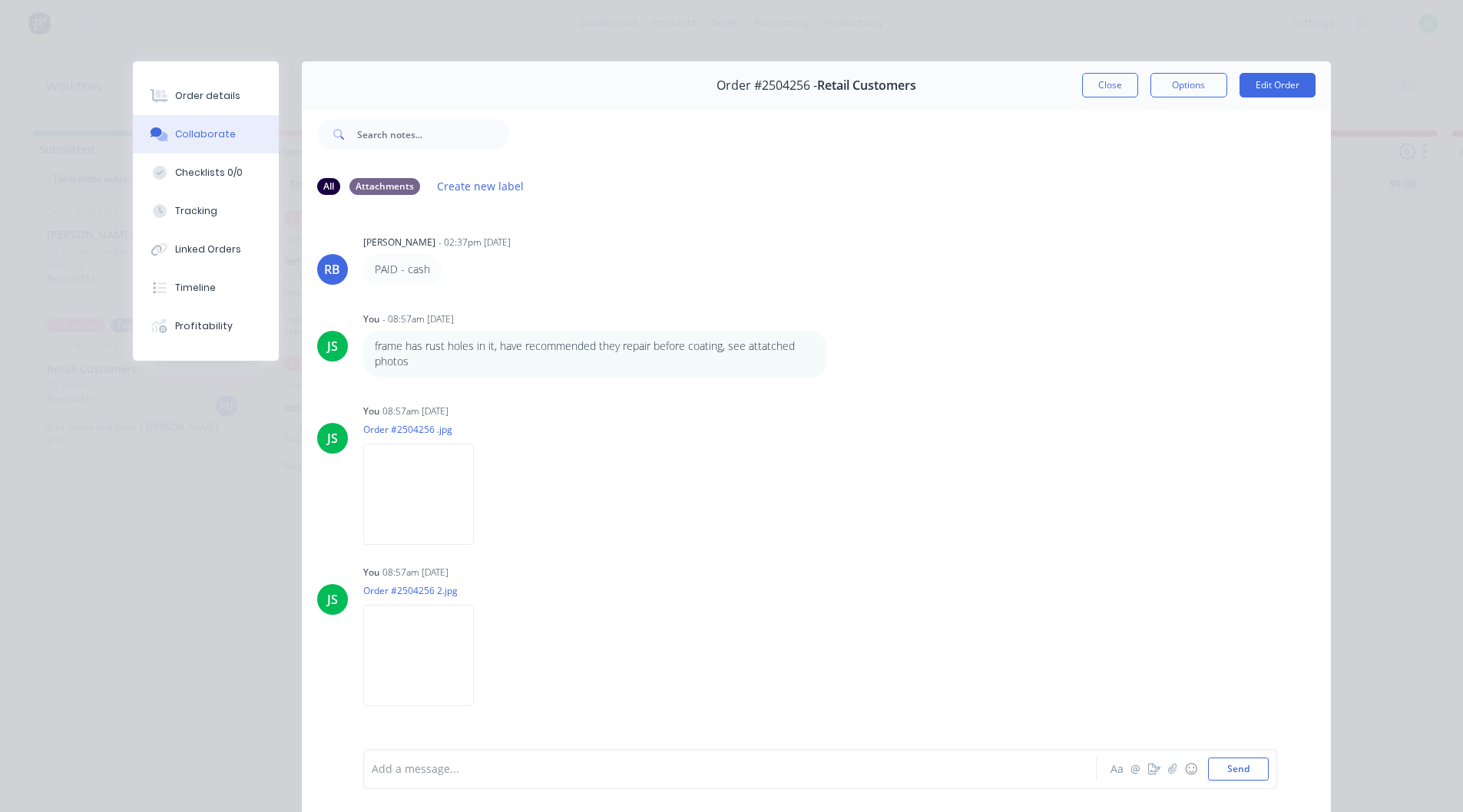
click at [432, 771] on div at bounding box center [708, 769] width 672 height 16
paste div
drag, startPoint x: 383, startPoint y: 773, endPoint x: 304, endPoint y: 767, distance: 79.2
click at [304, 767] on div "Call customer to collect and repair will need to refund moneys if he decides no…" at bounding box center [816, 769] width 1029 height 86
click at [920, 768] on div "[PERSON_NAME] called customer to collect and repair will need to refund moneys …" at bounding box center [708, 769] width 672 height 16
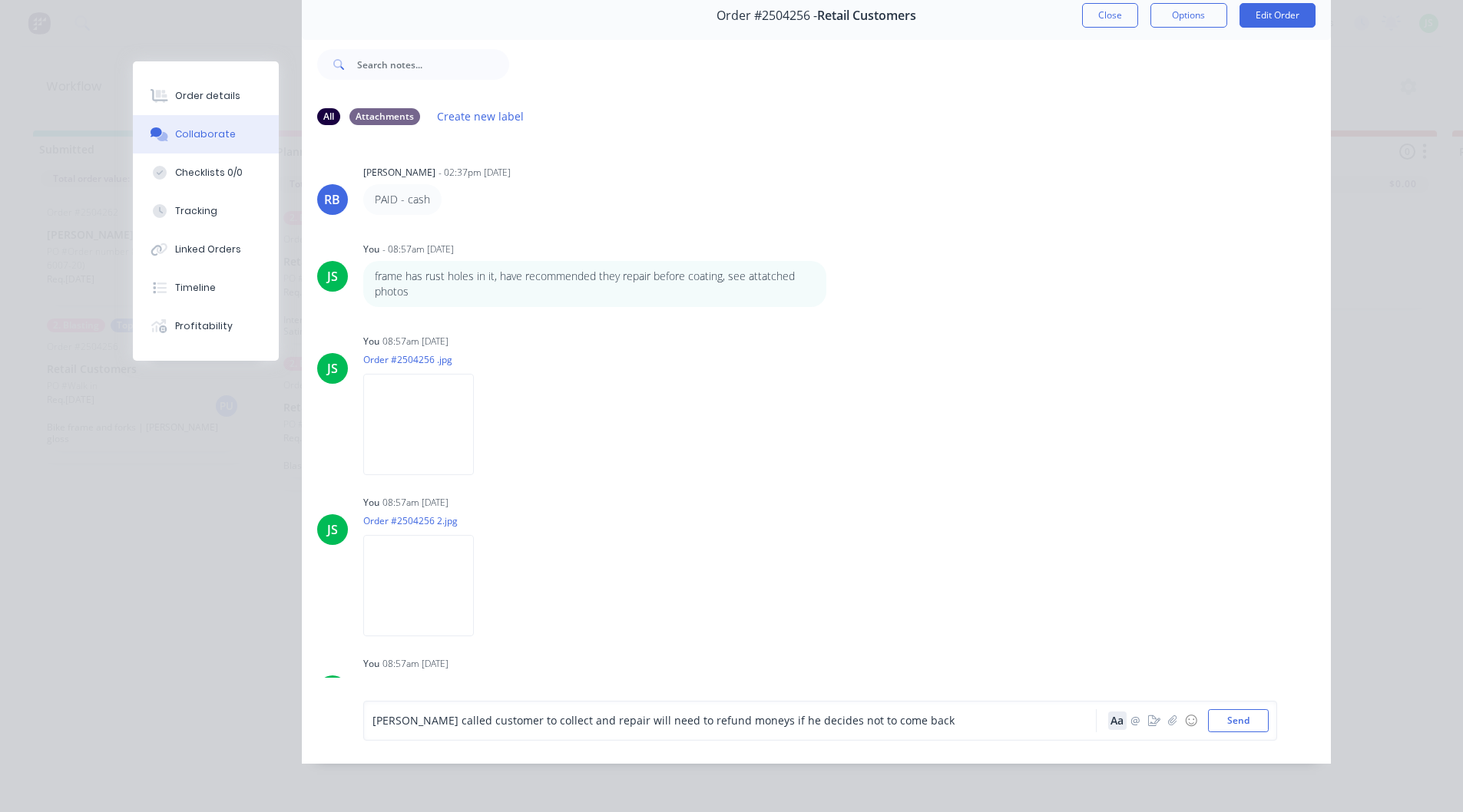
scroll to position [82, 0]
click at [1232, 720] on button "Send" at bounding box center [1238, 721] width 60 height 23
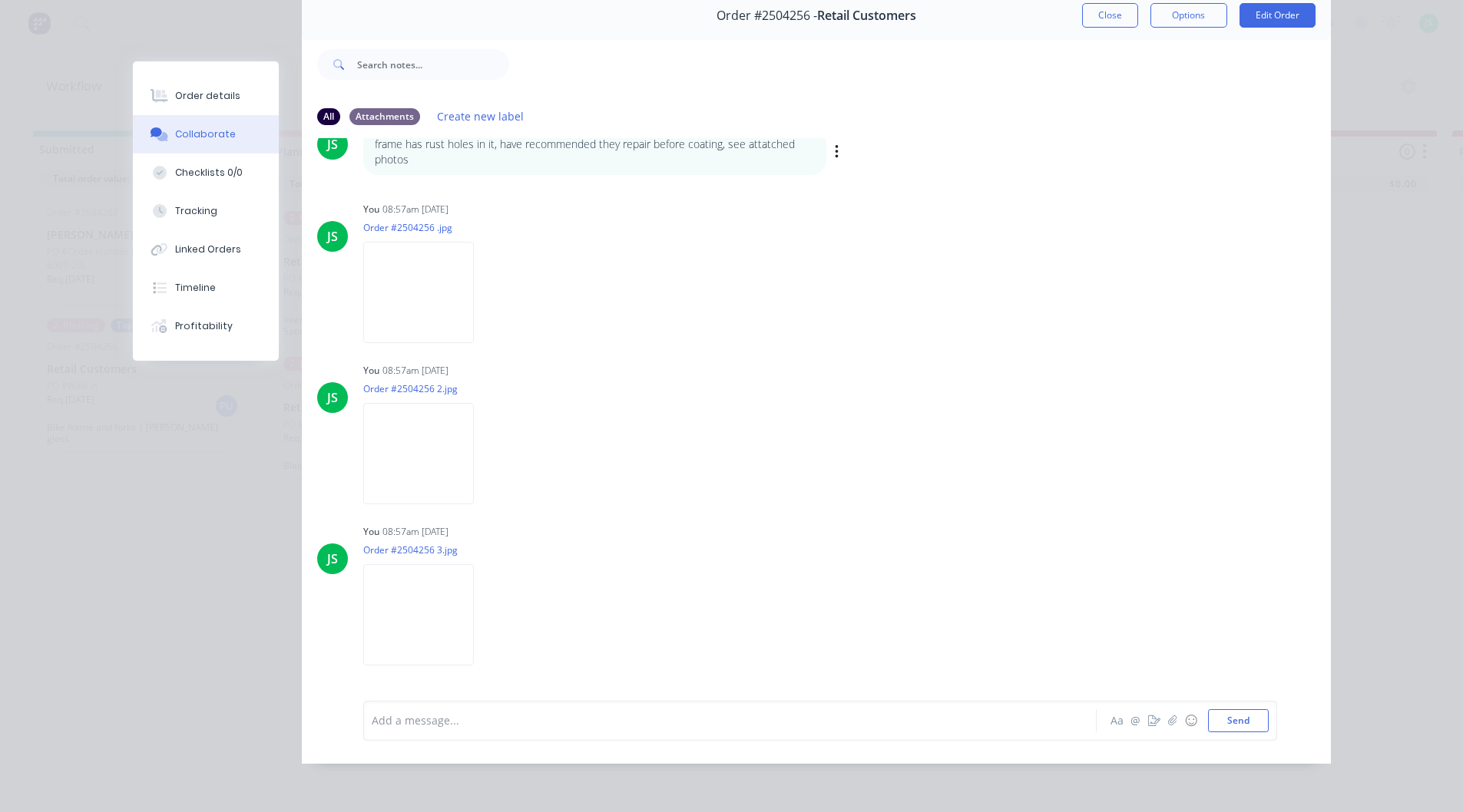
scroll to position [0, 0]
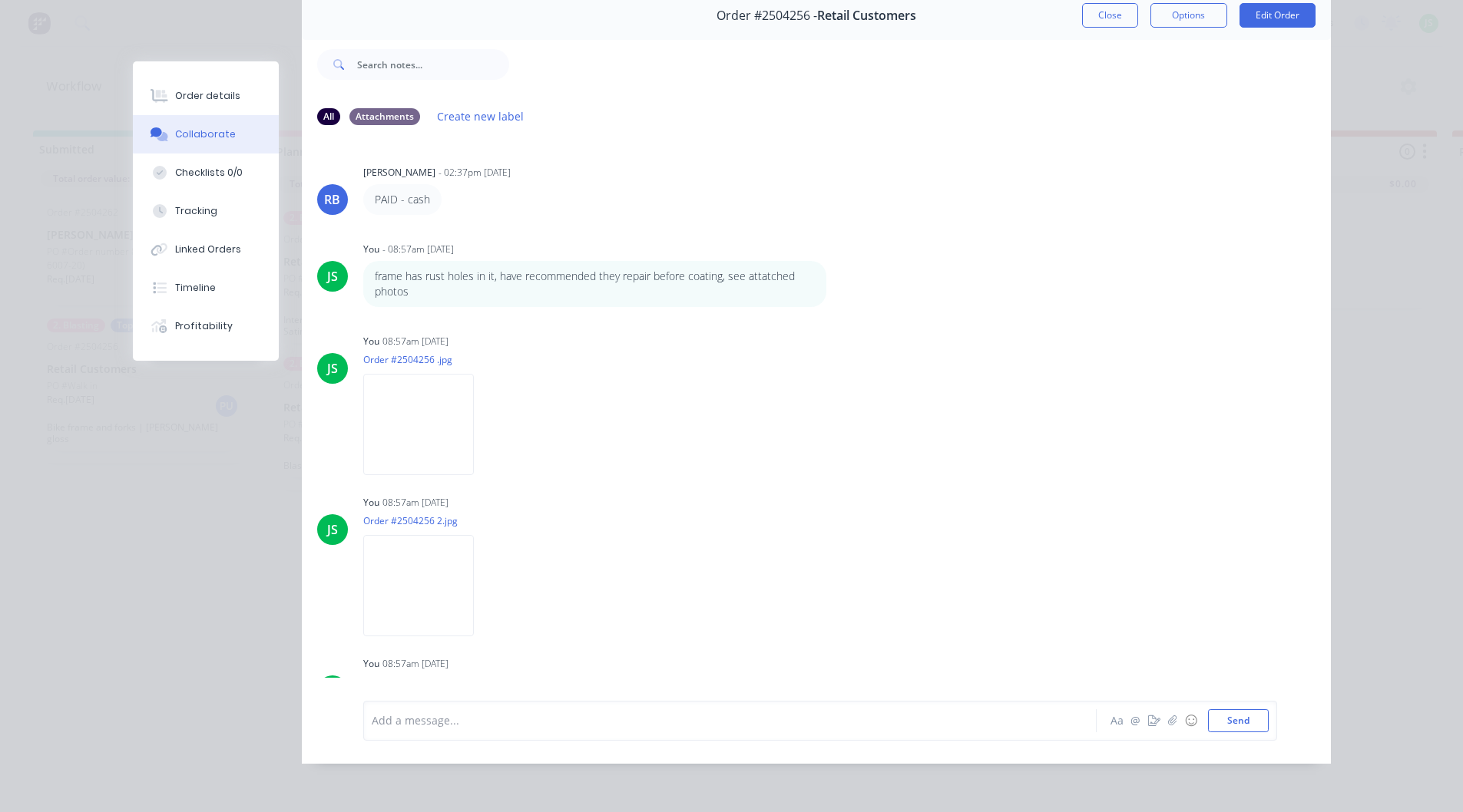
click at [1103, 8] on button "Close" at bounding box center [1110, 15] width 56 height 24
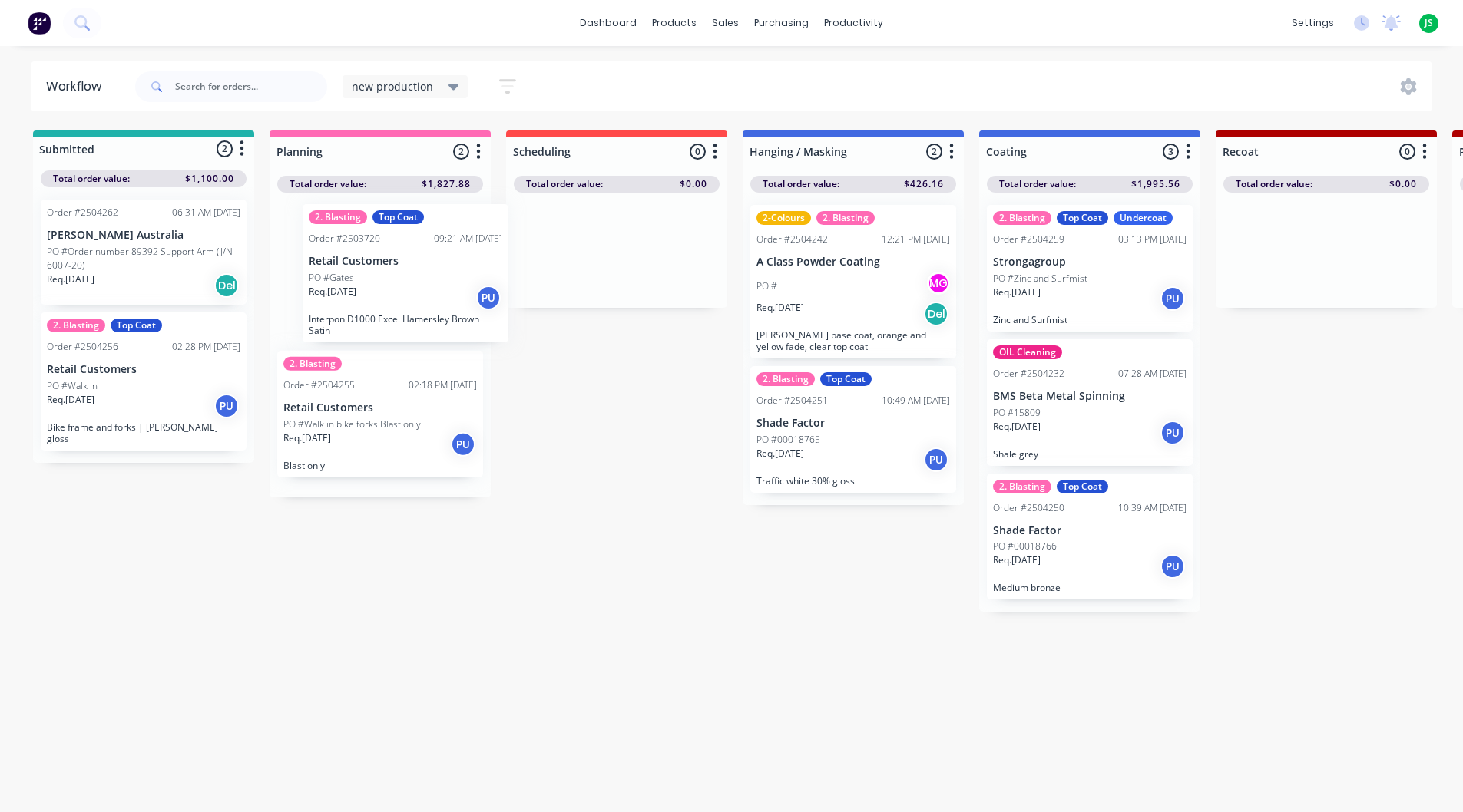
drag, startPoint x: 385, startPoint y: 267, endPoint x: 421, endPoint y: 267, distance: 36.0
click at [422, 267] on div "2. Blasting Top Coat Order #2503720 09:21 AM [DATE] Retail Customers PO #Gates …" at bounding box center [380, 345] width 221 height 305
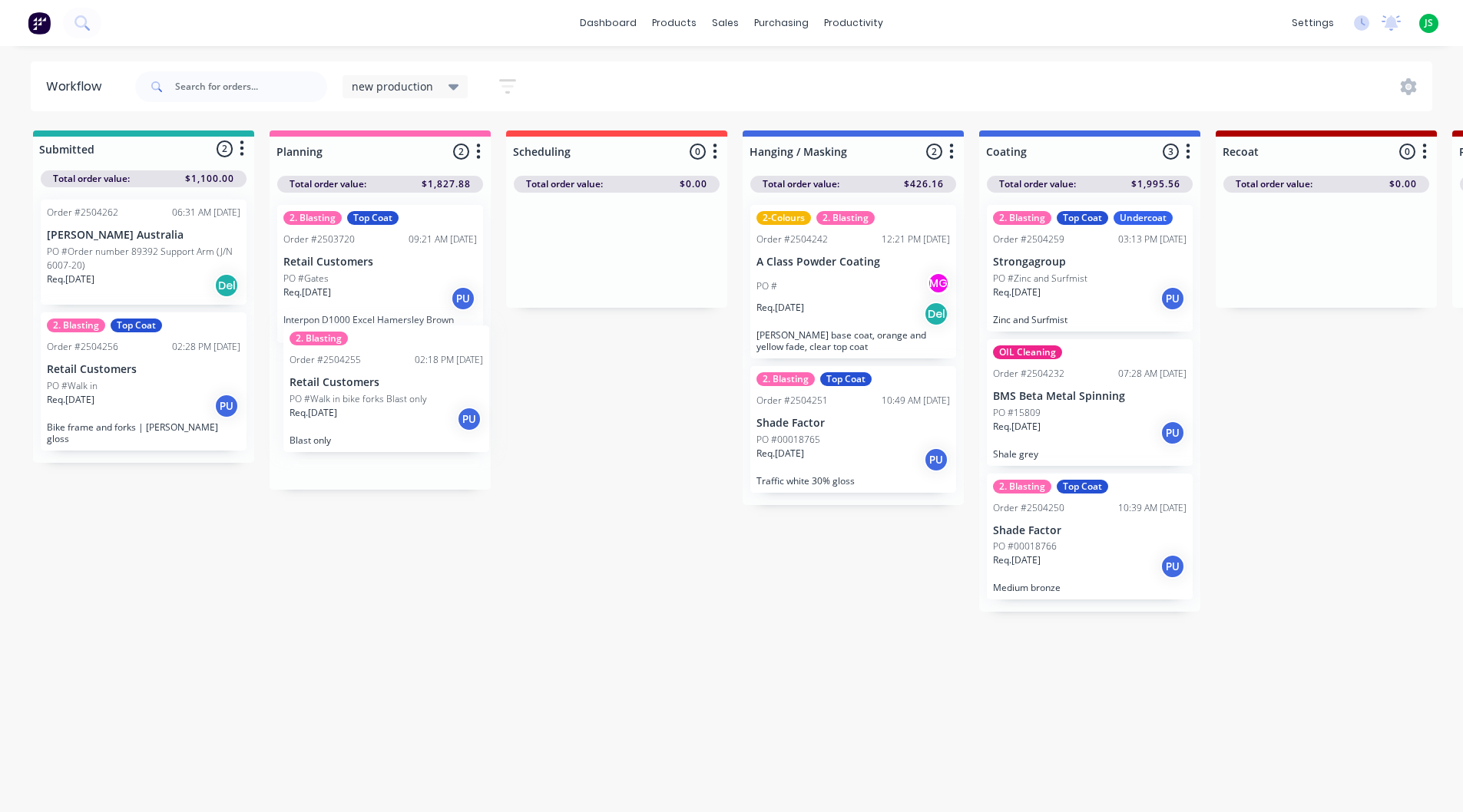
drag, startPoint x: 323, startPoint y: 454, endPoint x: 330, endPoint y: 444, distance: 12.2
click at [330, 444] on div "2. Blasting Top Coat Order #2503720 09:21 AM [DATE] Retail Customers PO #Gates …" at bounding box center [380, 342] width 221 height 297
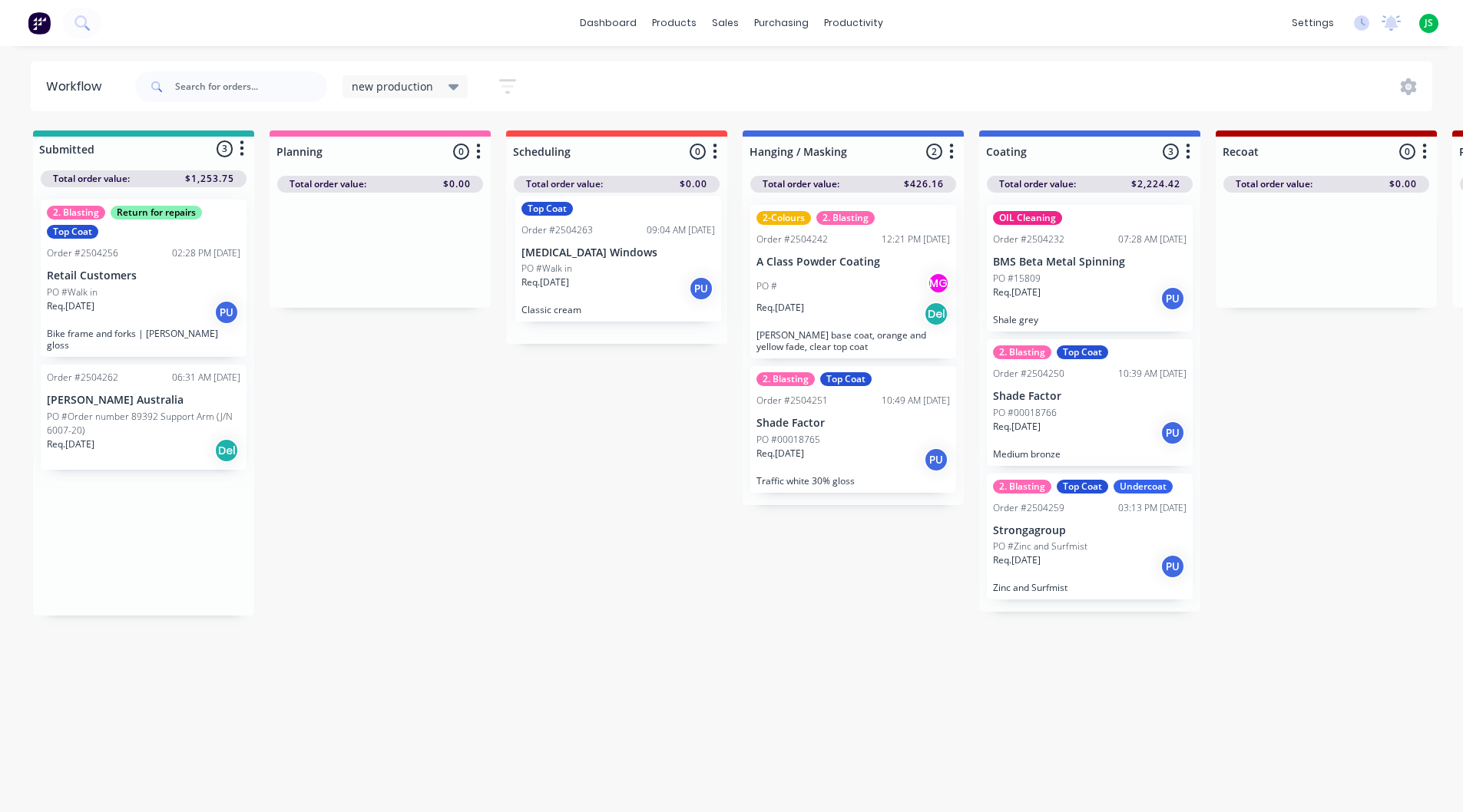
drag, startPoint x: 118, startPoint y: 541, endPoint x: 597, endPoint y: 272, distance: 549.4
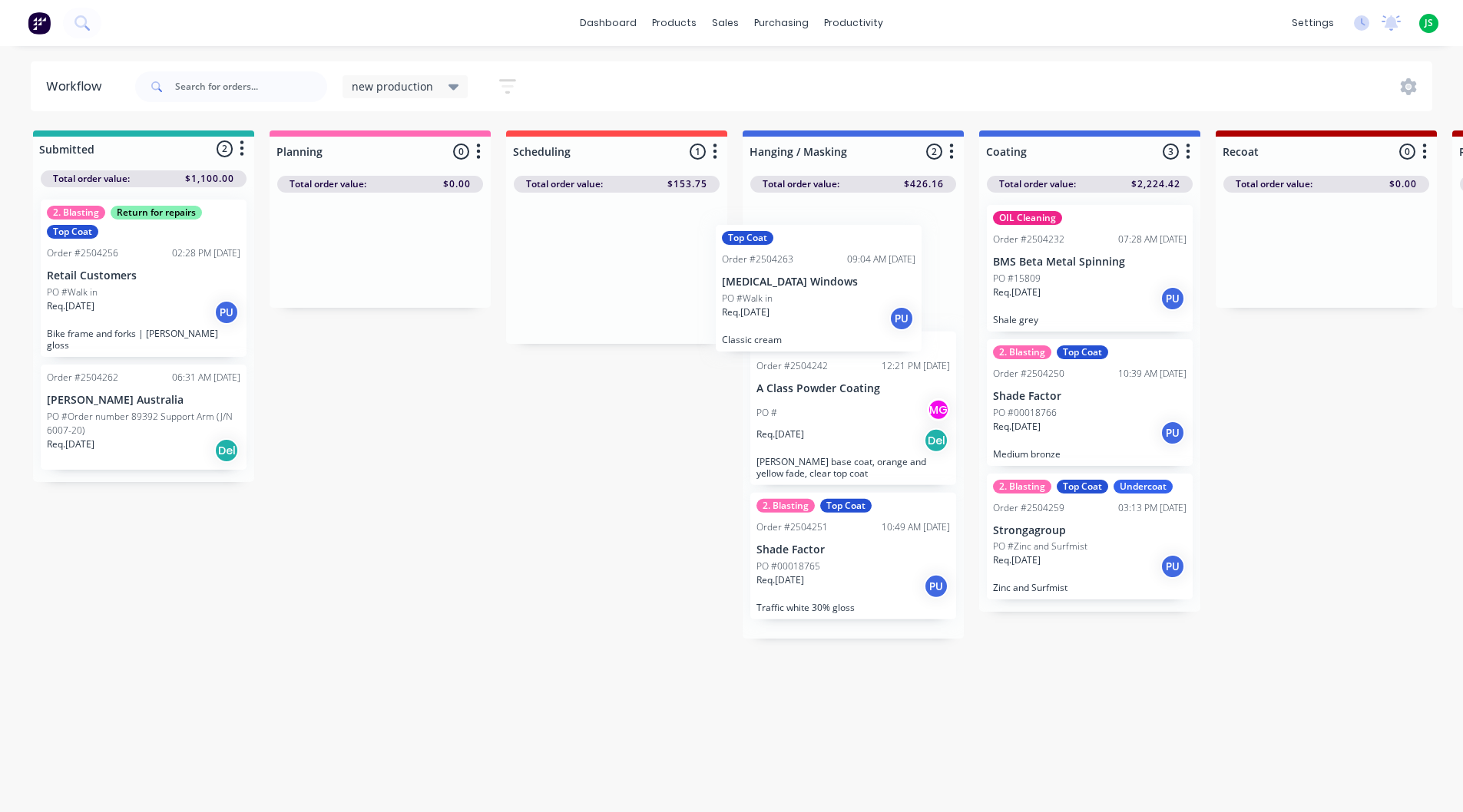
drag, startPoint x: 599, startPoint y: 272, endPoint x: 810, endPoint y: 291, distance: 211.9
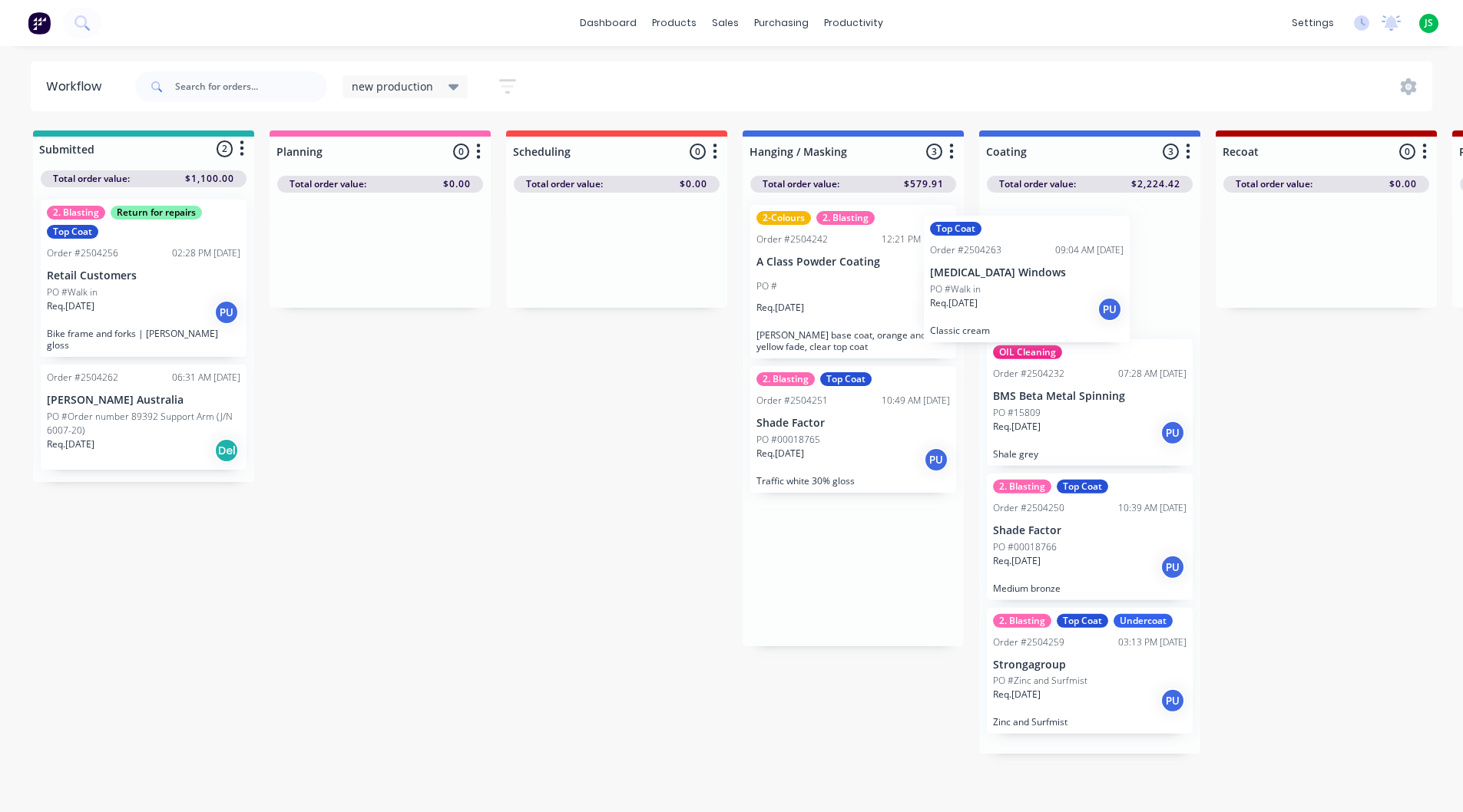
drag, startPoint x: 812, startPoint y: 291, endPoint x: 1056, endPoint y: 283, distance: 244.1
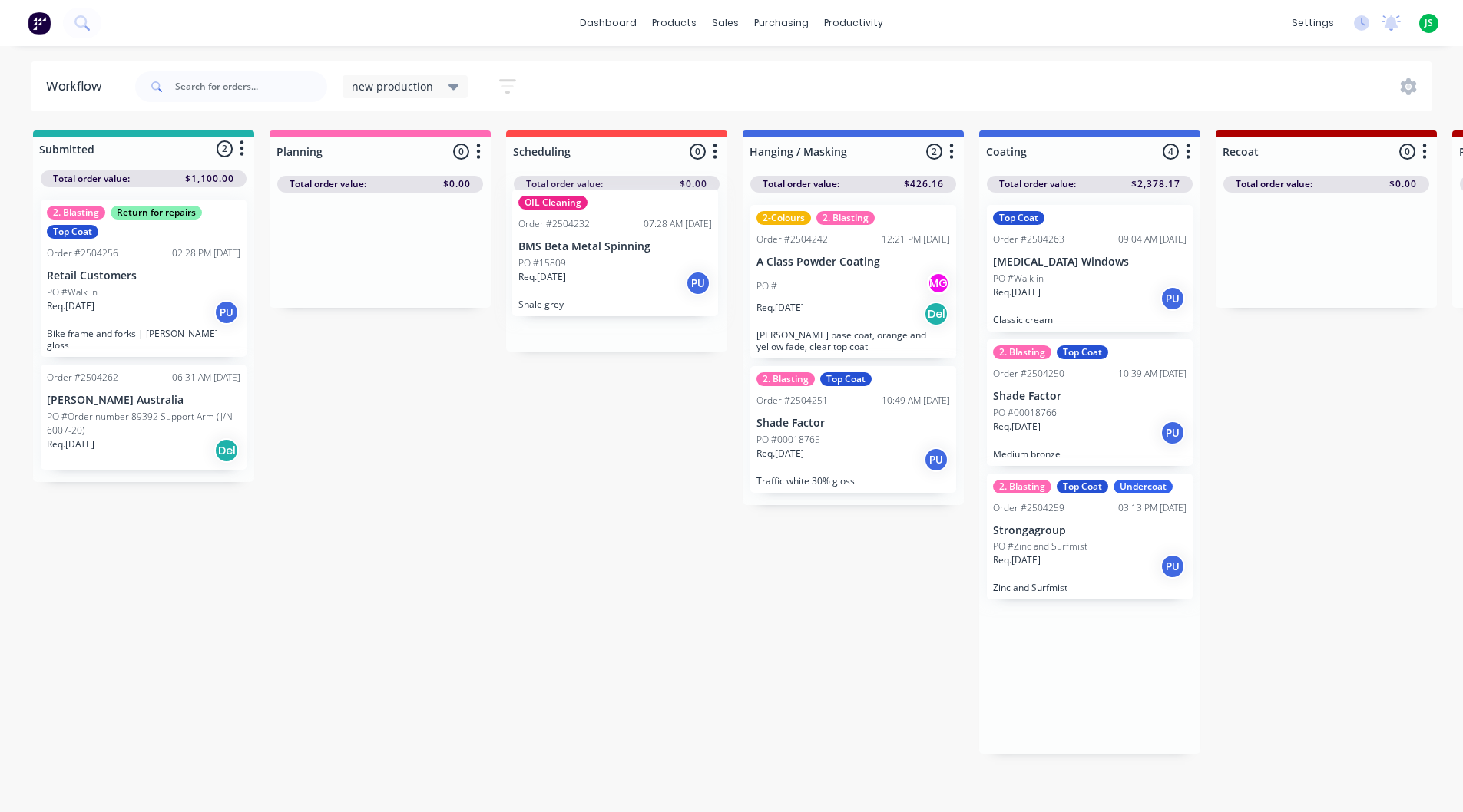
drag, startPoint x: 1068, startPoint y: 409, endPoint x: 589, endPoint y: 260, distance: 501.6
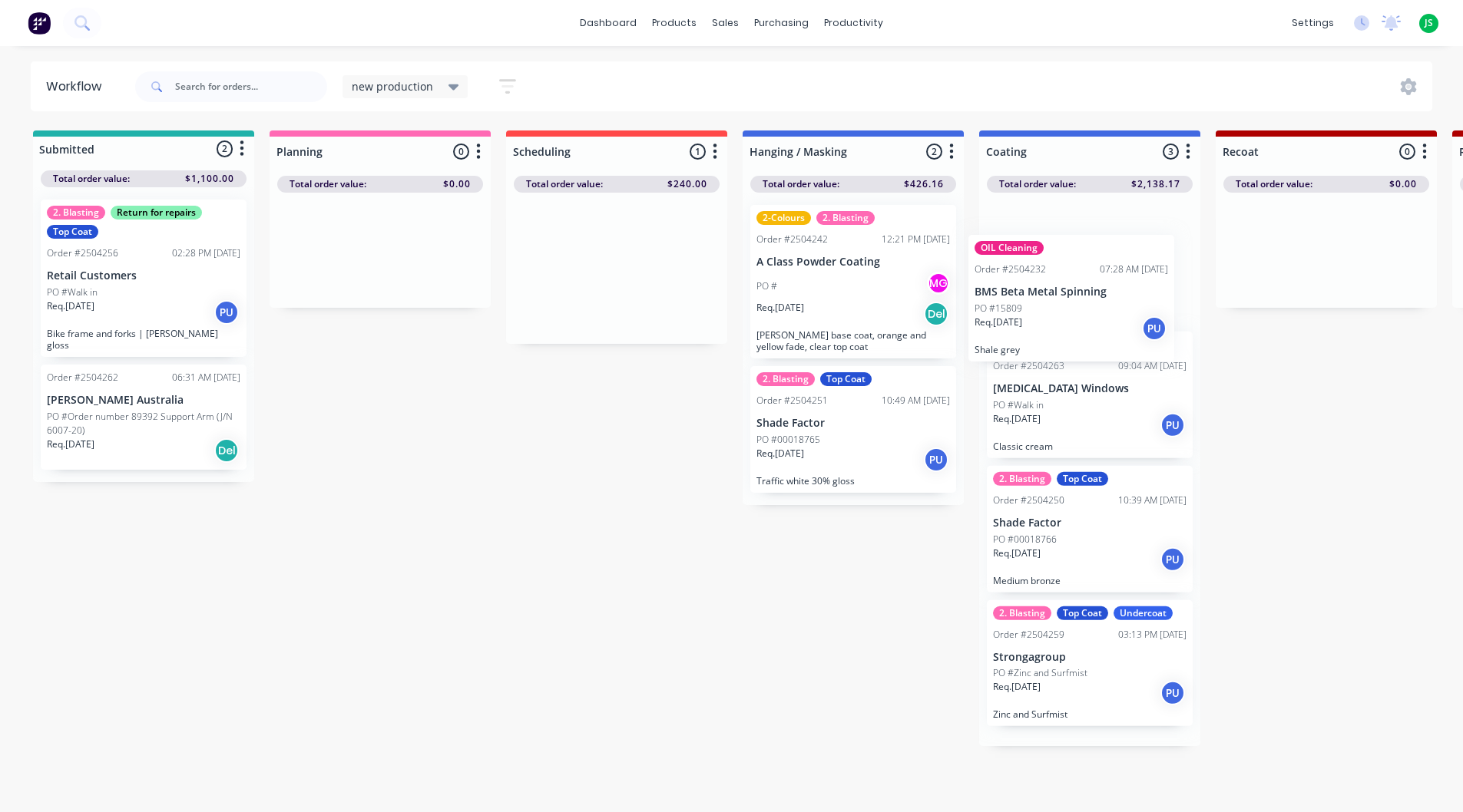
drag, startPoint x: 589, startPoint y: 260, endPoint x: 1068, endPoint y: 290, distance: 479.9
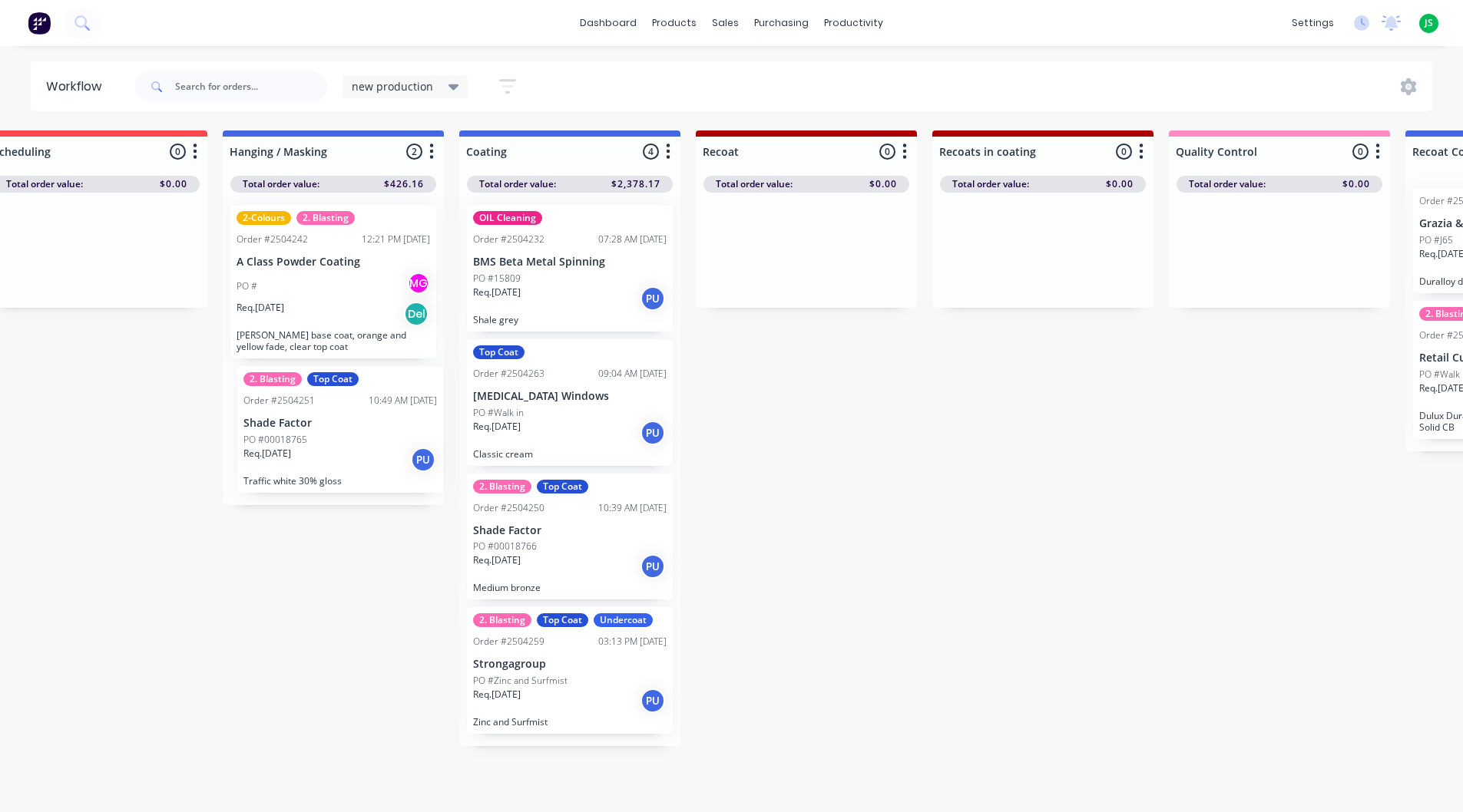
scroll to position [0, 509]
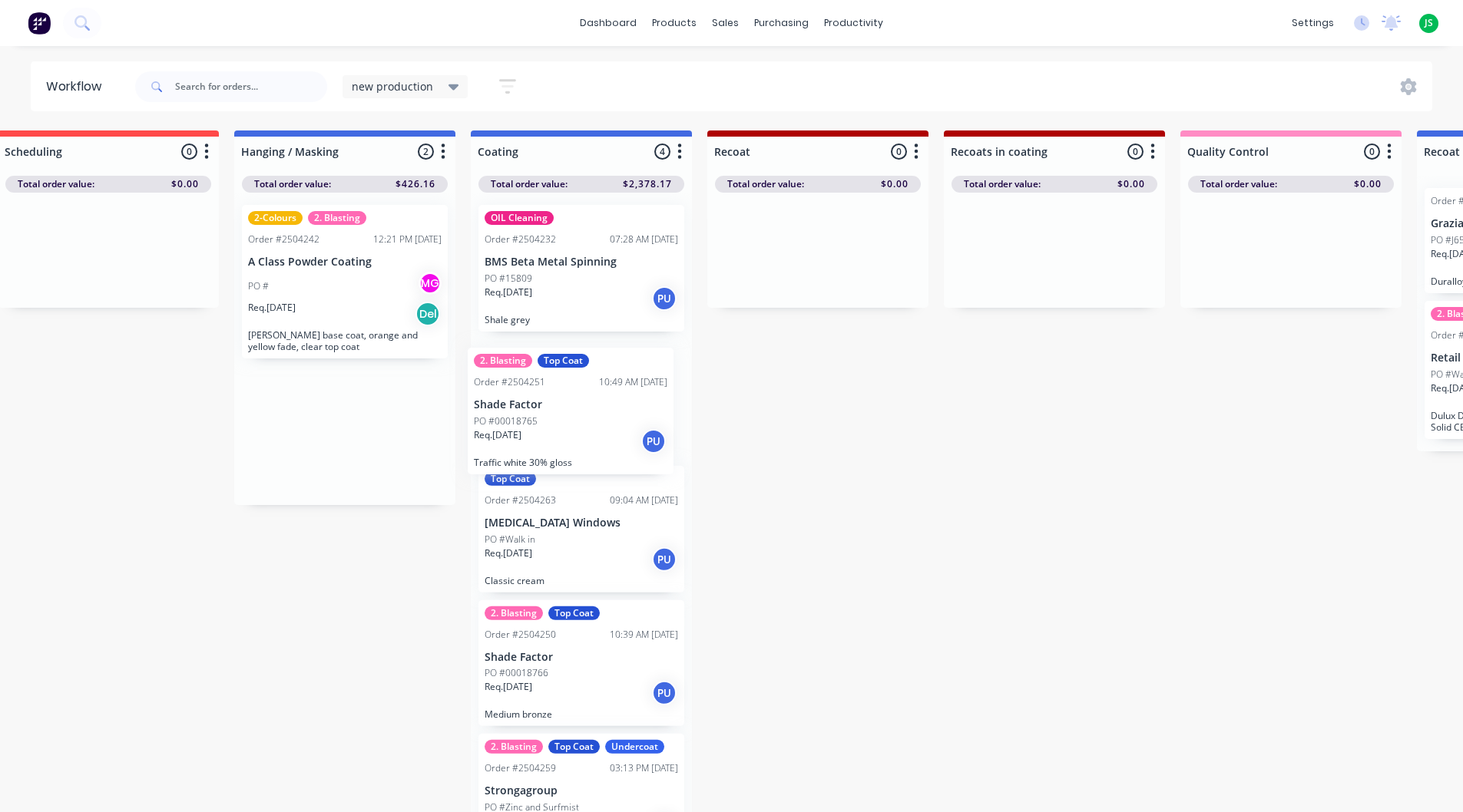
drag, startPoint x: 283, startPoint y: 470, endPoint x: 551, endPoint y: 452, distance: 268.6
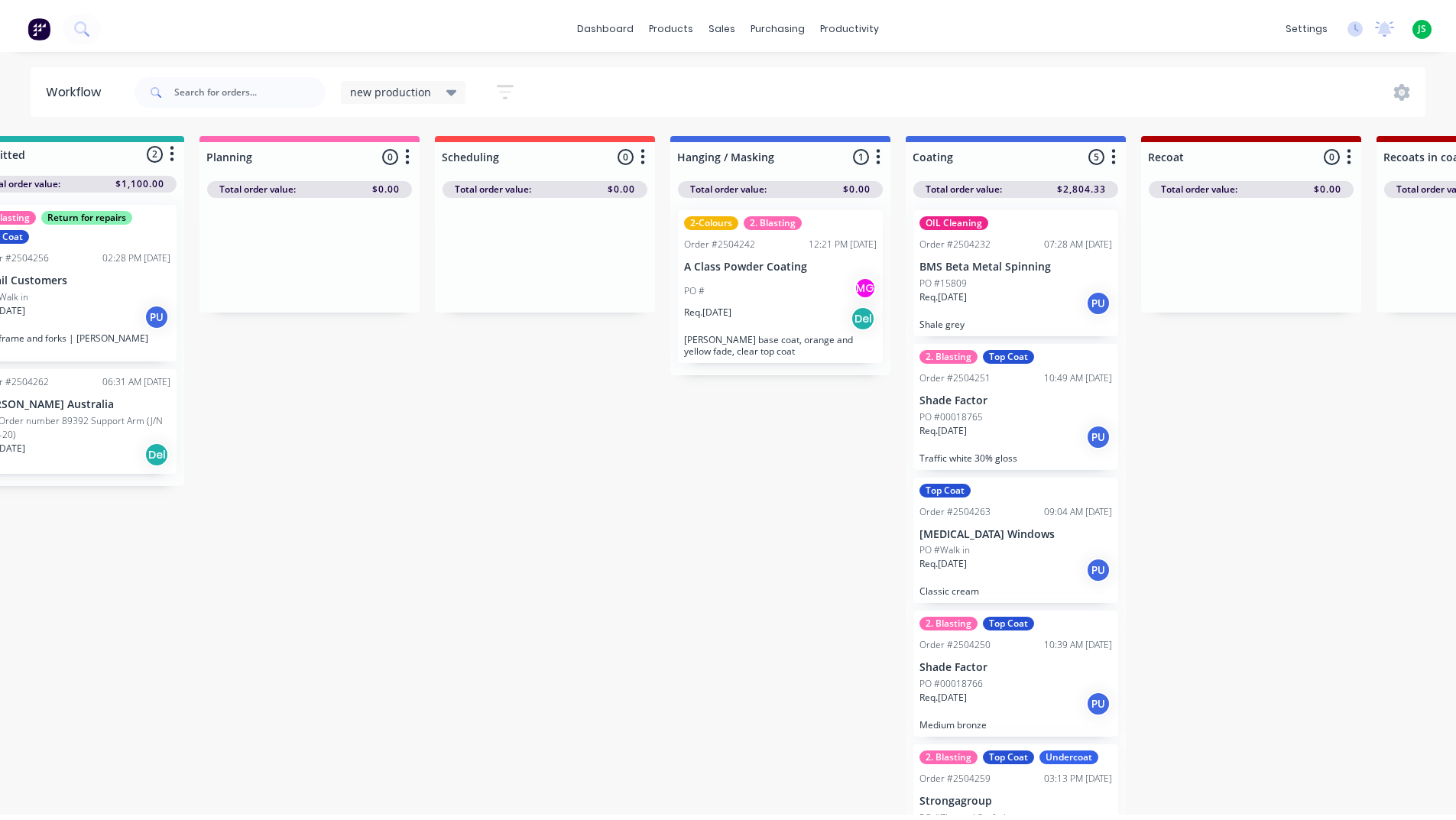
scroll to position [0, 0]
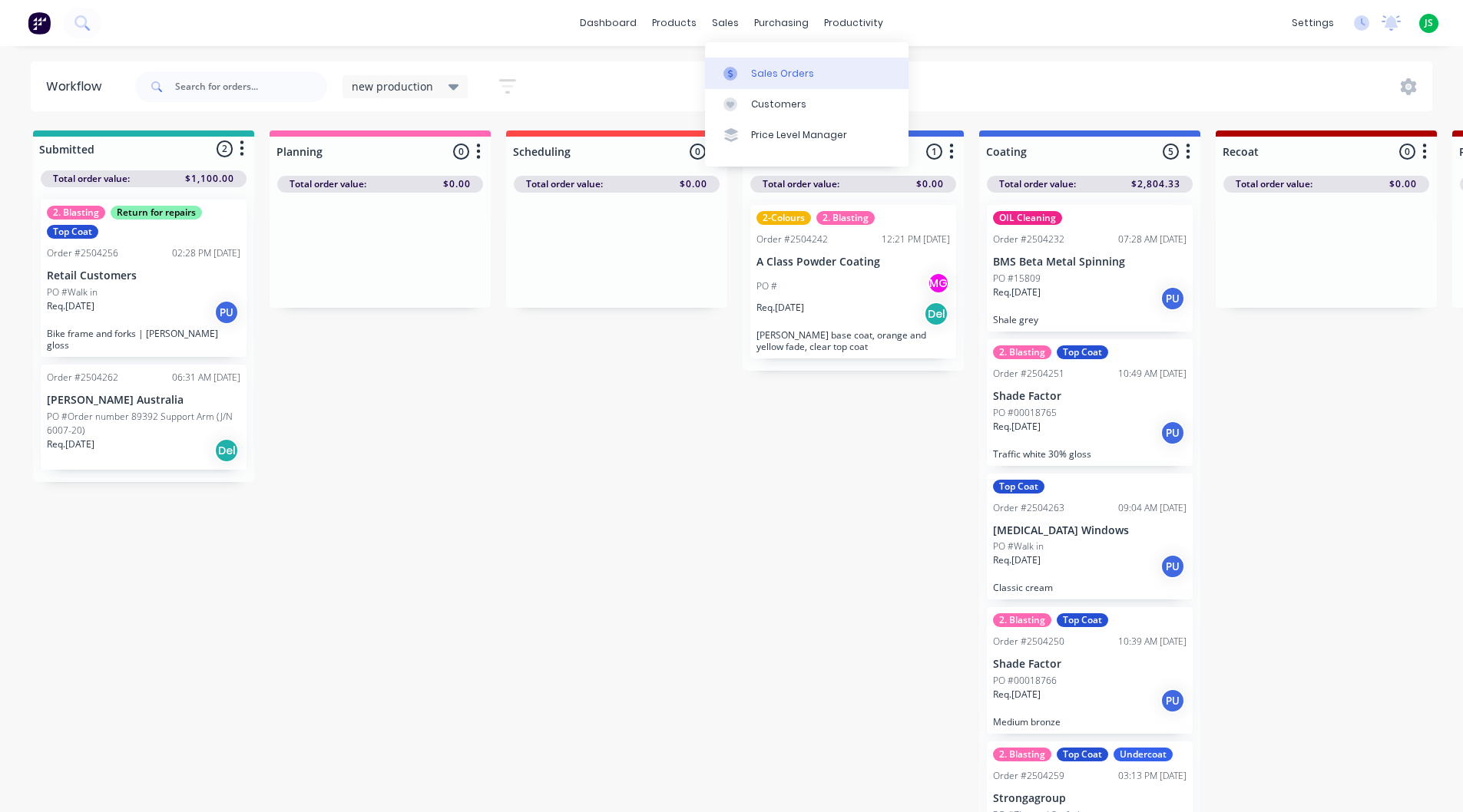
click at [744, 71] on div at bounding box center [735, 73] width 23 height 14
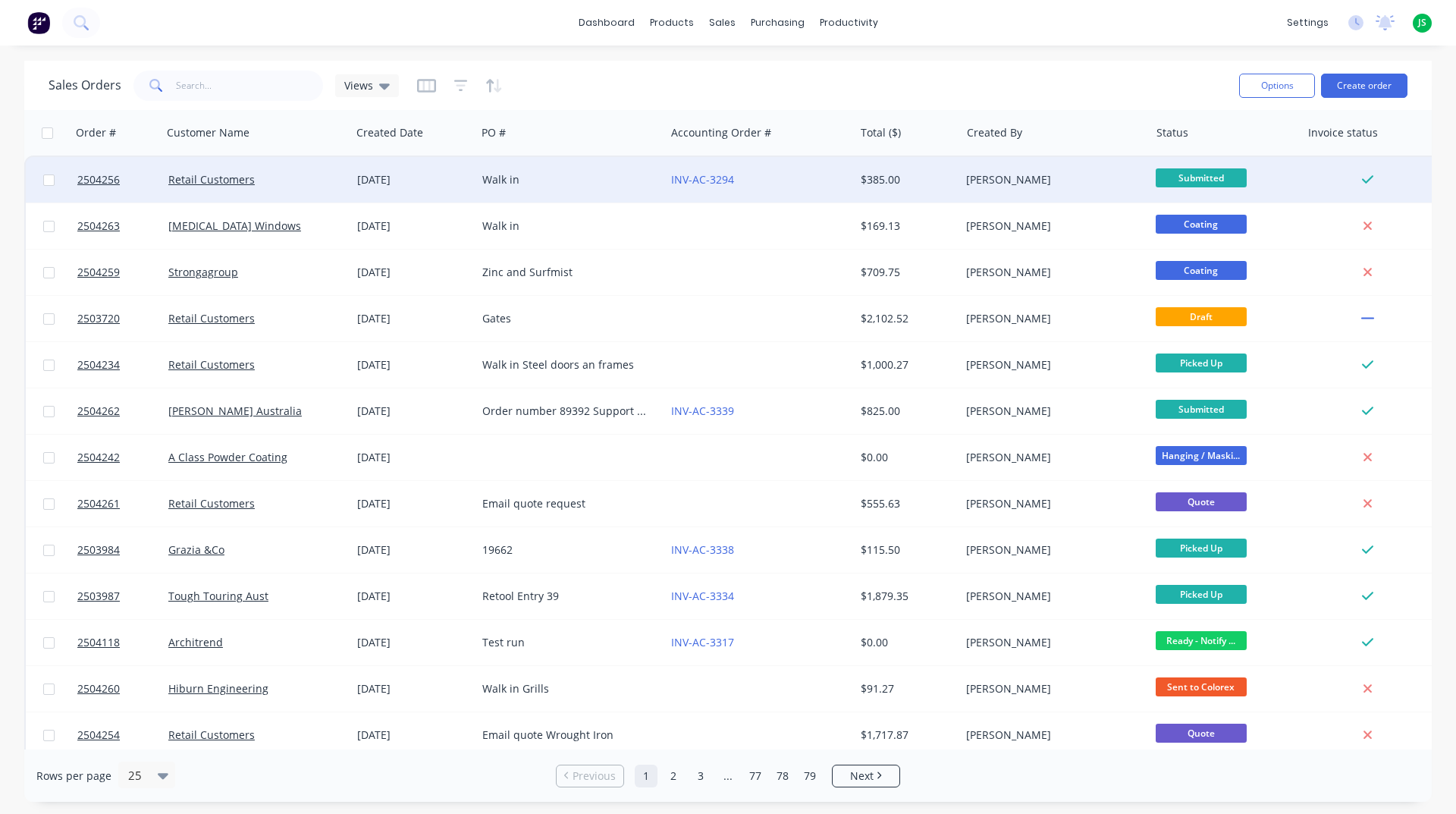
click at [586, 178] on div "Walk in" at bounding box center [566, 180] width 169 height 16
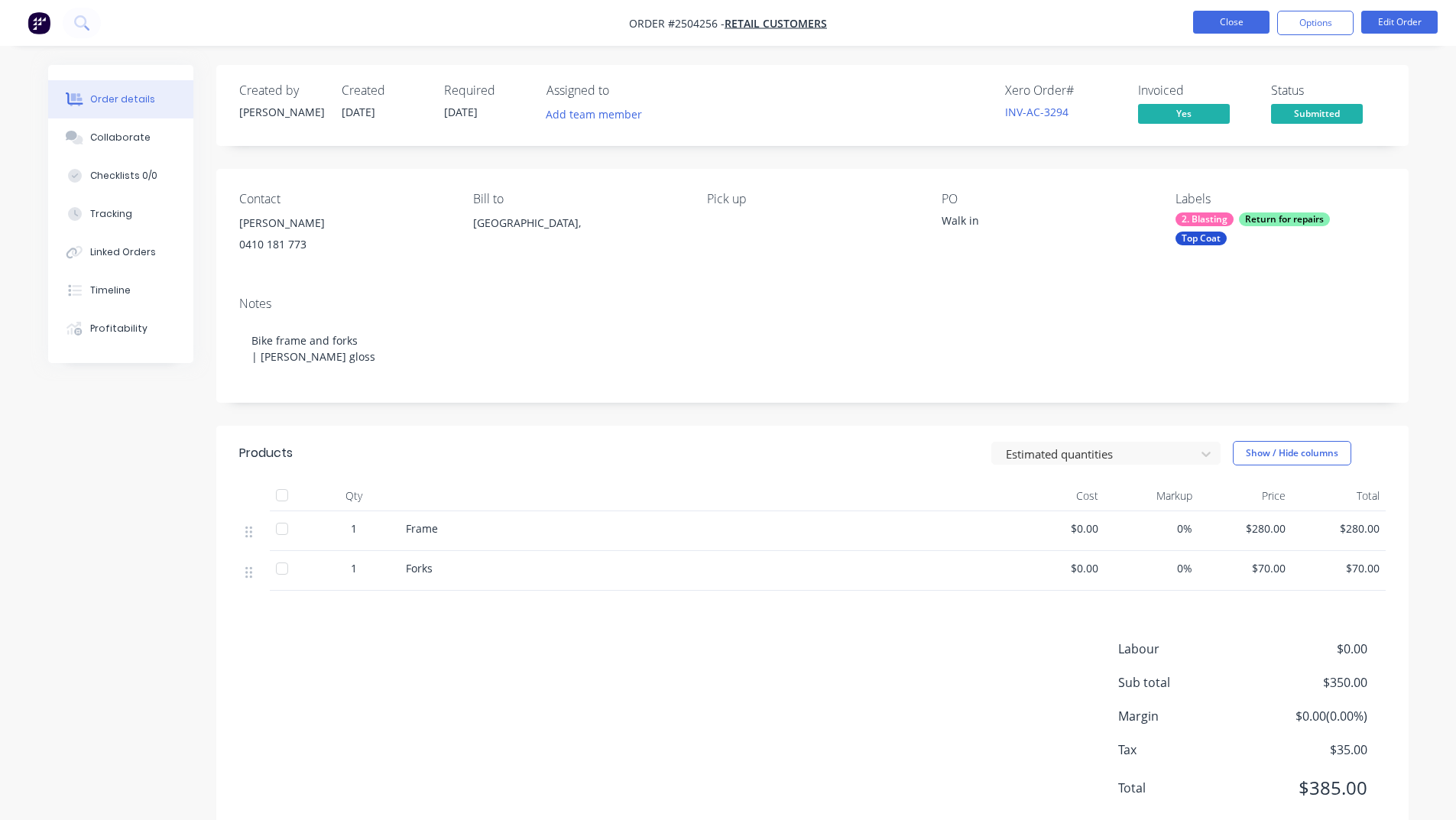
click at [1218, 27] on button "Close" at bounding box center [1232, 22] width 77 height 23
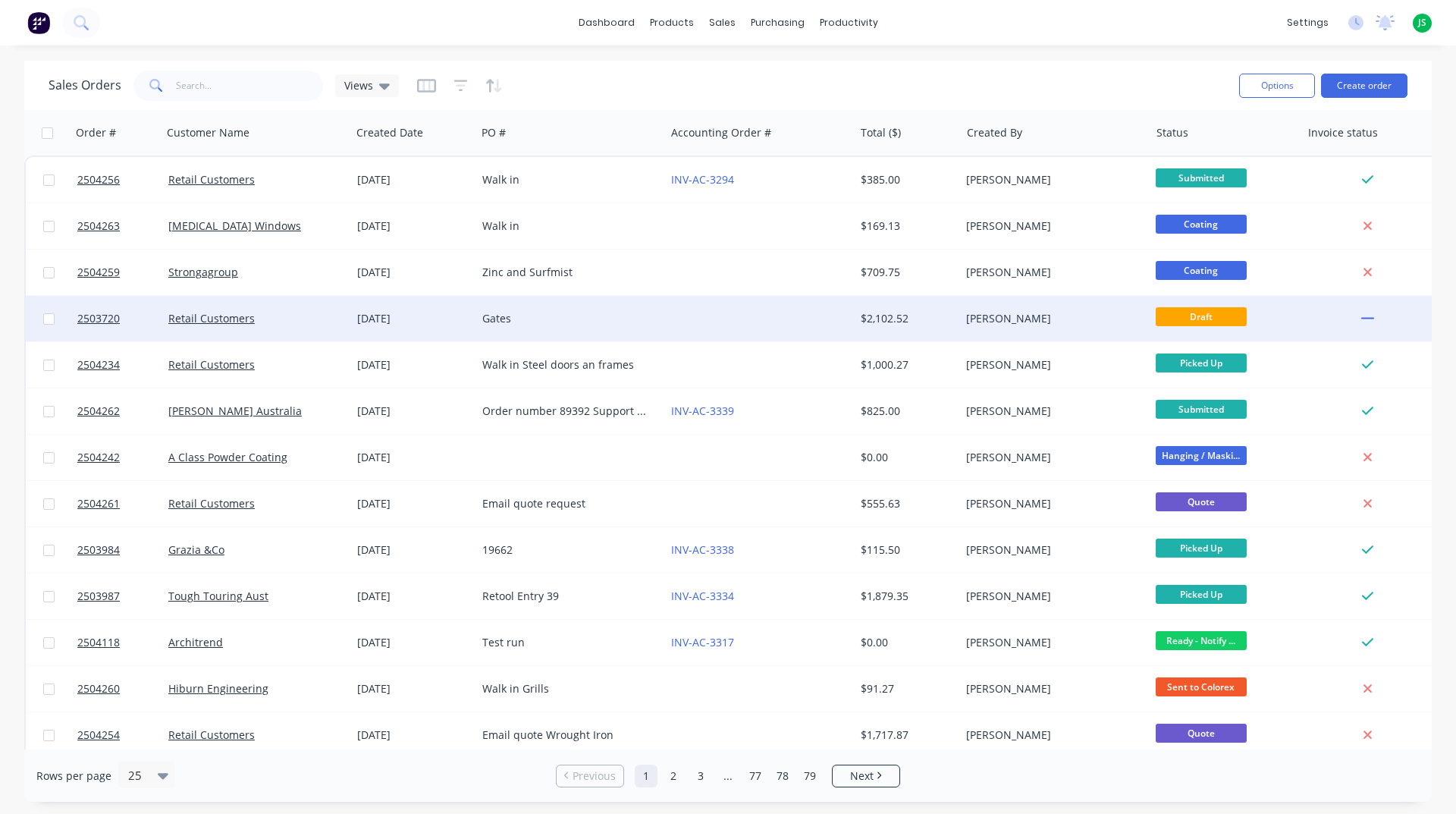
click at [644, 314] on div "Gates" at bounding box center [566, 318] width 169 height 16
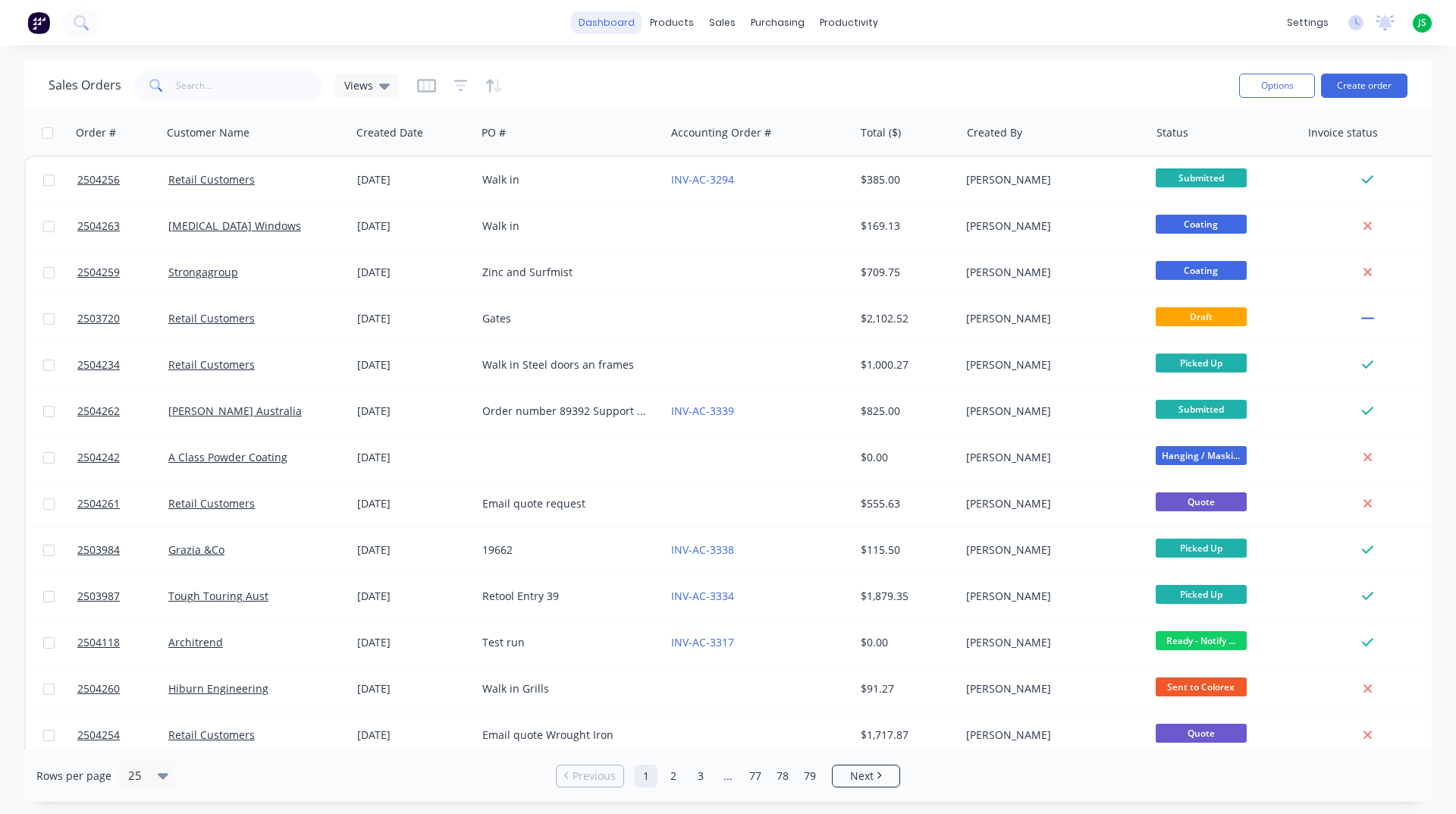
click at [596, 17] on link "dashboard" at bounding box center [607, 22] width 71 height 23
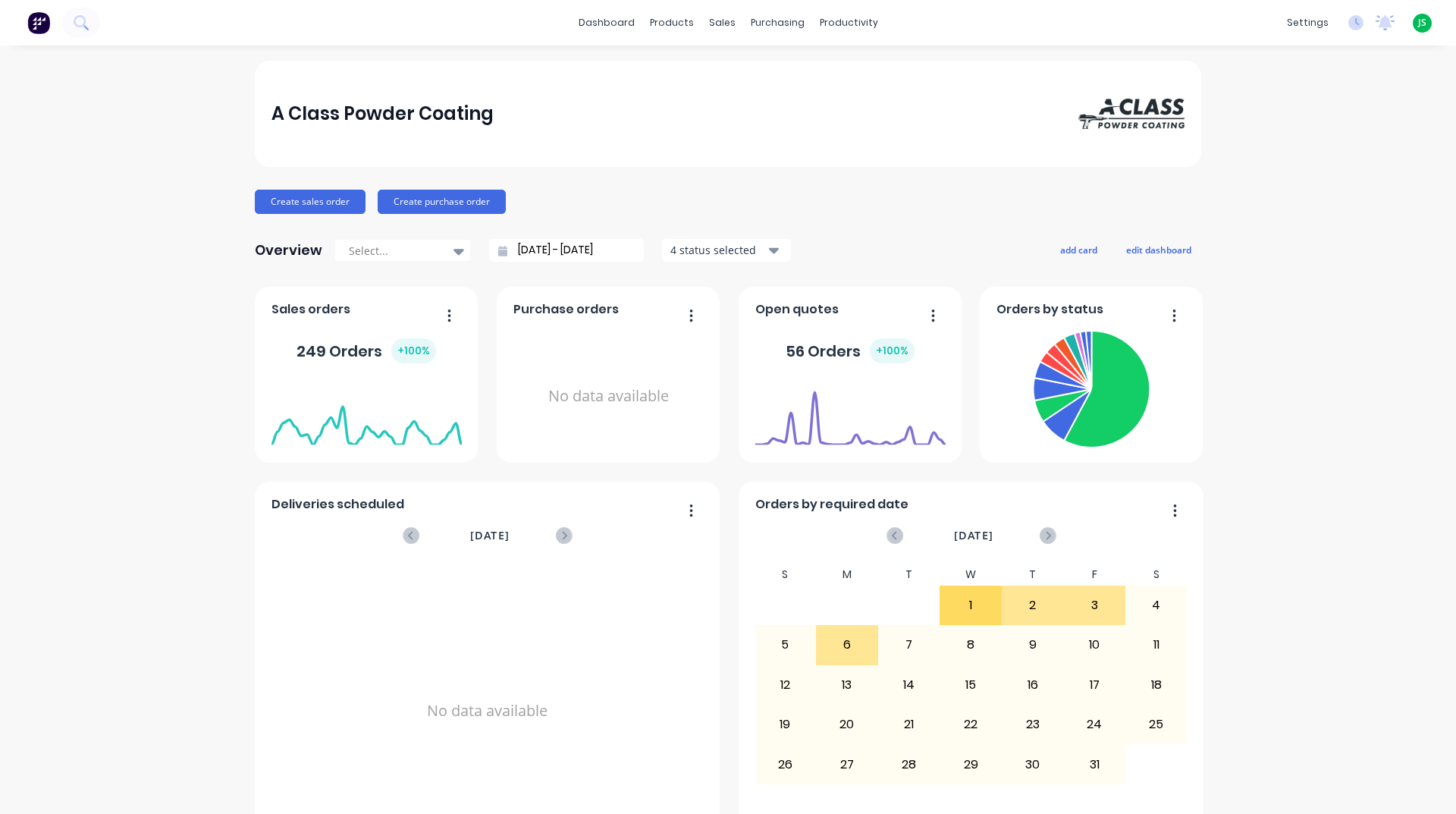
click at [498, 259] on div "31/08/25 - 01/10/25" at bounding box center [566, 250] width 155 height 23
click at [464, 258] on div "Select... 31/08/25 - 01/10/25 4 status selected" at bounding box center [563, 250] width 456 height 23
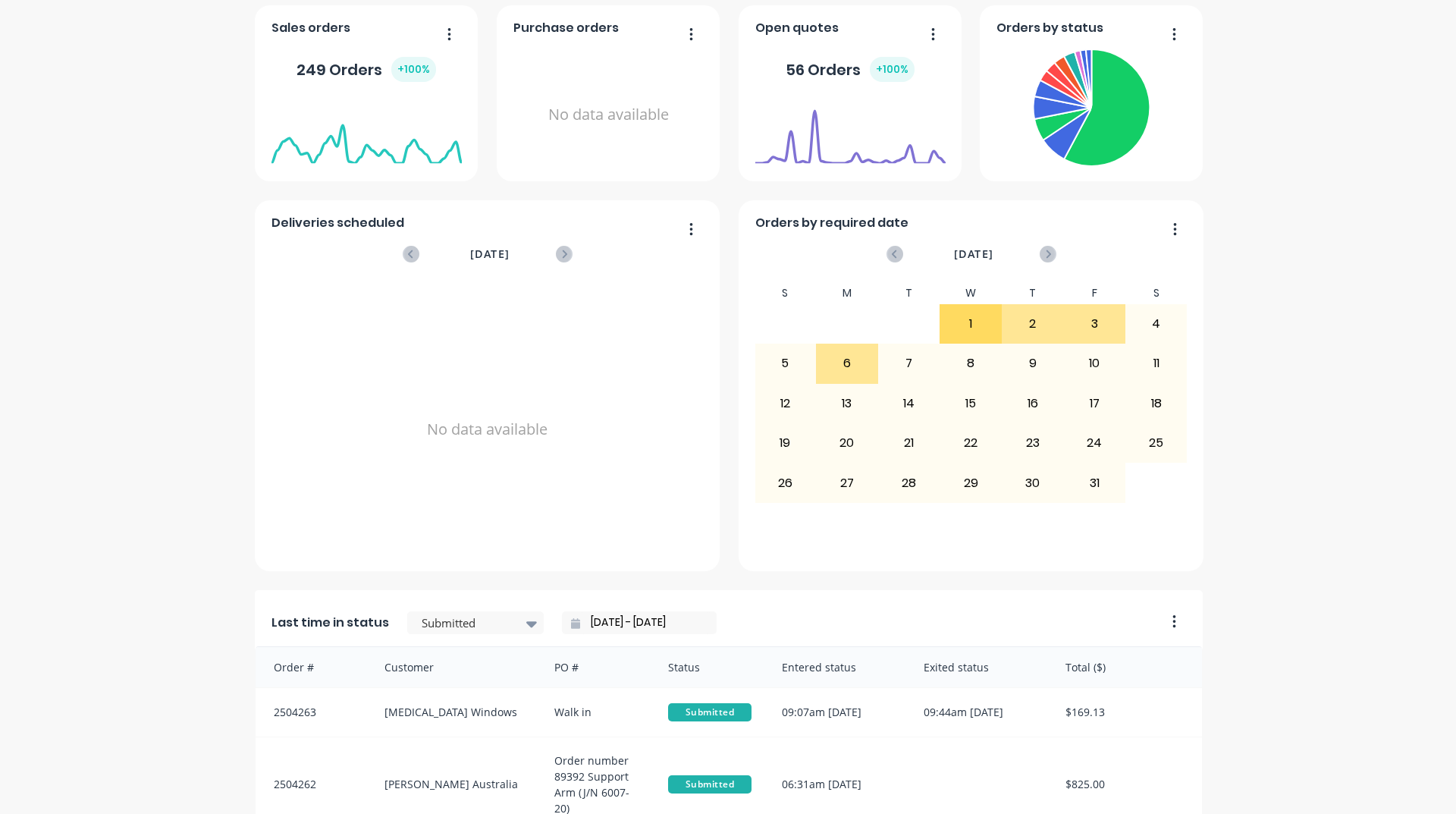
scroll to position [380, 0]
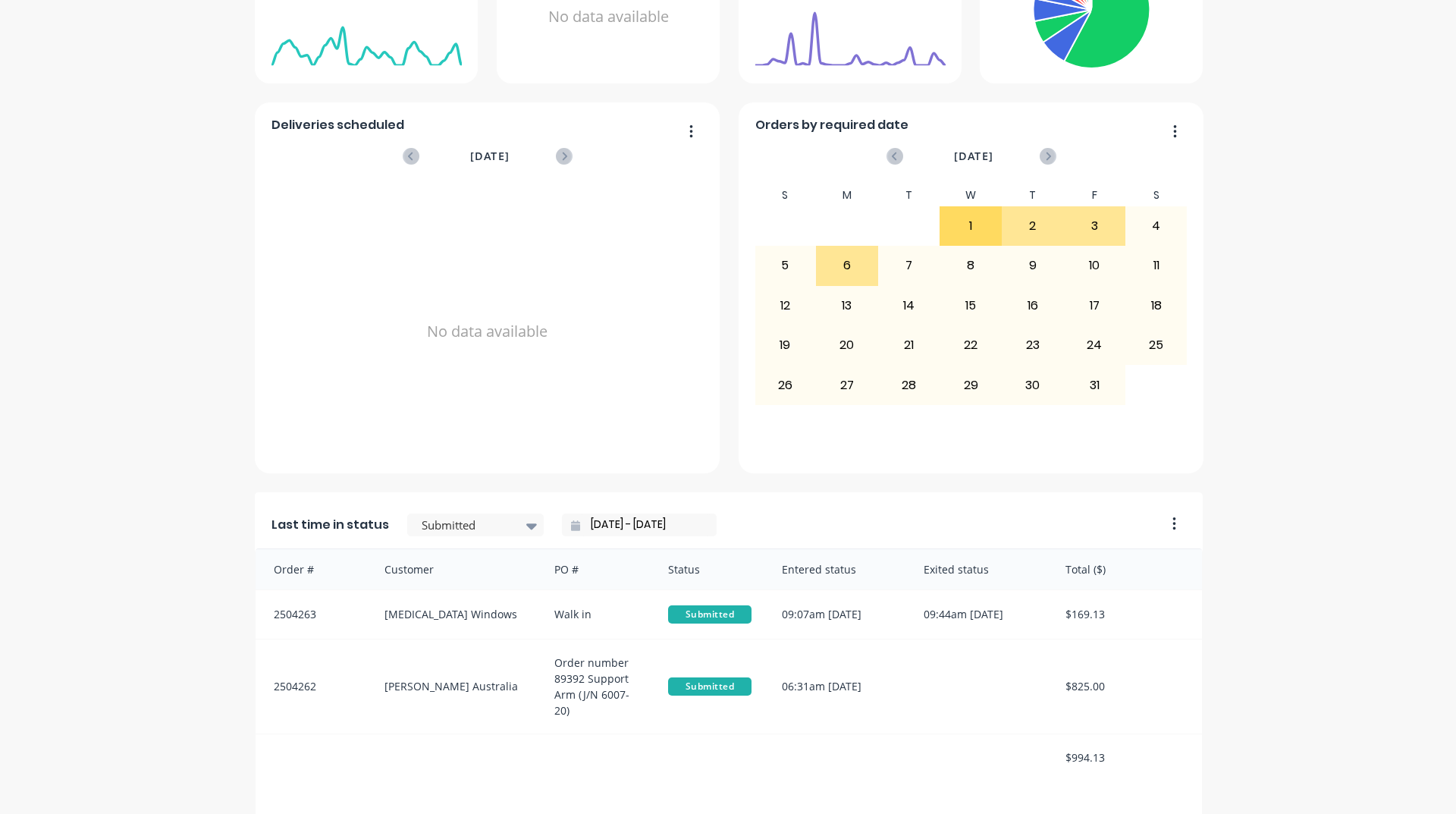
click at [571, 530] on icon at bounding box center [575, 526] width 9 height 11
click at [571, 529] on icon at bounding box center [575, 526] width 9 height 11
click at [586, 525] on input "01/10/25 - 01/10/25" at bounding box center [645, 524] width 130 height 23
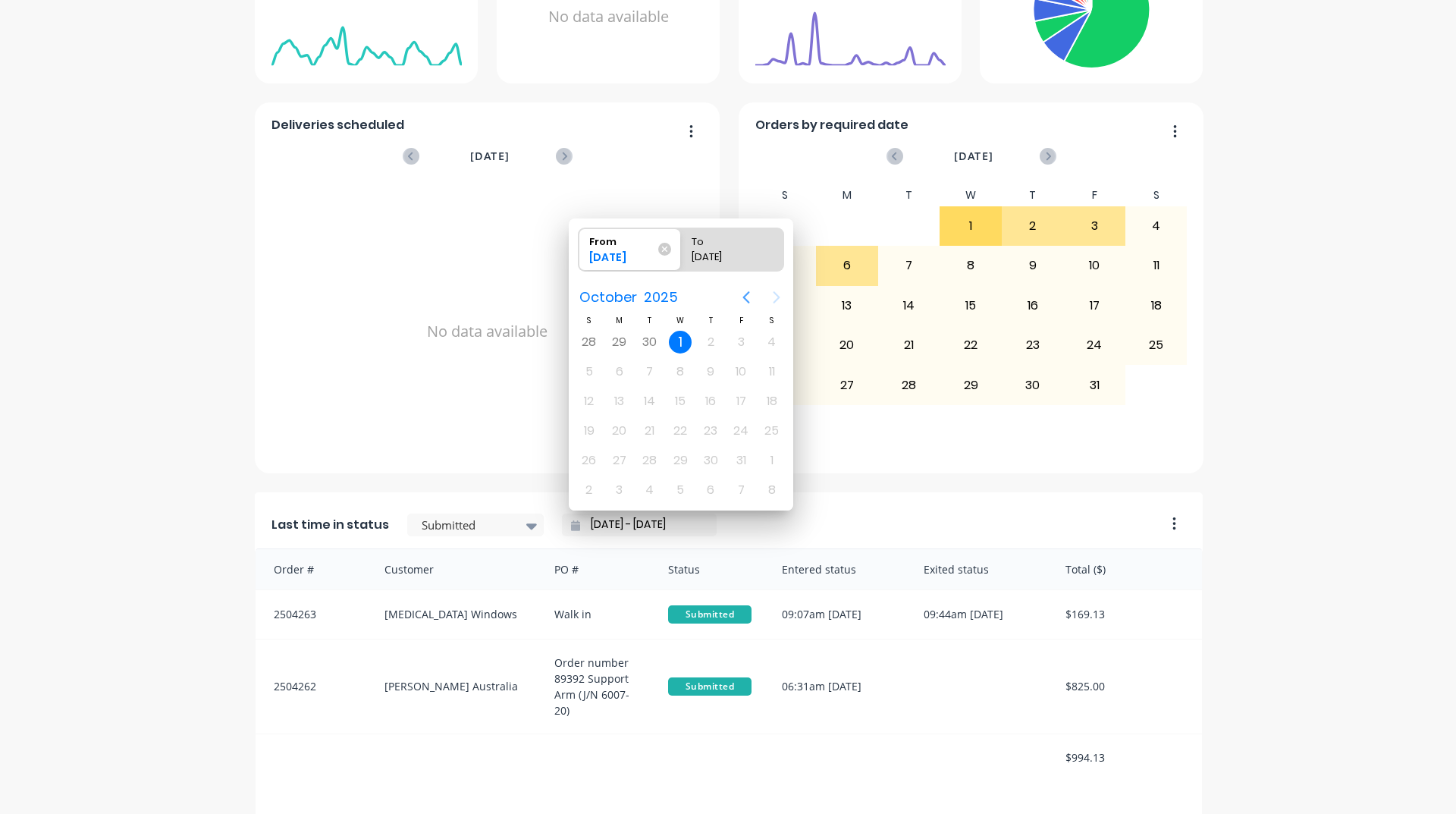
click at [745, 297] on icon "Previous page" at bounding box center [746, 297] width 18 height 18
drag, startPoint x: 620, startPoint y: 351, endPoint x: 620, endPoint y: 365, distance: 14.0
click at [620, 353] on div "1" at bounding box center [619, 342] width 23 height 23
type input "01/09/25 - 01/10/25"
radio input "false"
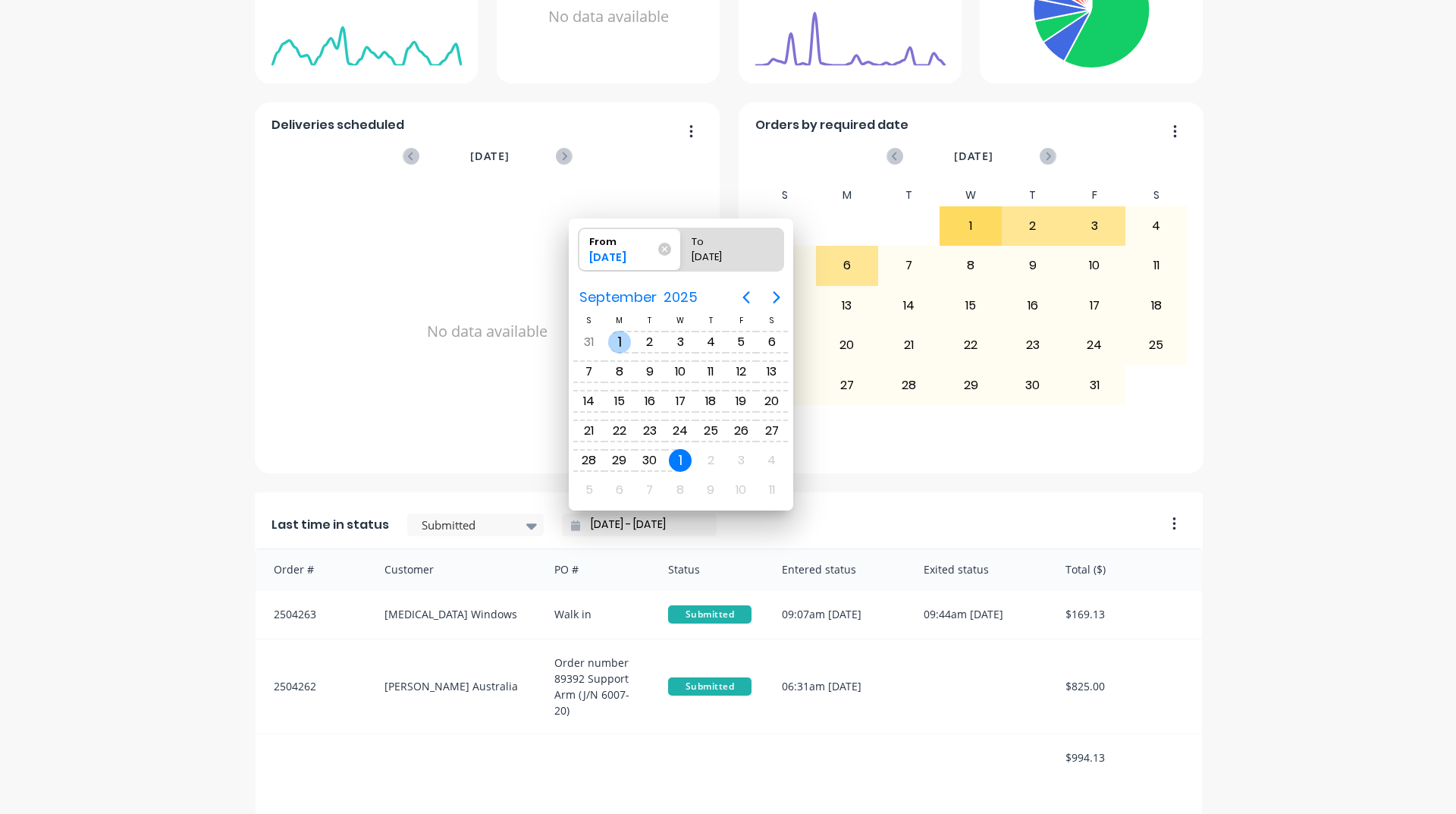
radio input "true"
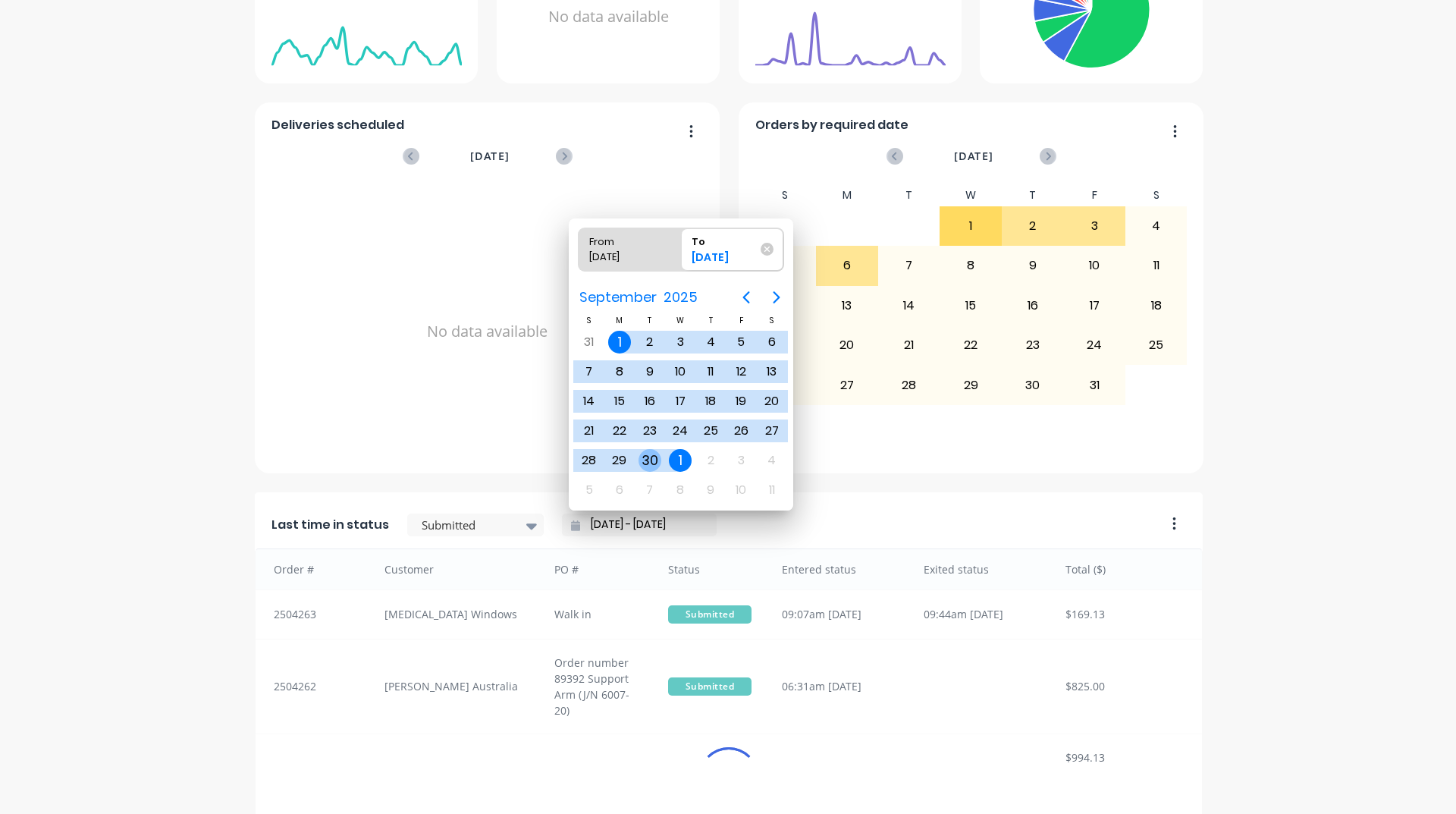
click at [655, 454] on div "30" at bounding box center [650, 460] width 23 height 23
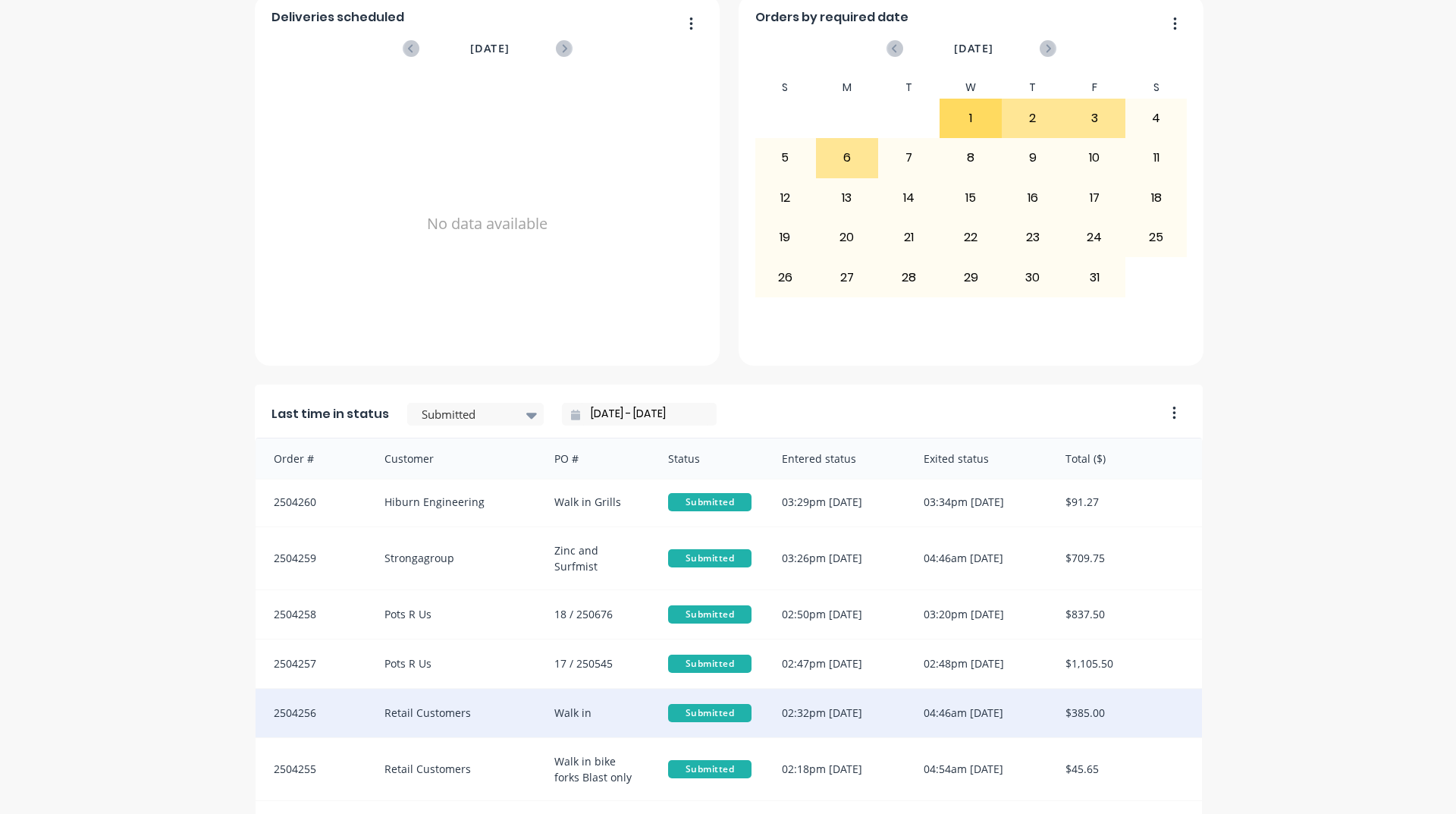
scroll to position [639, 0]
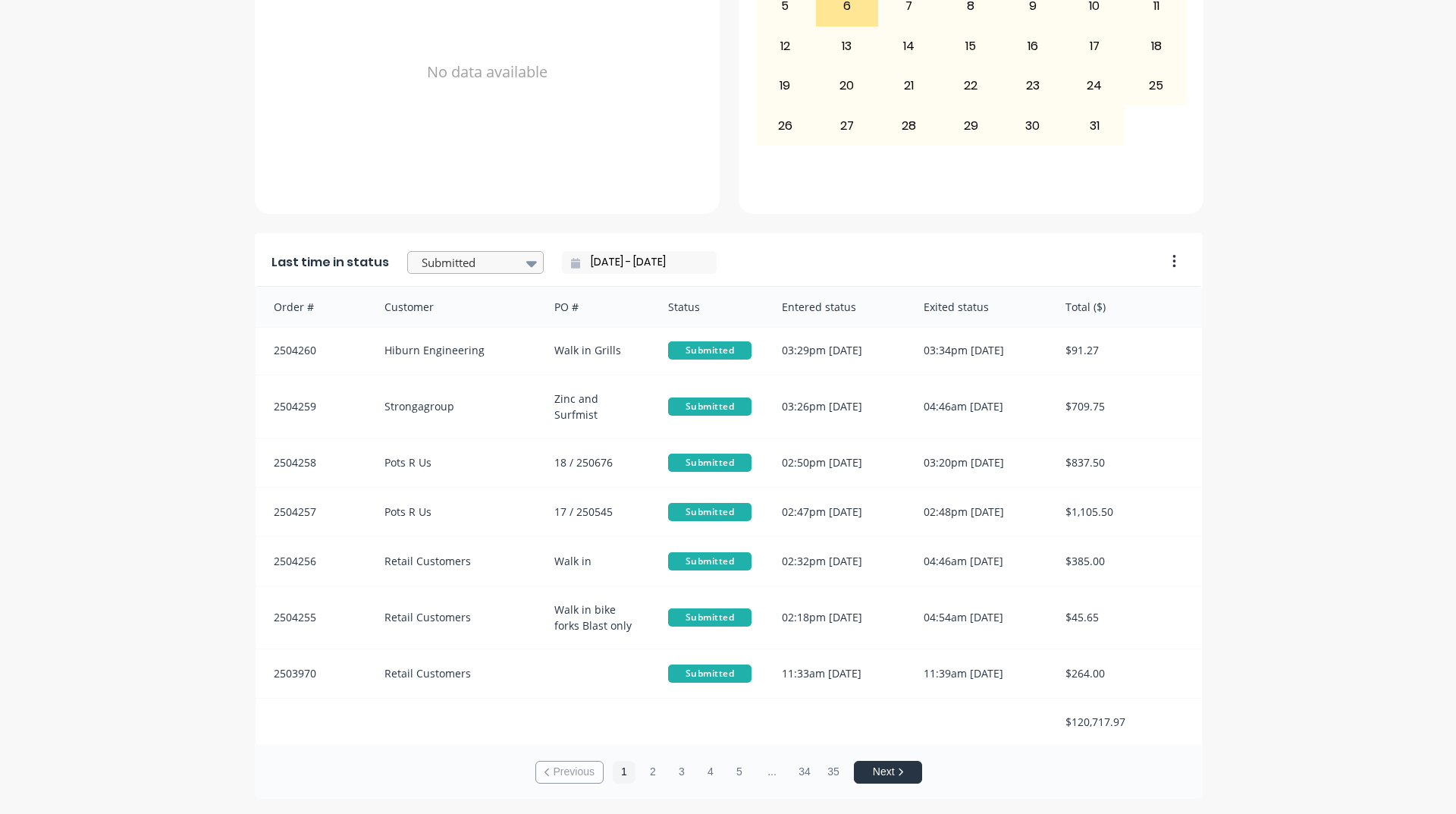
click at [486, 266] on div at bounding box center [467, 262] width 95 height 19
click at [468, 421] on div "Coating" at bounding box center [475, 407] width 137 height 28
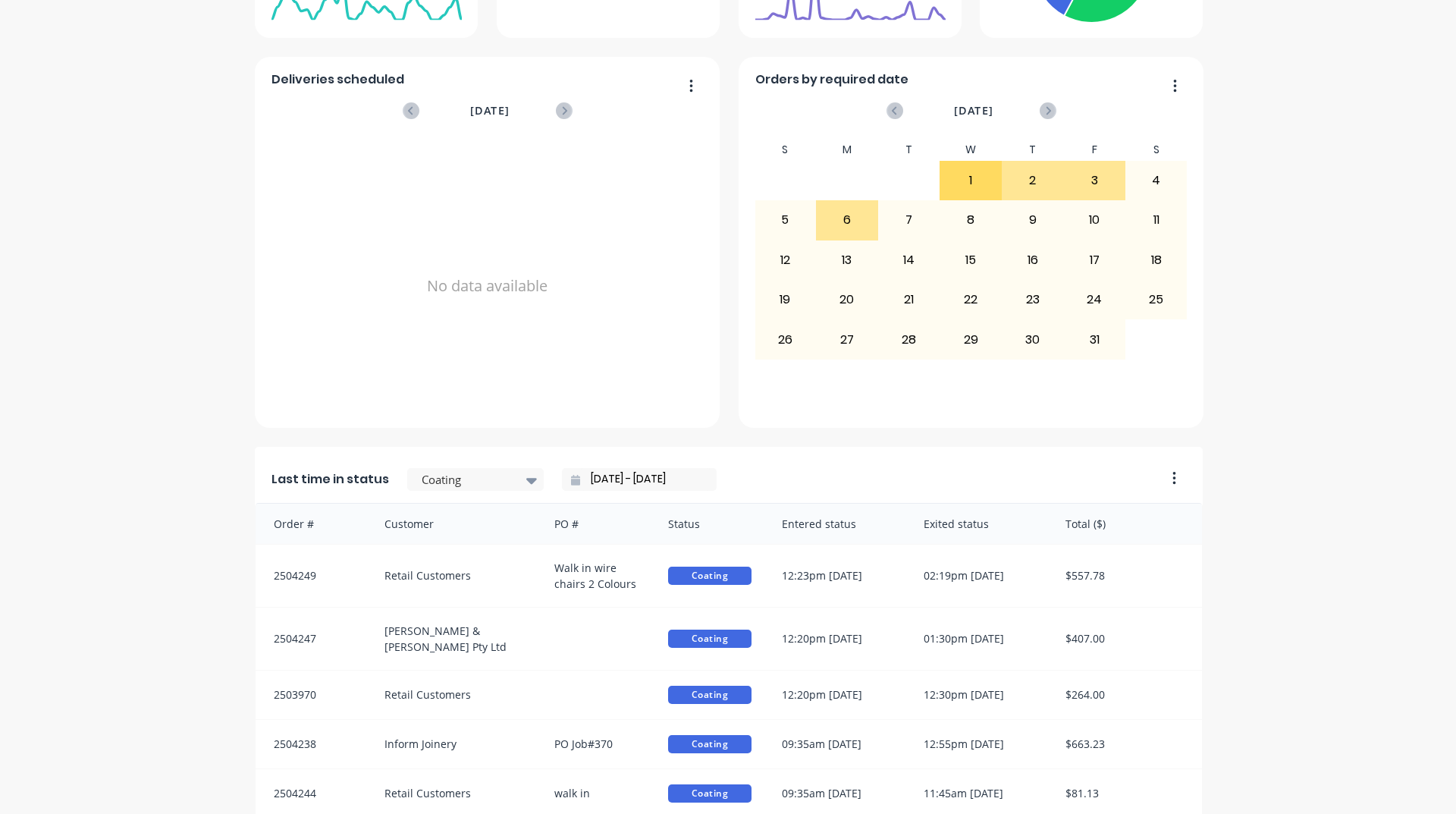
scroll to position [412, 0]
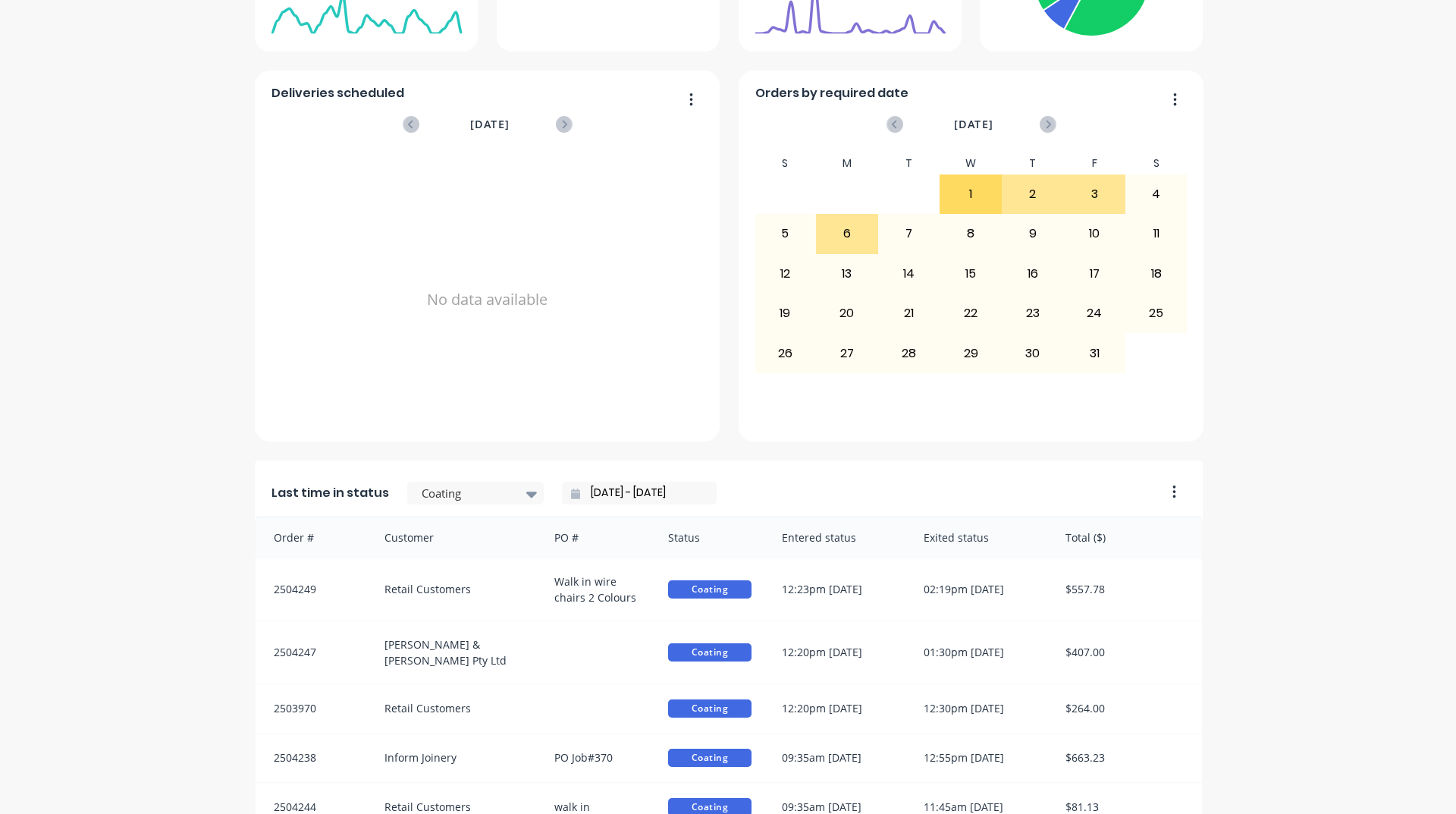
click at [580, 490] on input "01/09/25 - 30/09/25" at bounding box center [645, 492] width 130 height 23
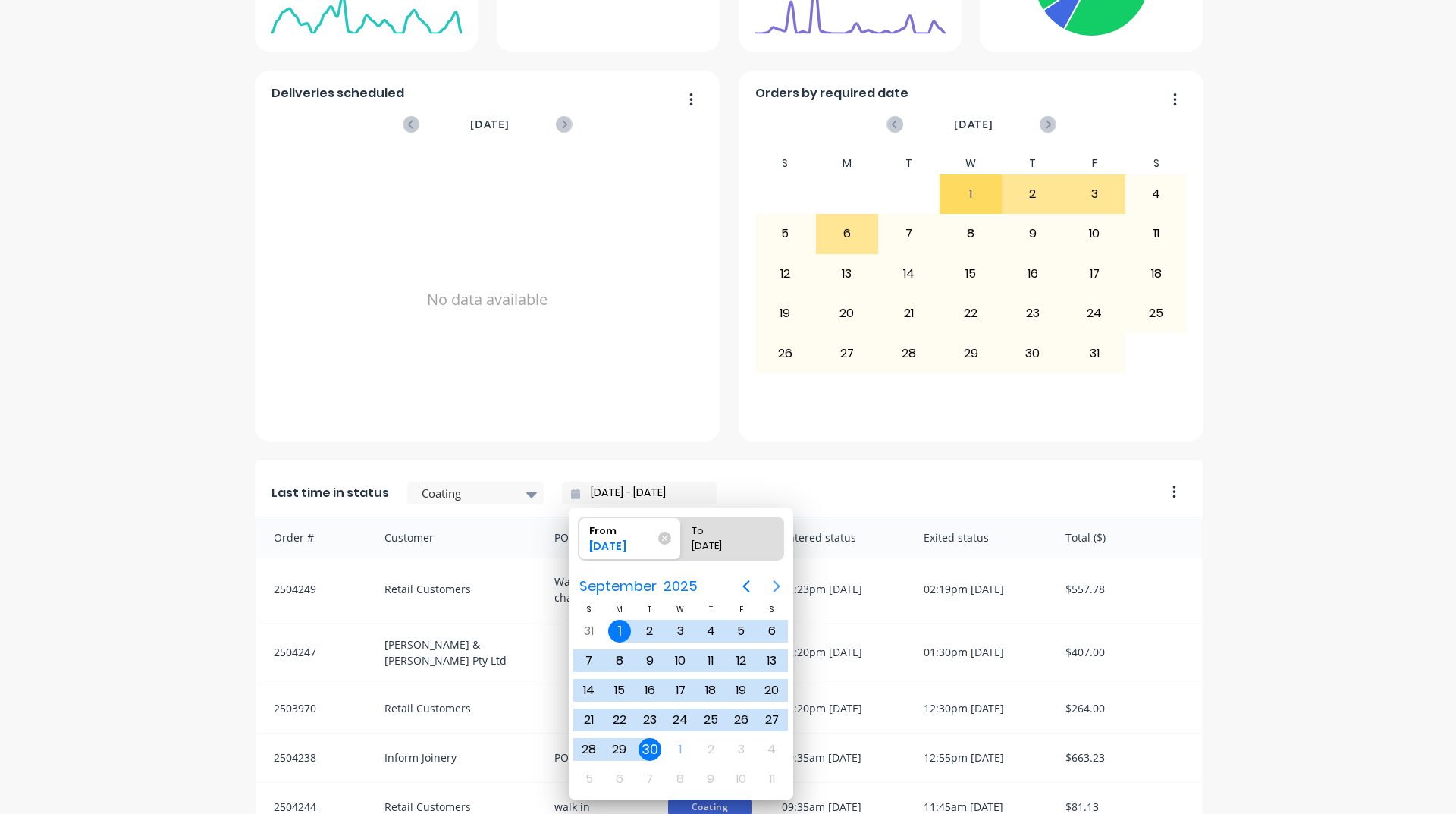
click at [774, 581] on icon "Next page" at bounding box center [775, 586] width 6 height 12
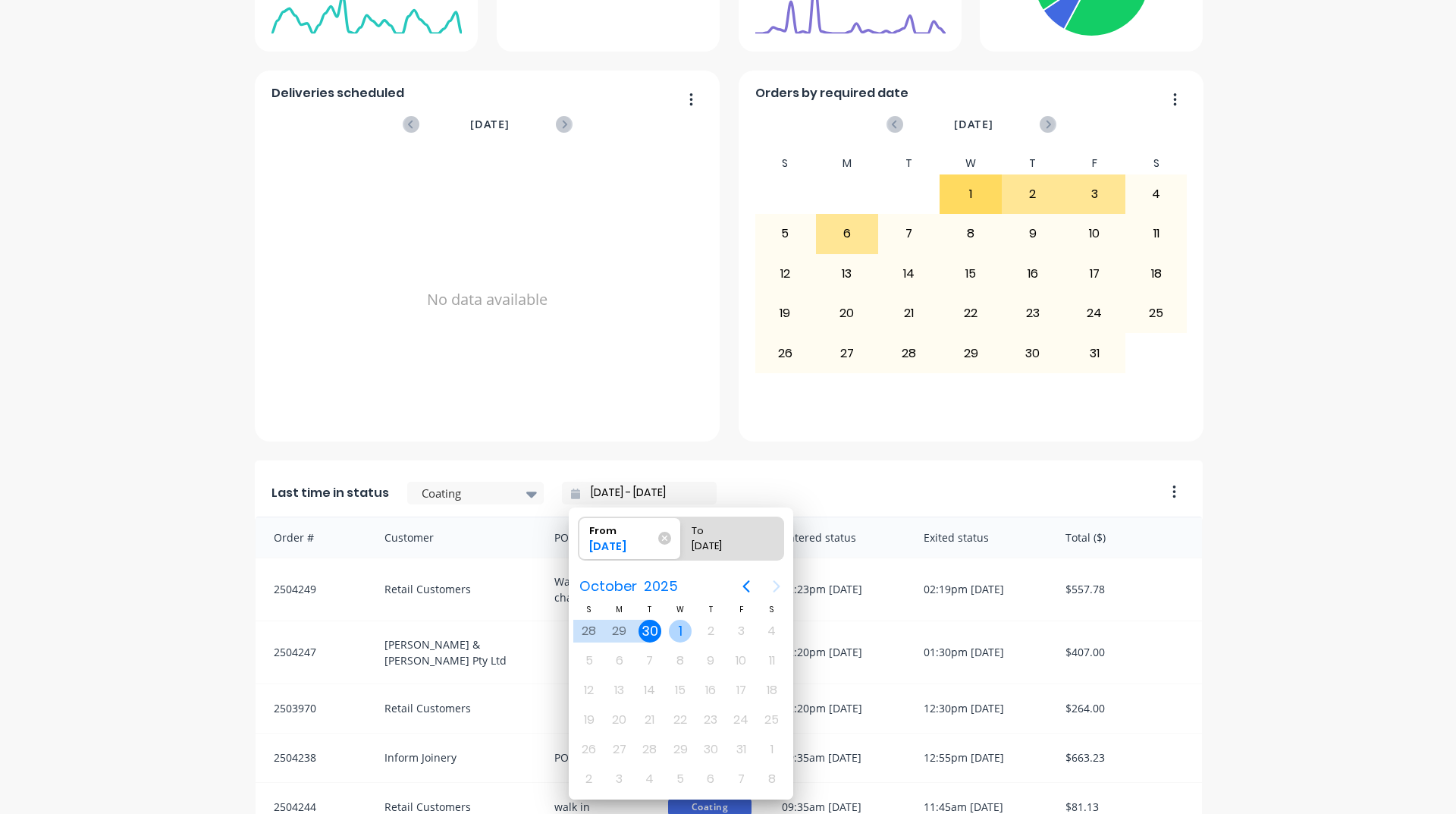
click at [679, 621] on div "1" at bounding box center [680, 631] width 23 height 23
type input "01/10/25 - 01/10/25"
radio input "false"
radio input "true"
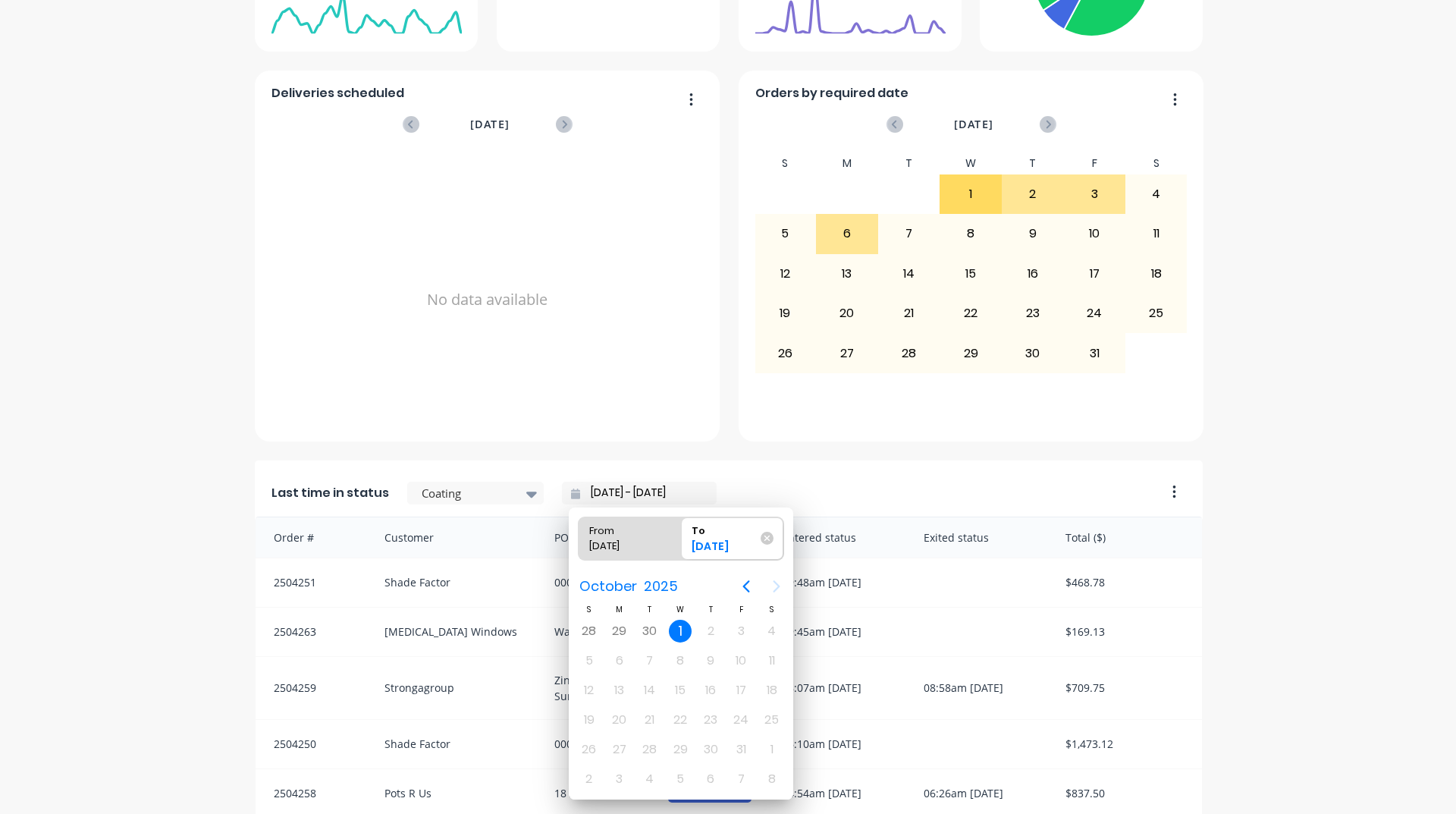
click at [1415, 578] on div "A Class Powder Coating Create sales order Create purchase order Overview Select…" at bounding box center [728, 338] width 1456 height 1377
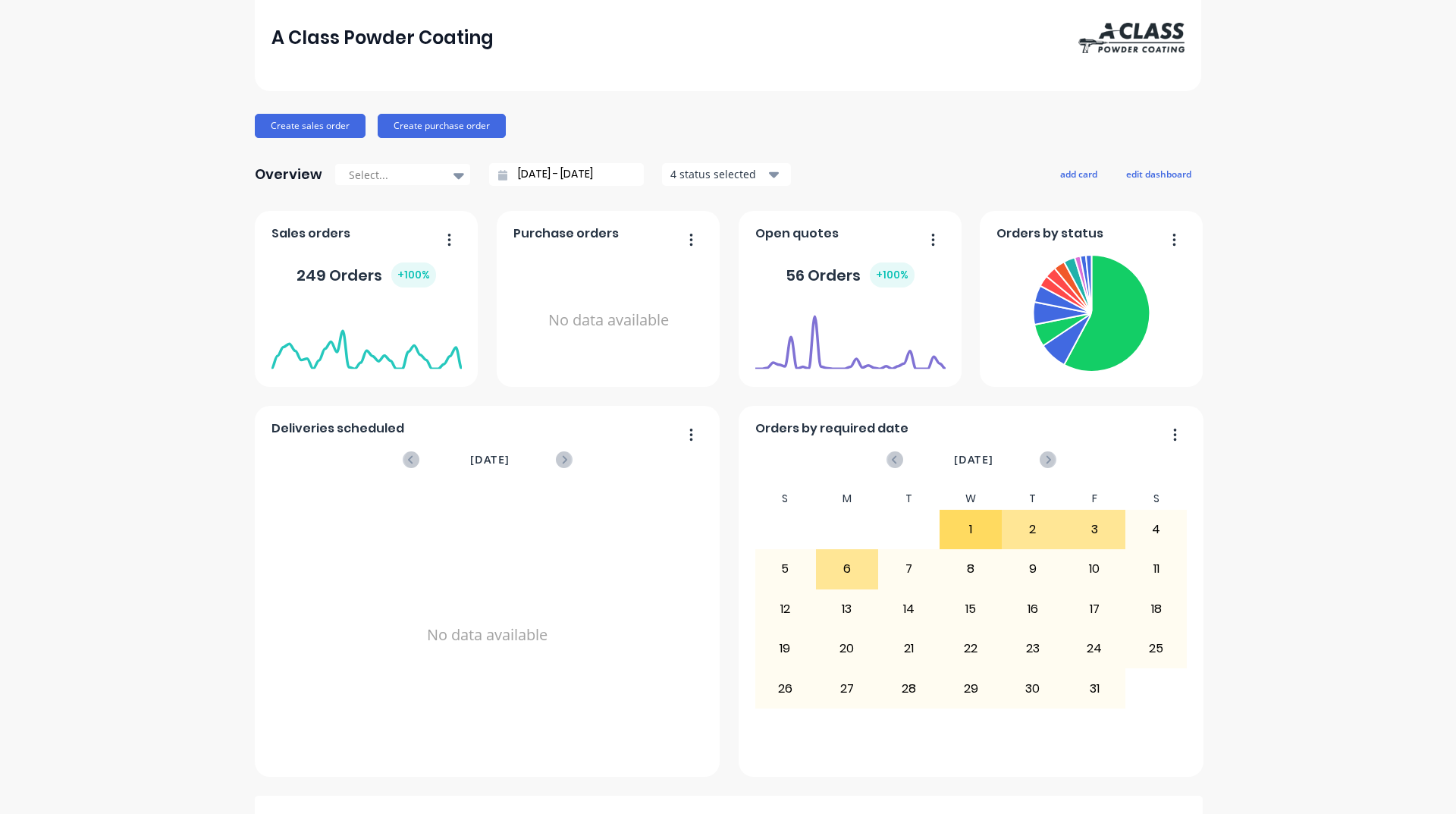
scroll to position [0, 0]
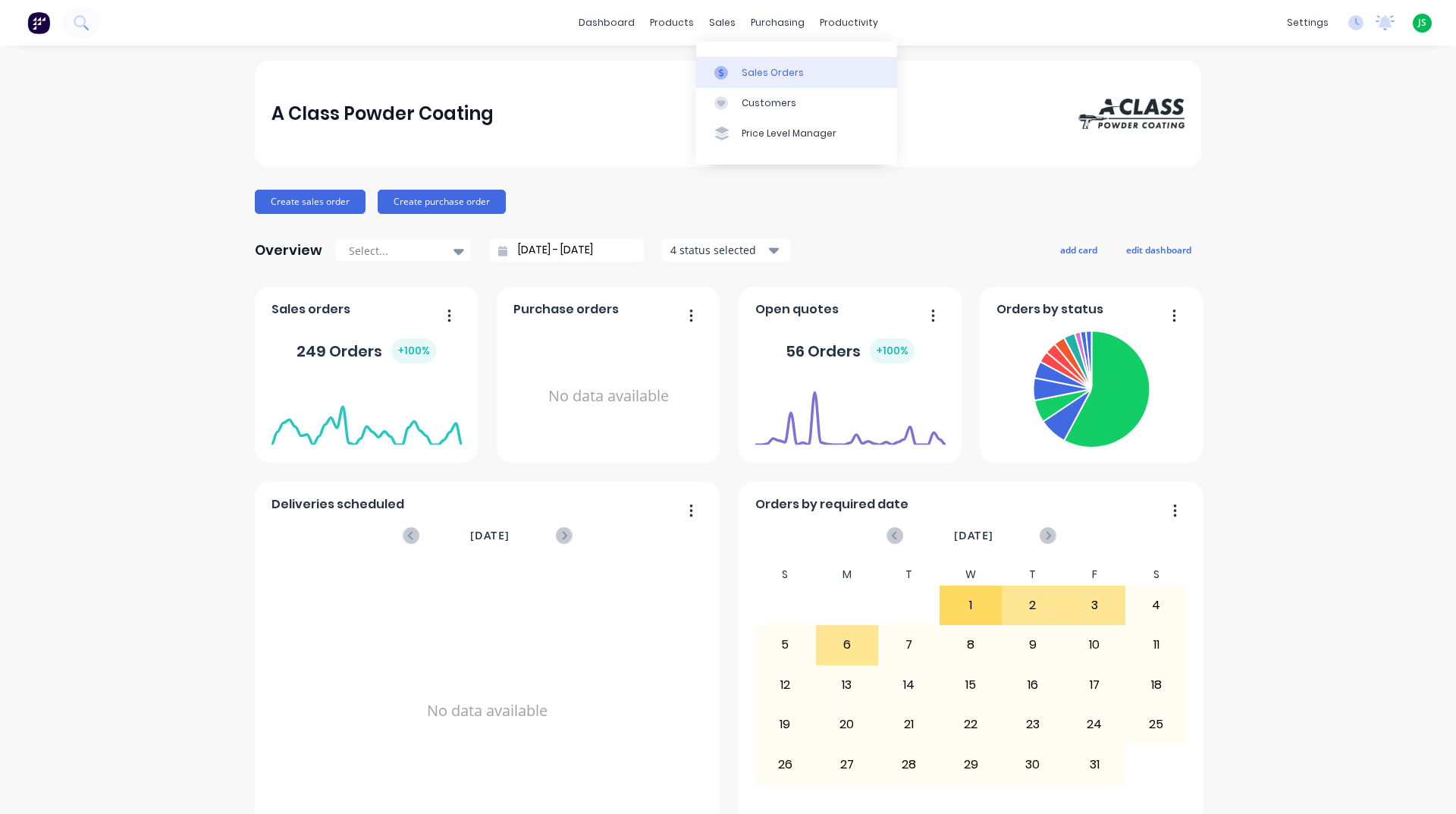
click at [736, 60] on link "Sales Orders" at bounding box center [796, 72] width 201 height 30
